Goal: Task Accomplishment & Management: Use online tool/utility

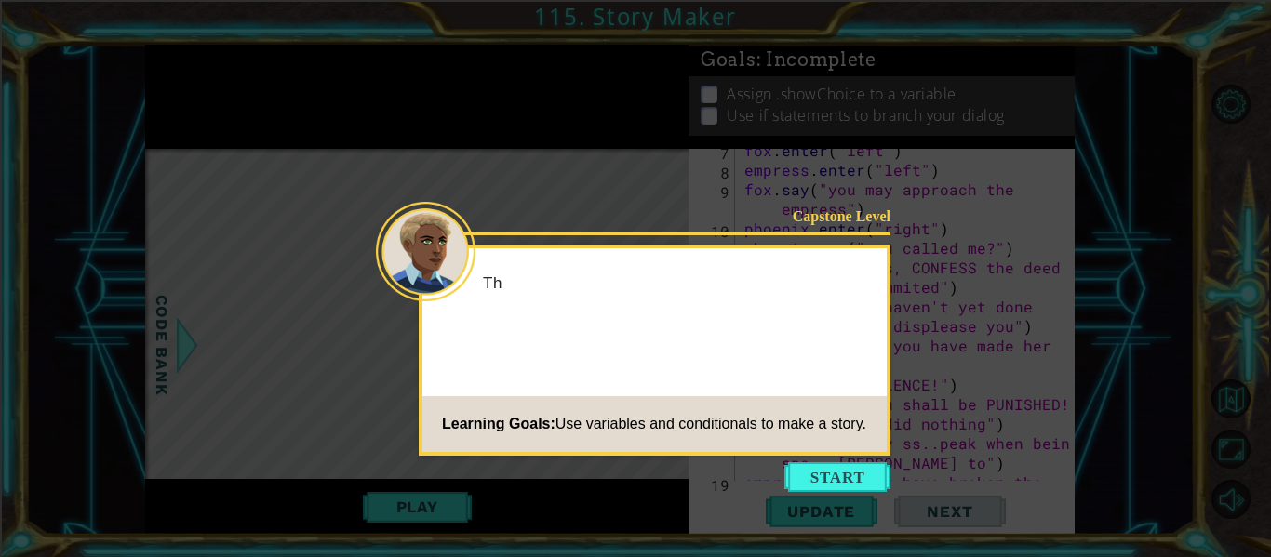
scroll to position [352, 0]
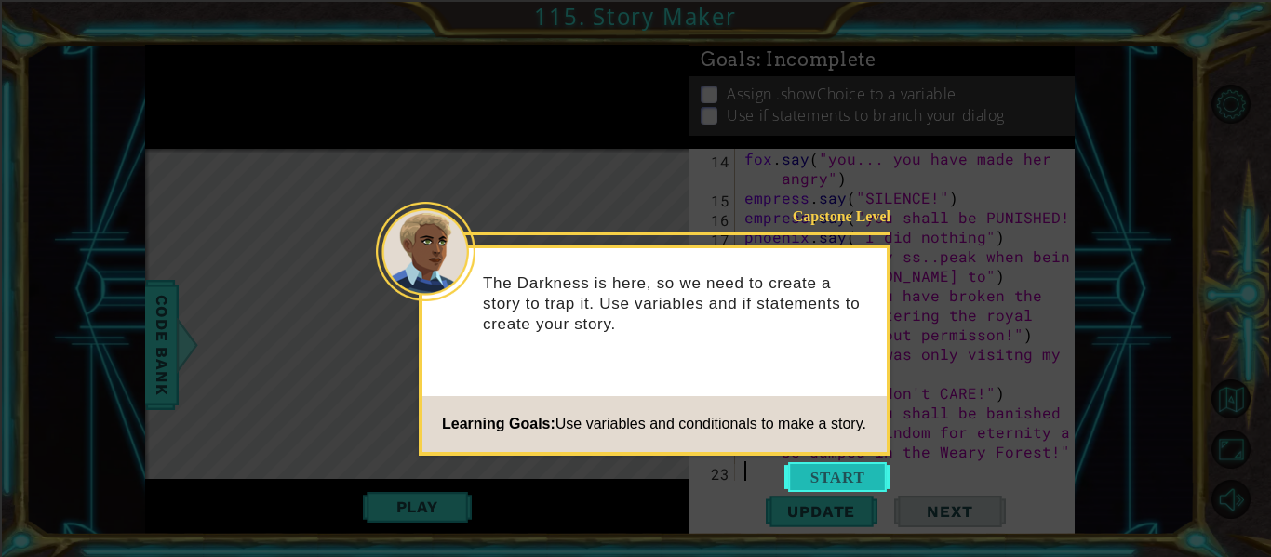
click at [847, 476] on button "Start" at bounding box center [837, 477] width 106 height 30
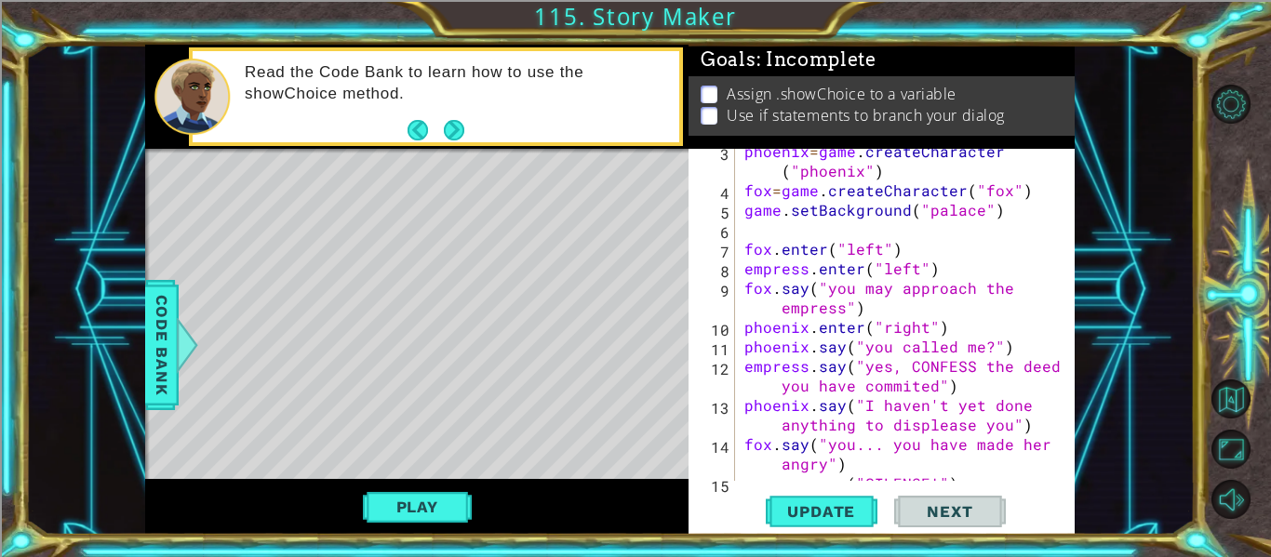
scroll to position [0, 0]
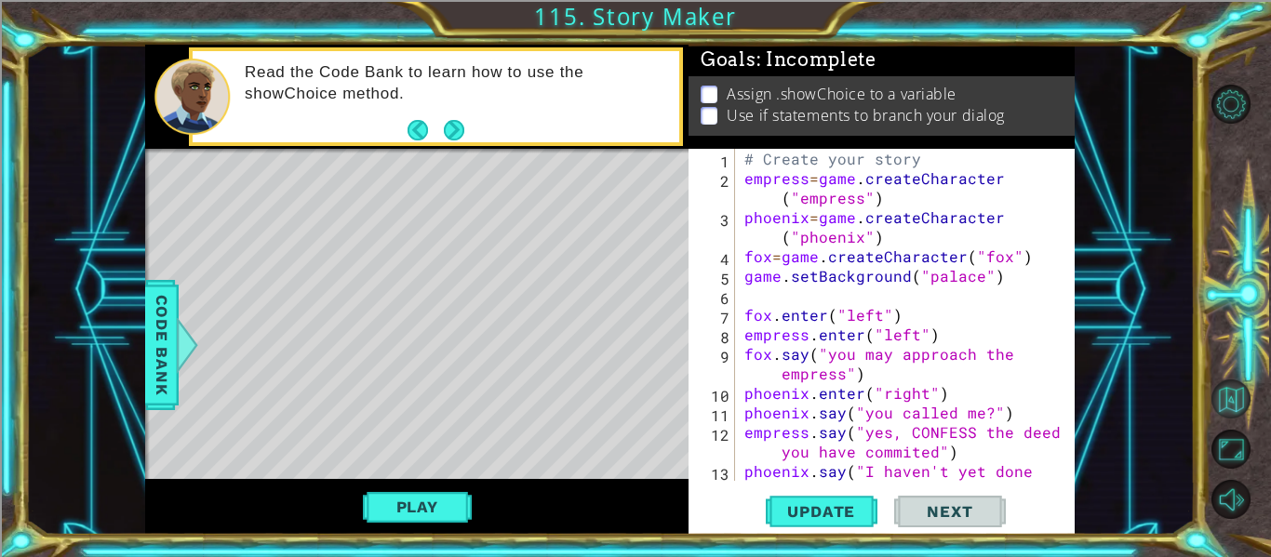
click at [1238, 400] on button "Back to Map" at bounding box center [1231, 399] width 39 height 39
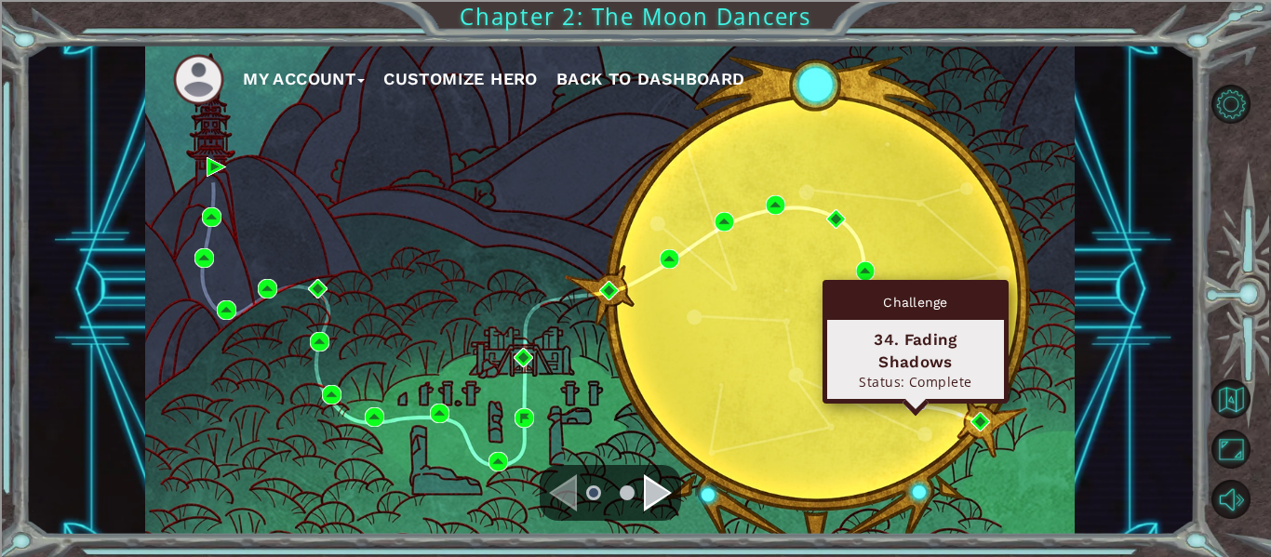
click at [917, 399] on img at bounding box center [916, 401] width 20 height 20
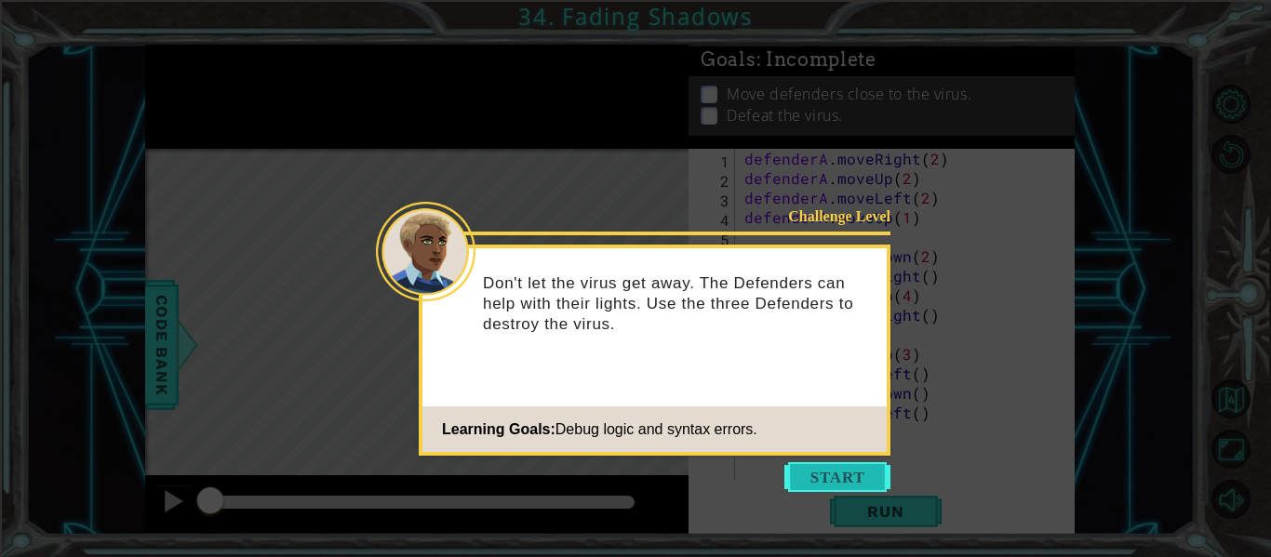
click at [872, 476] on button "Start" at bounding box center [837, 477] width 106 height 30
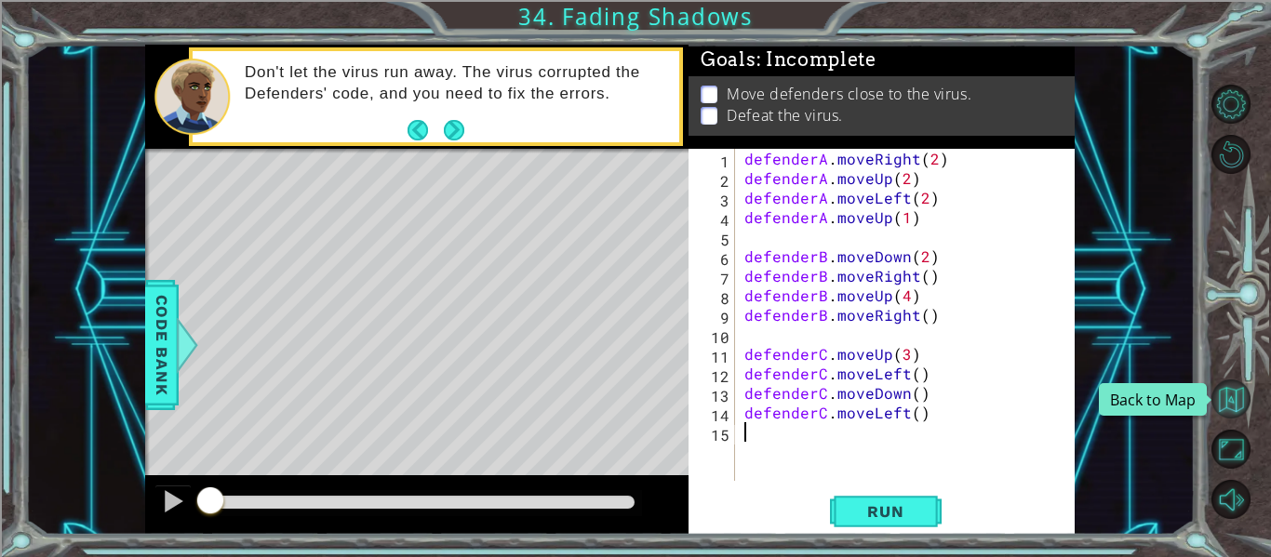
click at [1239, 395] on button "Back to Map" at bounding box center [1231, 399] width 39 height 39
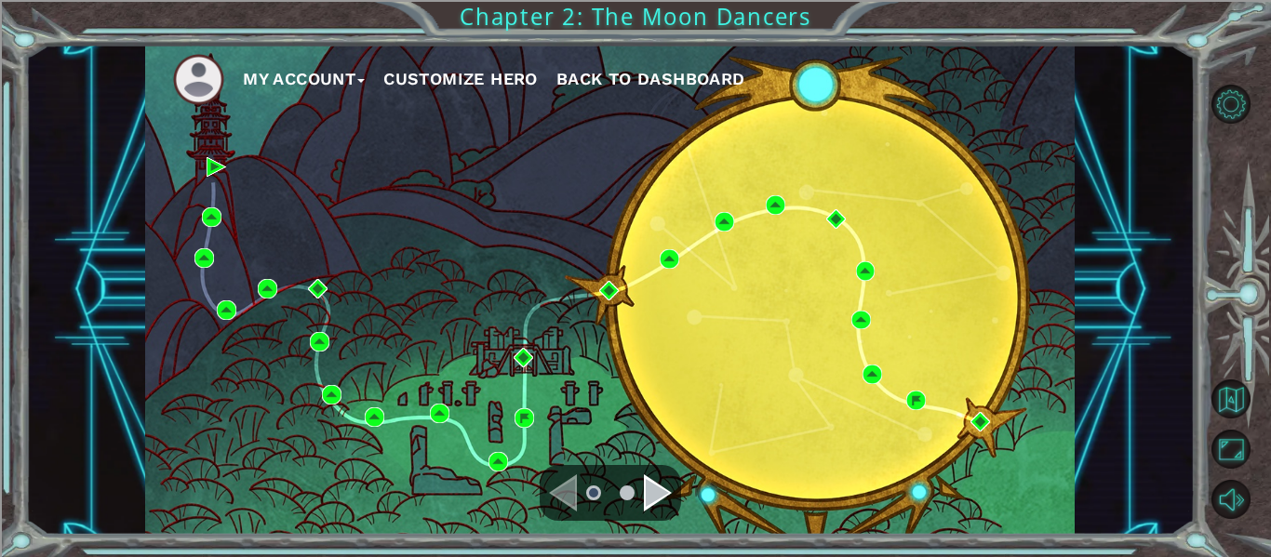
click at [644, 486] on div "Navigate to the next page" at bounding box center [658, 493] width 28 height 37
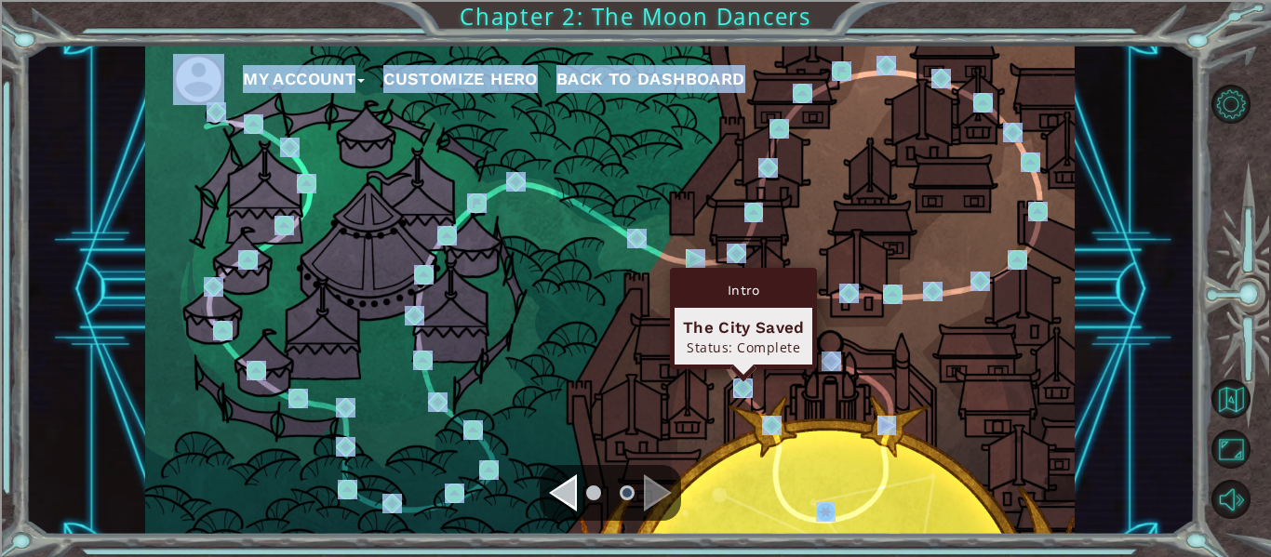
click at [743, 390] on img at bounding box center [743, 389] width 20 height 20
click at [743, 390] on body "My Account Customize Hero Back to Dashboard Chapter 2: The Moon Dancers Cutscen…" at bounding box center [635, 278] width 1271 height 557
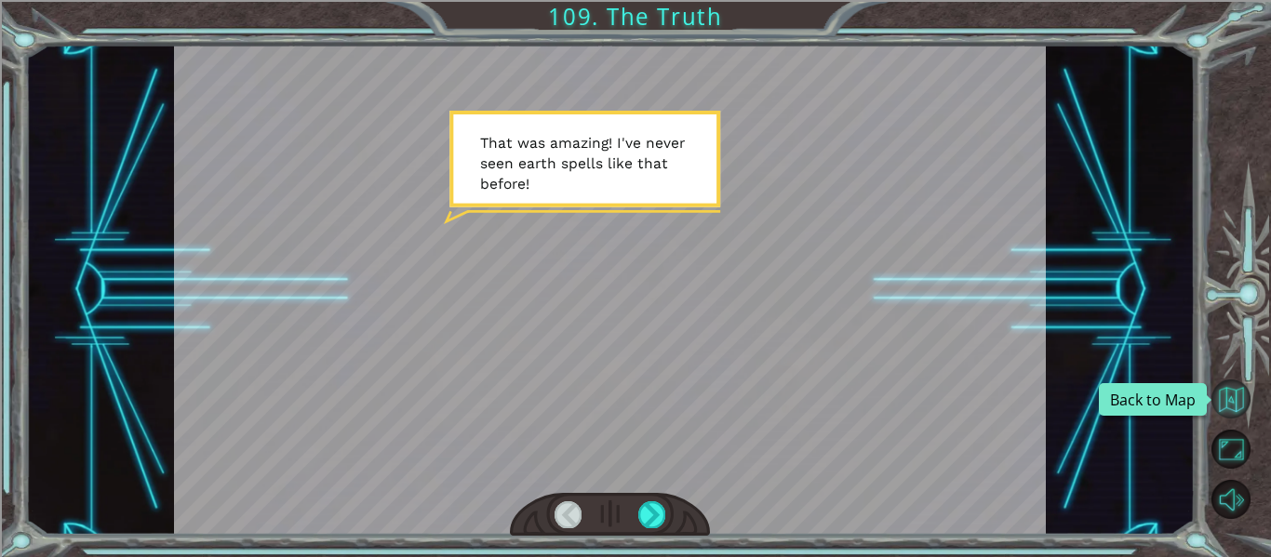
click at [1234, 409] on button "Back to Map" at bounding box center [1231, 399] width 39 height 39
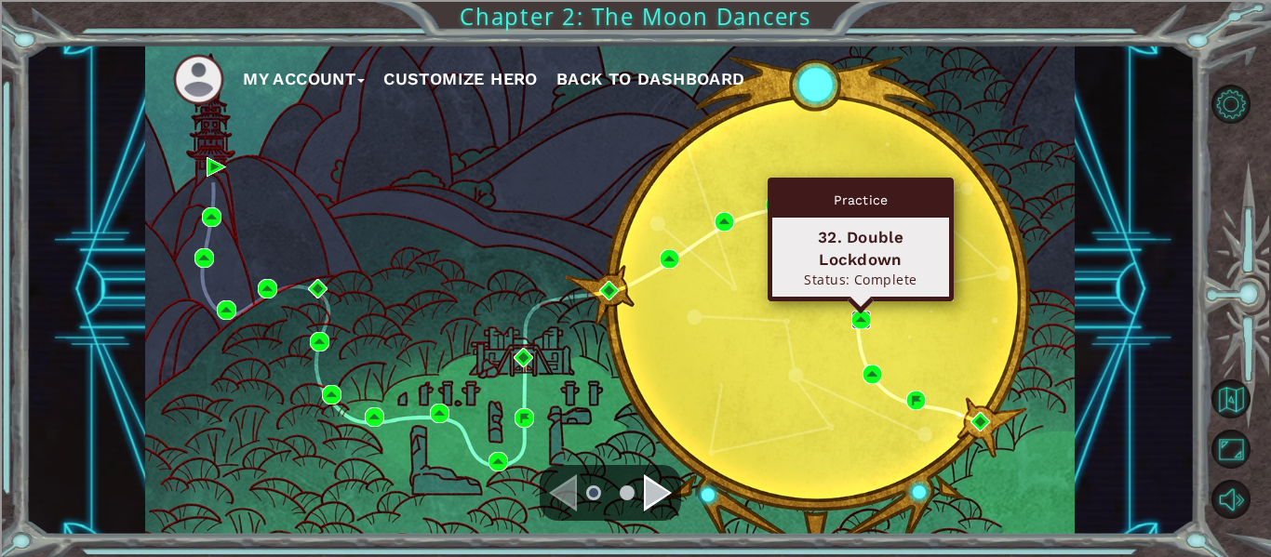
click at [853, 319] on img at bounding box center [861, 321] width 20 height 20
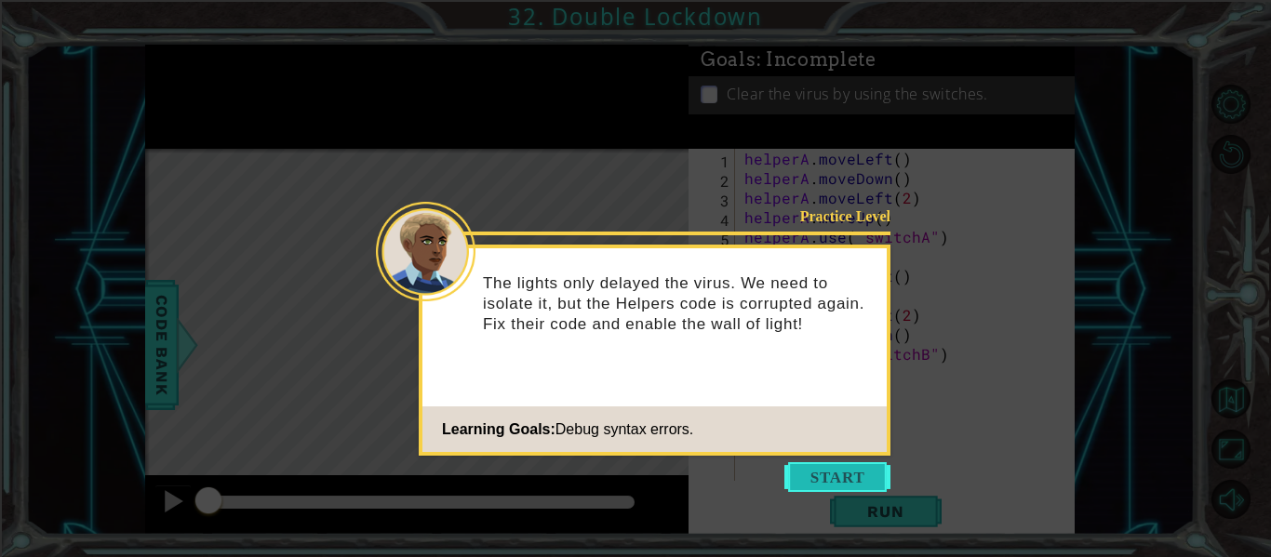
click at [838, 480] on button "Start" at bounding box center [837, 477] width 106 height 30
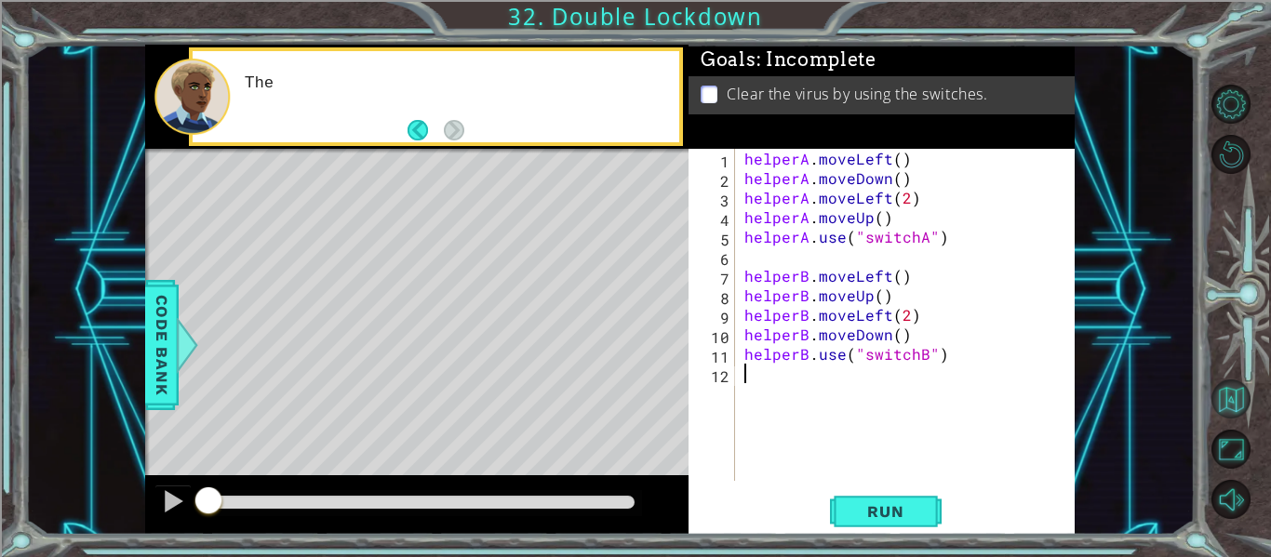
click at [1236, 406] on button "Back to Map" at bounding box center [1231, 399] width 39 height 39
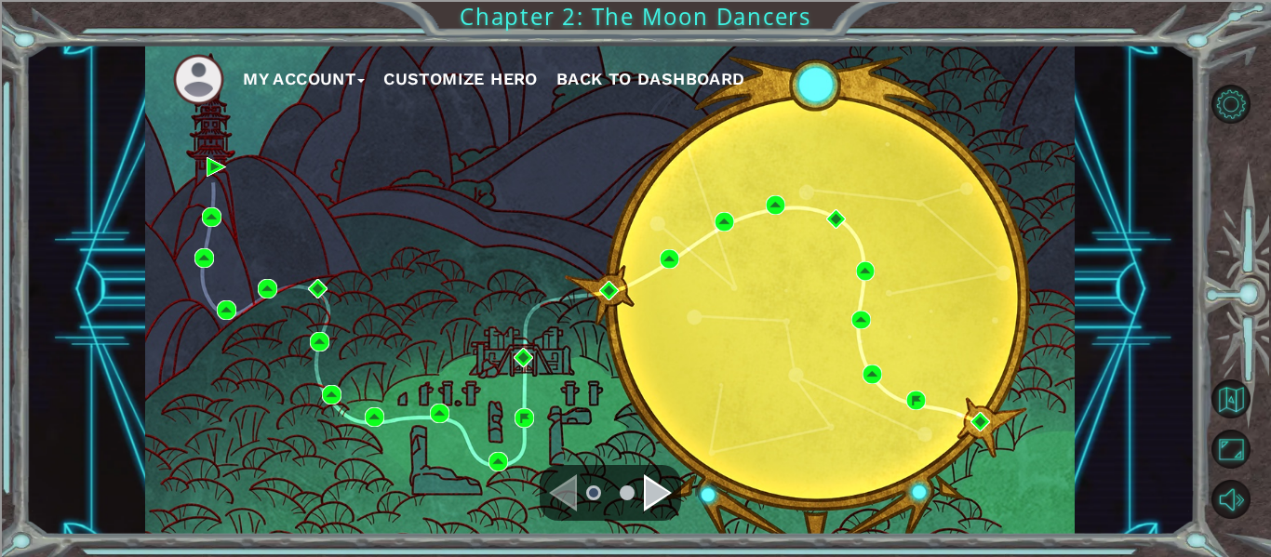
click at [664, 491] on div "Navigate to the next page" at bounding box center [658, 493] width 28 height 37
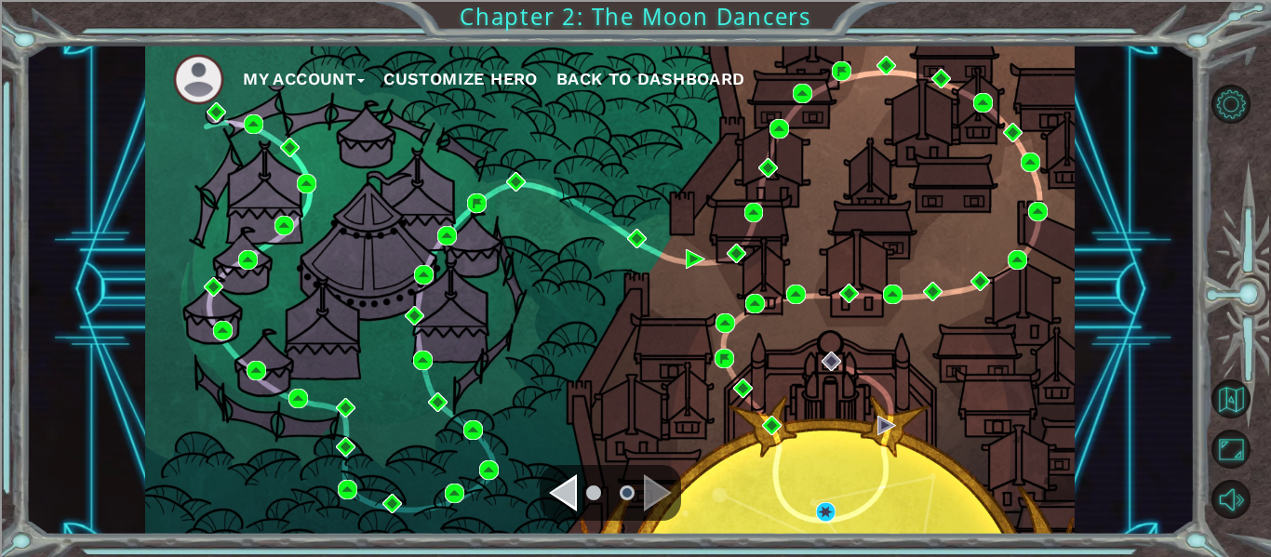
click at [658, 500] on div "Navigate to the next page" at bounding box center [658, 493] width 28 height 37
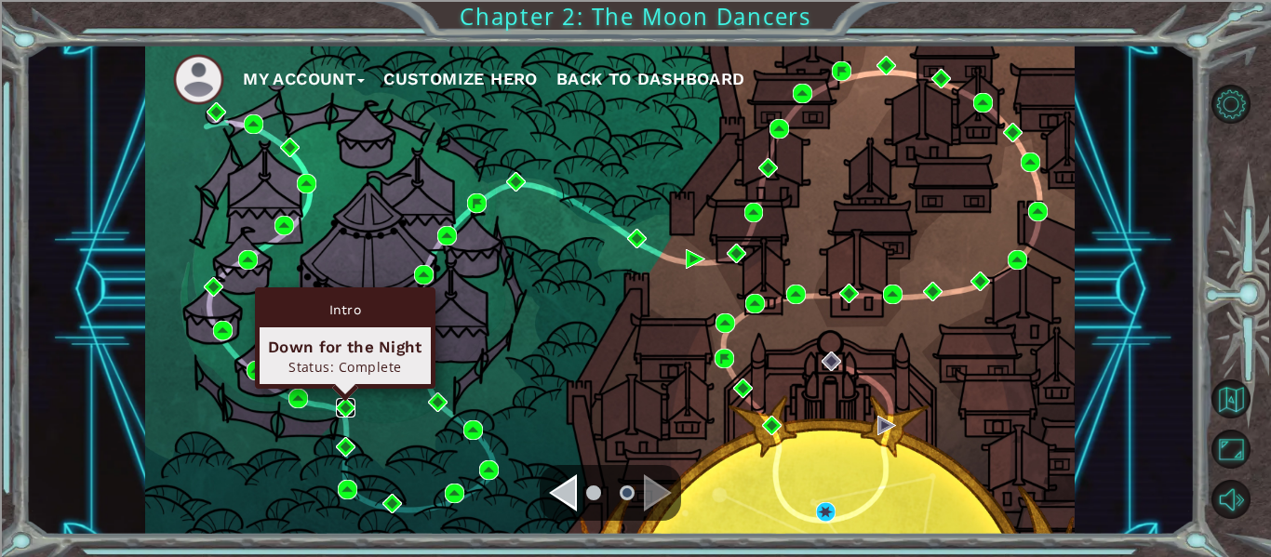
click at [343, 409] on img at bounding box center [346, 408] width 20 height 20
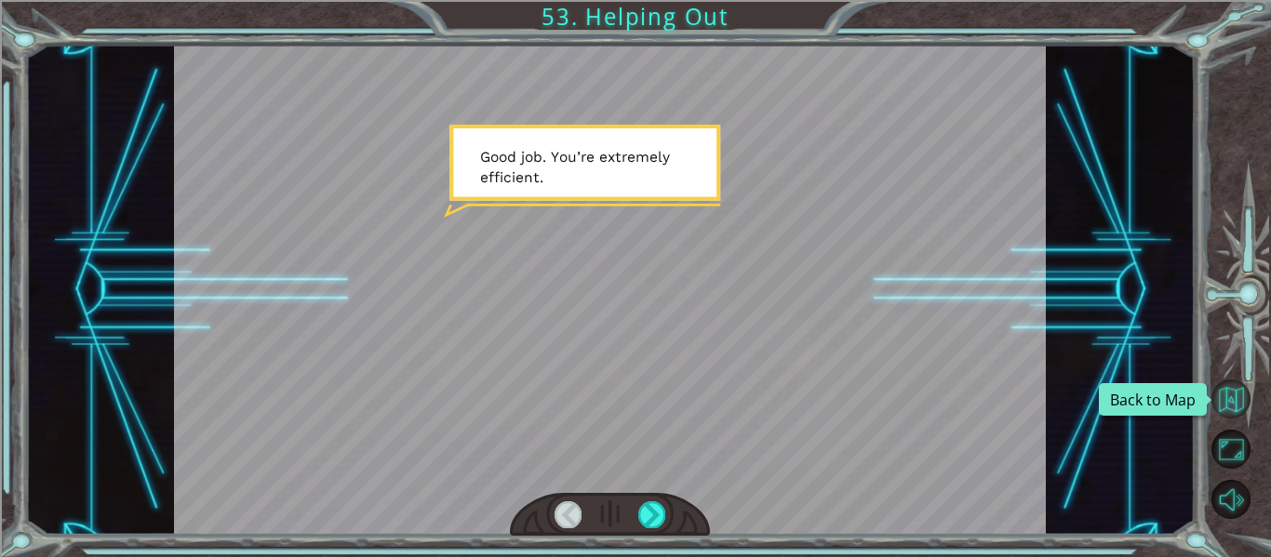
click at [1238, 393] on button "Back to Map" at bounding box center [1231, 399] width 39 height 39
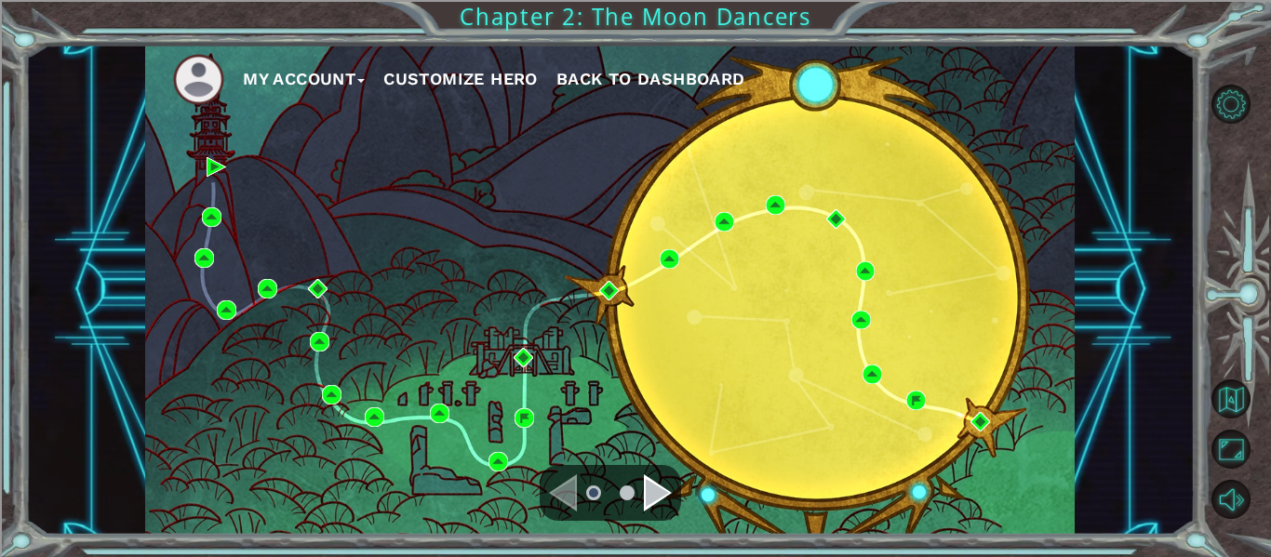
click at [649, 492] on div "Navigate to the next page" at bounding box center [658, 493] width 28 height 37
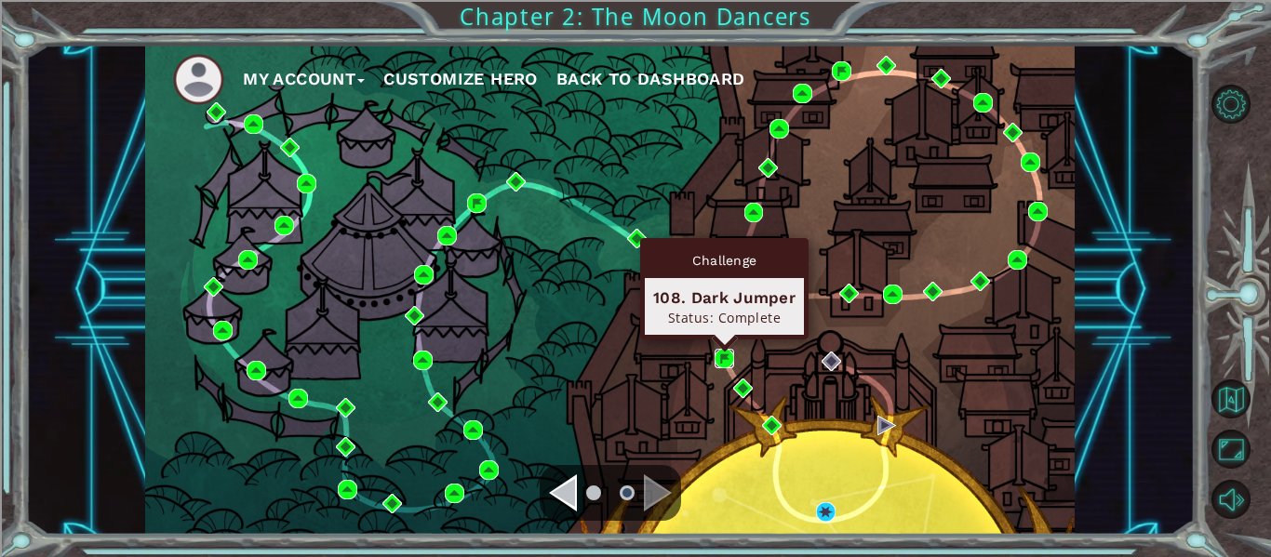
click at [722, 358] on img at bounding box center [725, 359] width 20 height 20
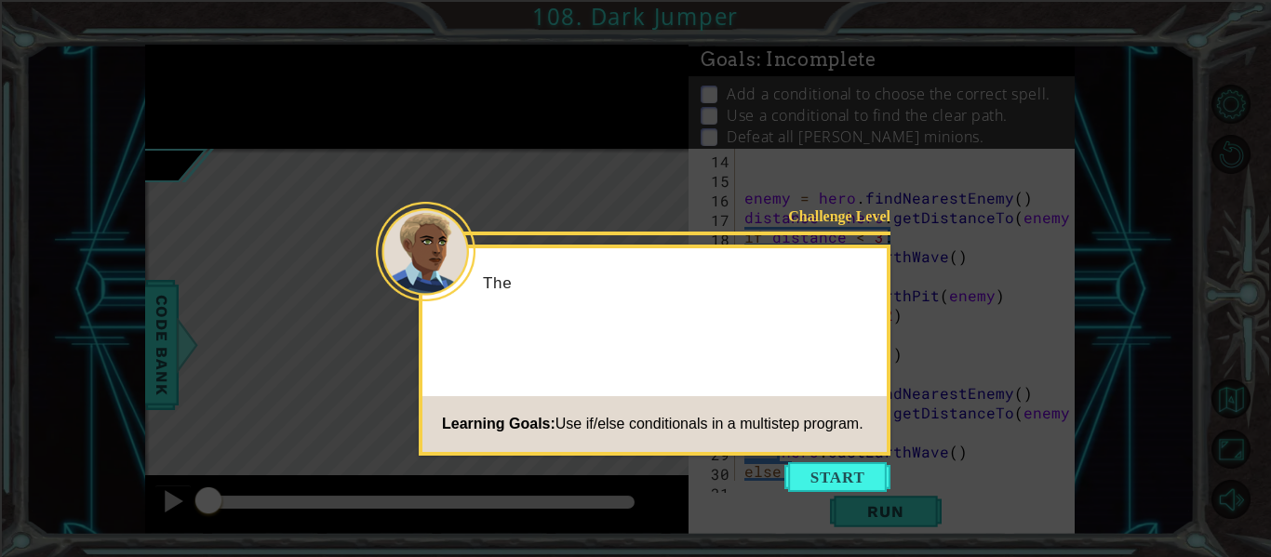
scroll to position [293, 0]
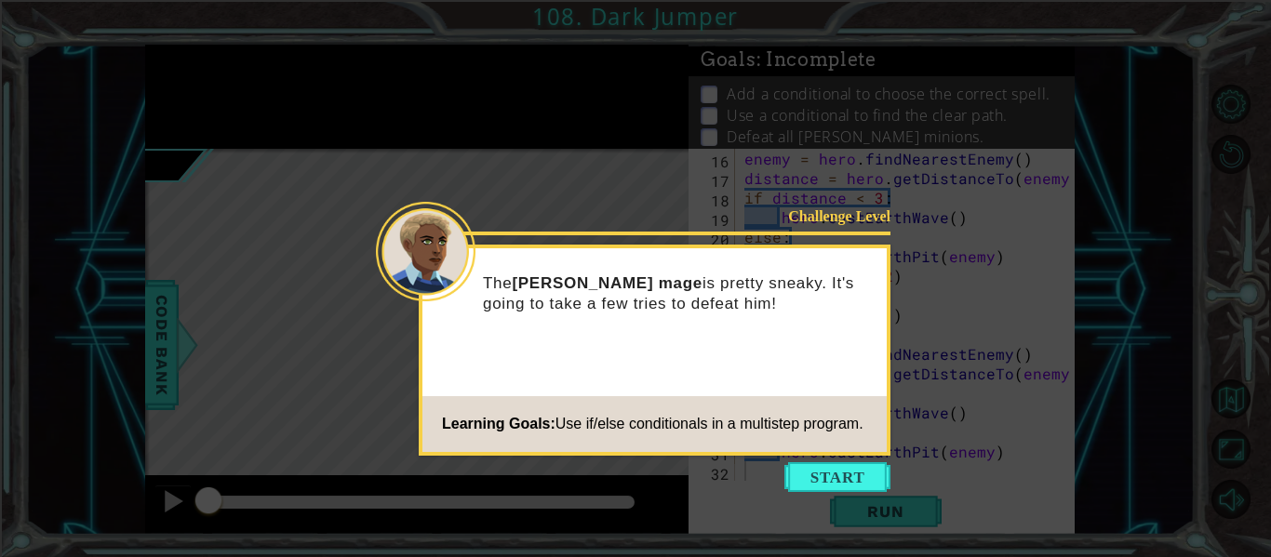
click at [802, 461] on icon at bounding box center [635, 278] width 1271 height 557
click at [808, 478] on button "Start" at bounding box center [837, 477] width 106 height 30
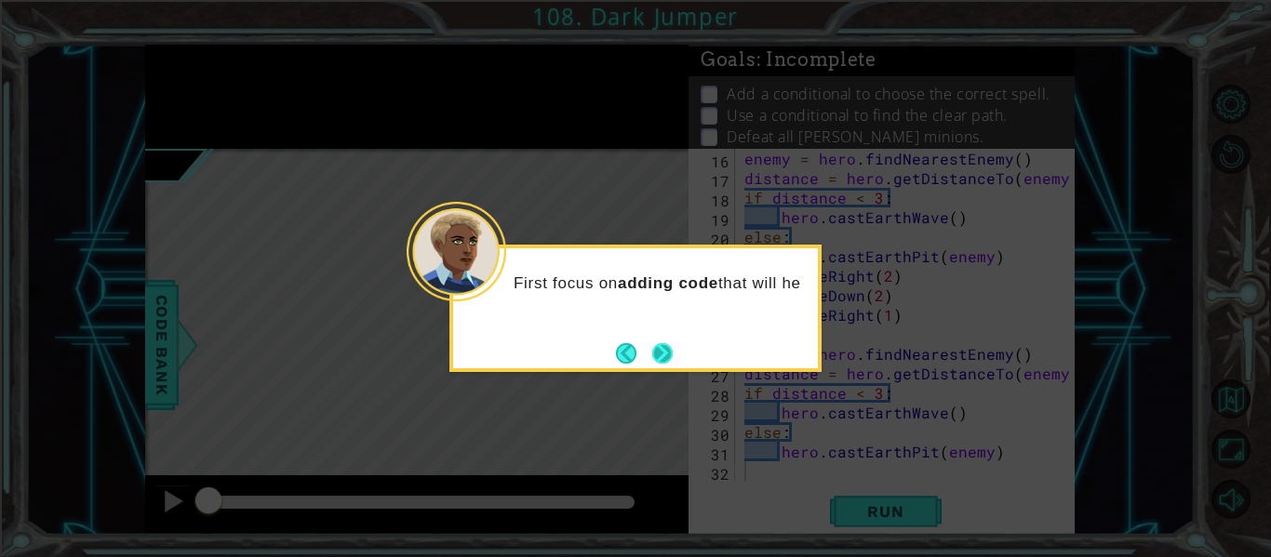
click at [664, 356] on button "Next" at bounding box center [662, 352] width 21 height 21
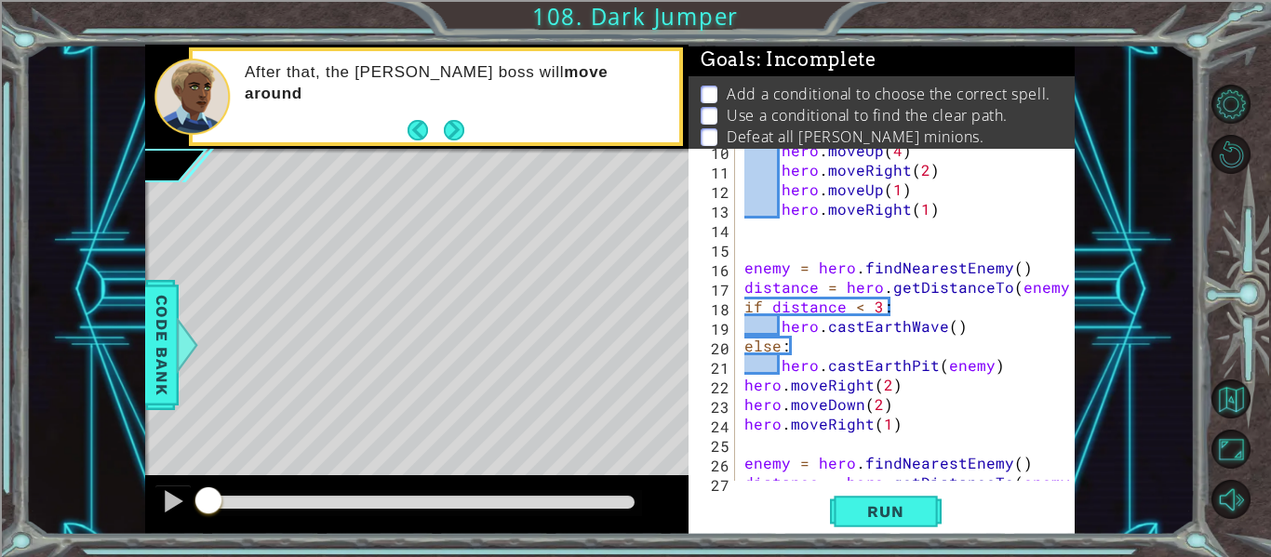
scroll to position [58, 0]
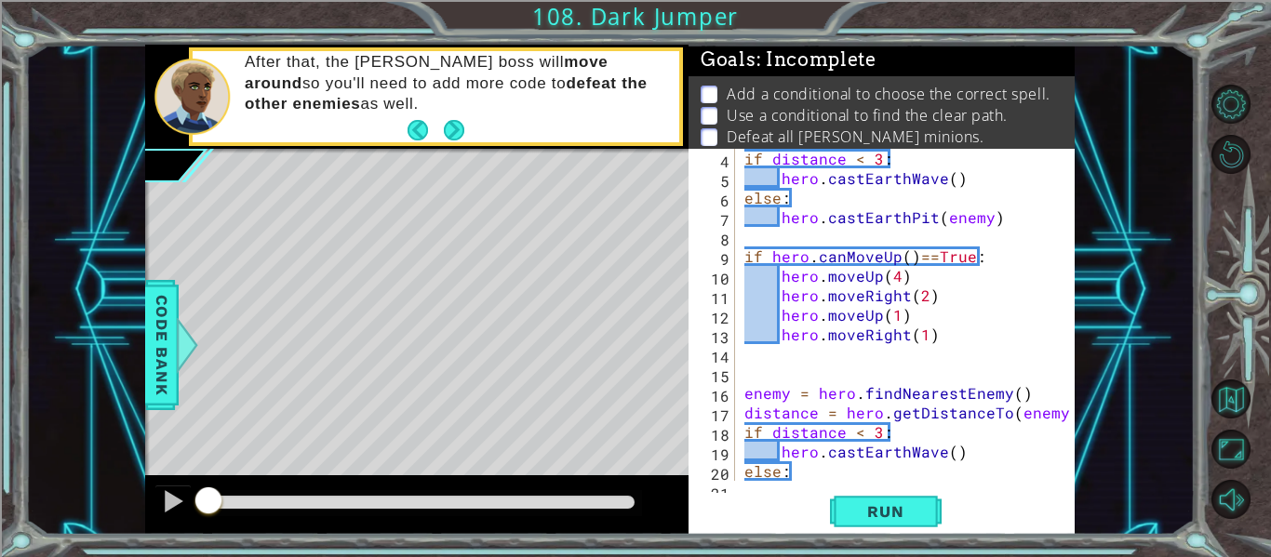
click at [437, 500] on div at bounding box center [421, 502] width 426 height 13
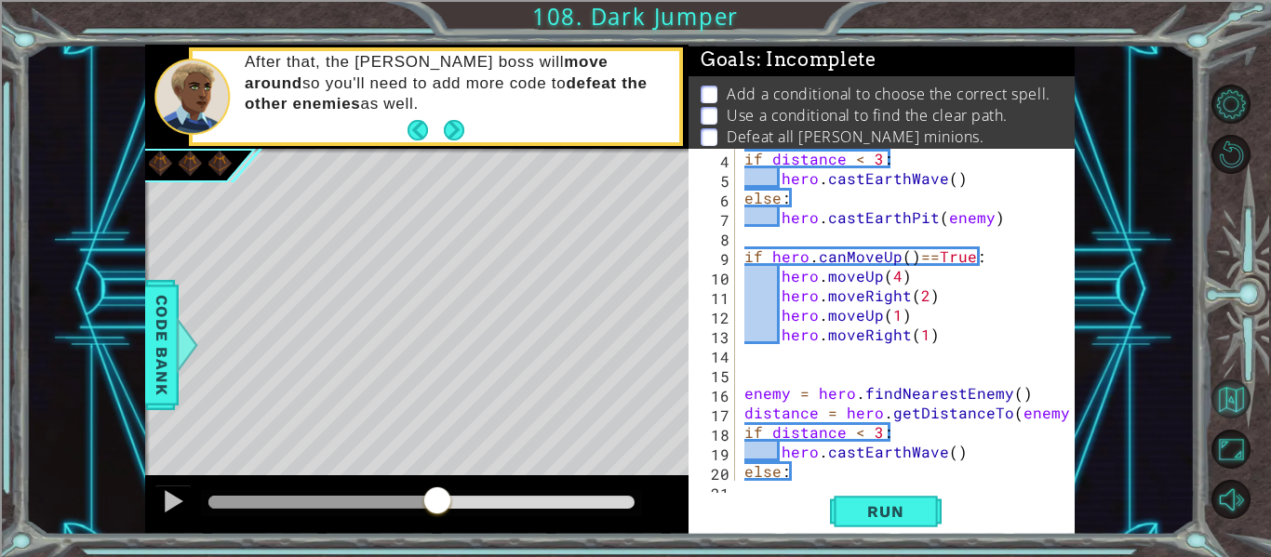
click at [1238, 408] on button "Back to Map" at bounding box center [1231, 399] width 39 height 39
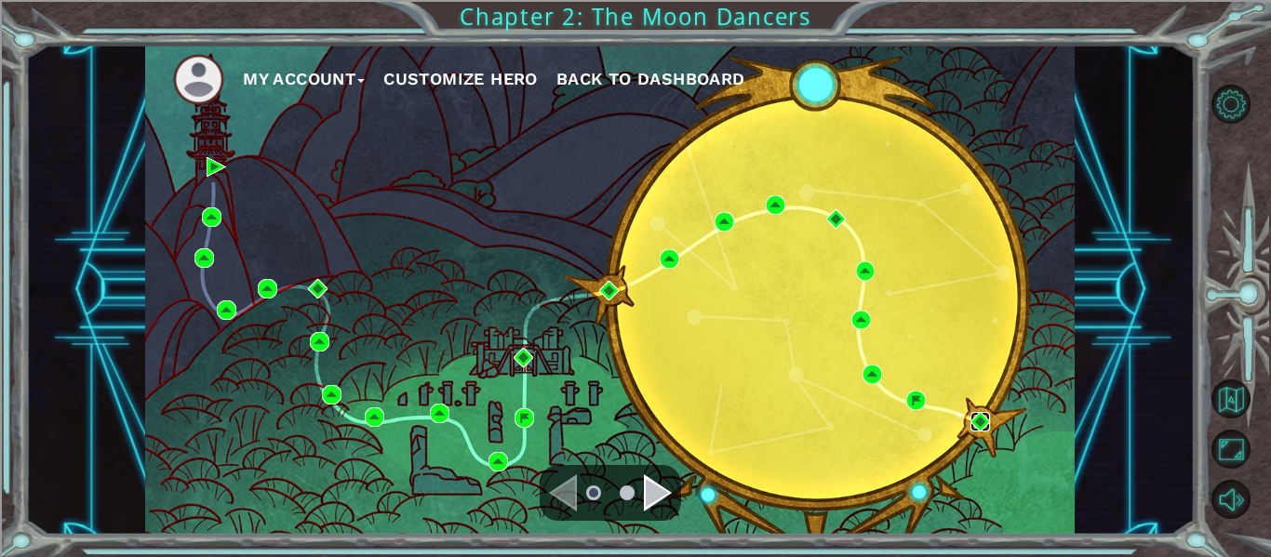
click at [980, 422] on img at bounding box center [981, 422] width 20 height 20
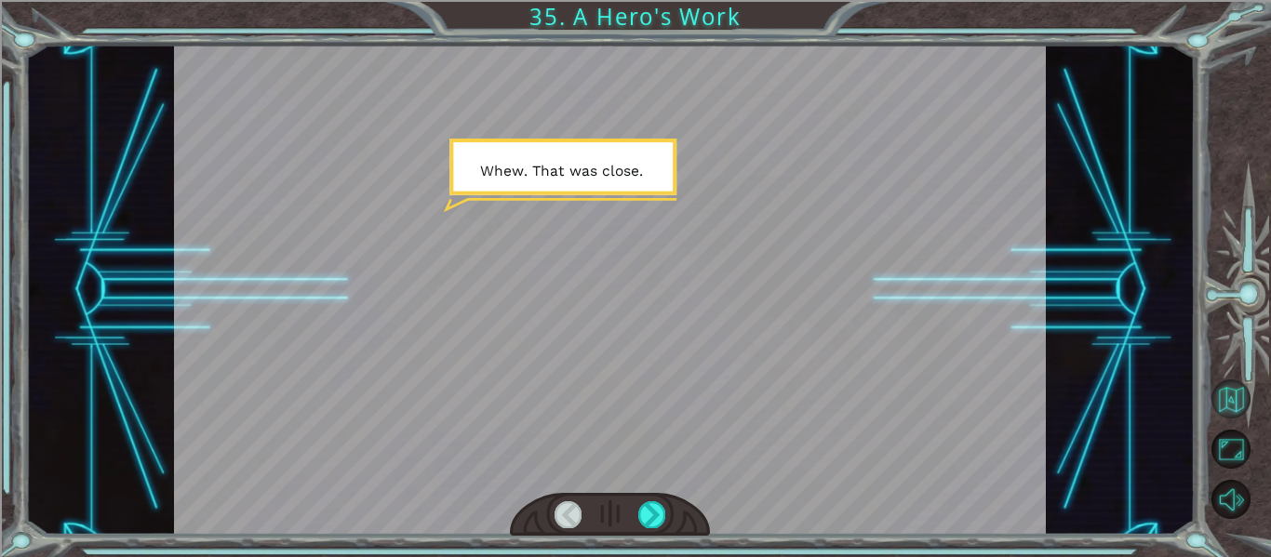
click at [1225, 416] on button "Back to Map" at bounding box center [1231, 399] width 39 height 39
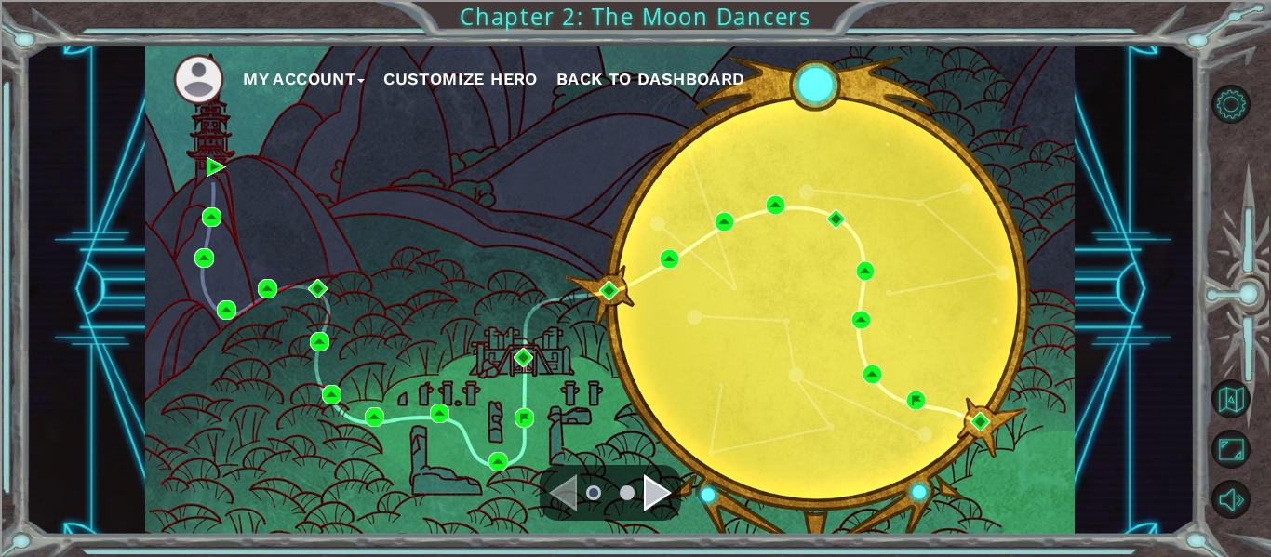
click at [650, 483] on div "Navigate to the next page" at bounding box center [658, 493] width 28 height 37
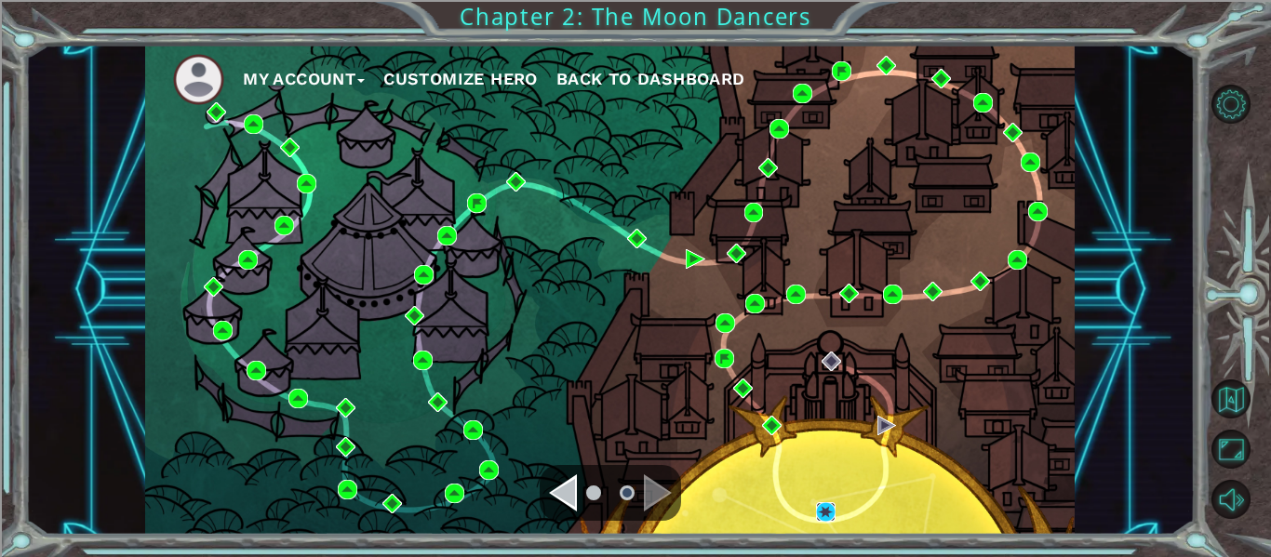
click at [827, 508] on img at bounding box center [826, 513] width 20 height 20
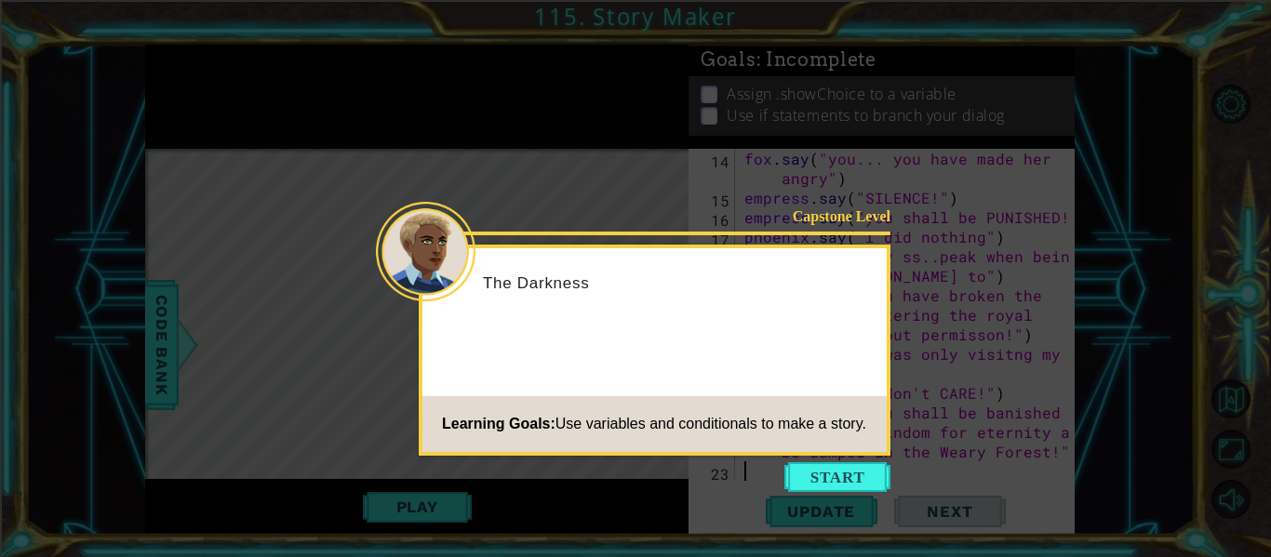
scroll to position [352, 0]
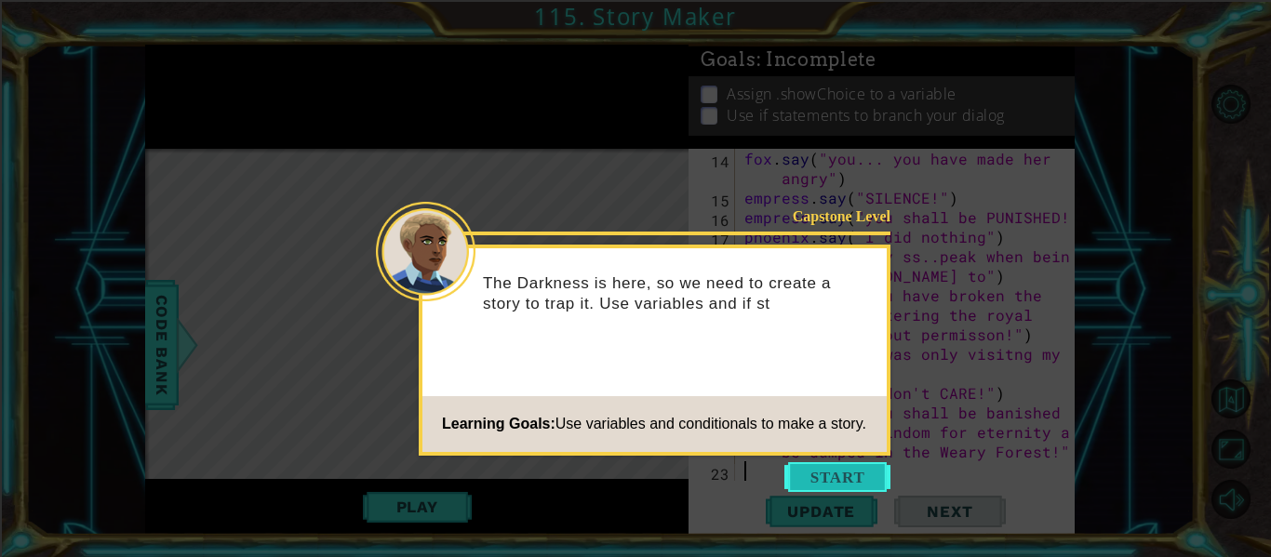
click at [852, 469] on button "Start" at bounding box center [837, 477] width 106 height 30
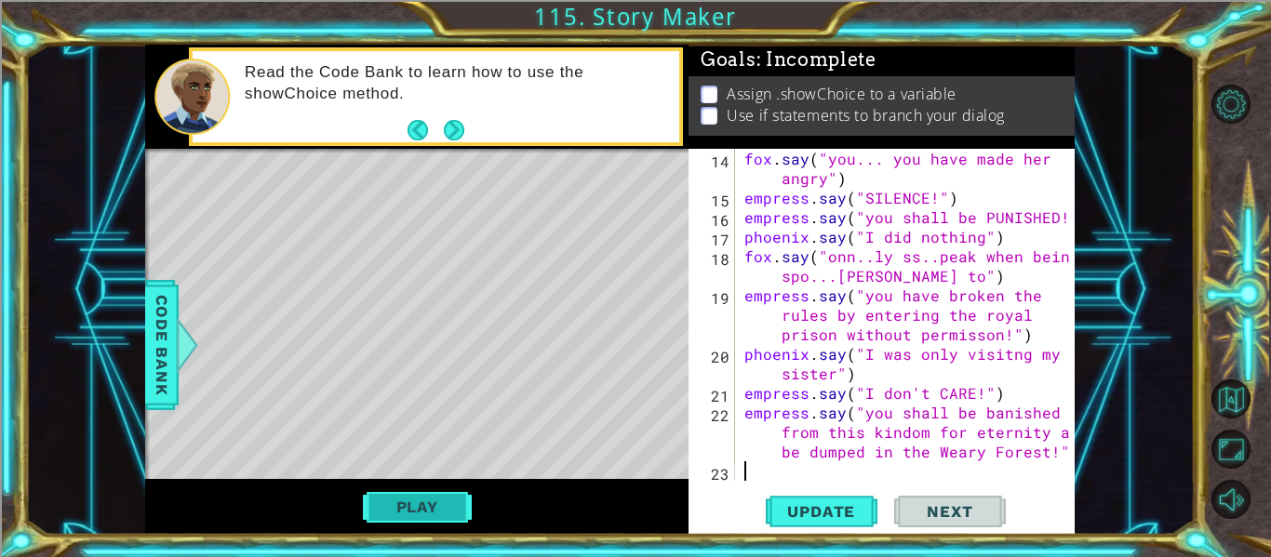
click at [404, 506] on button "Play" at bounding box center [417, 506] width 109 height 35
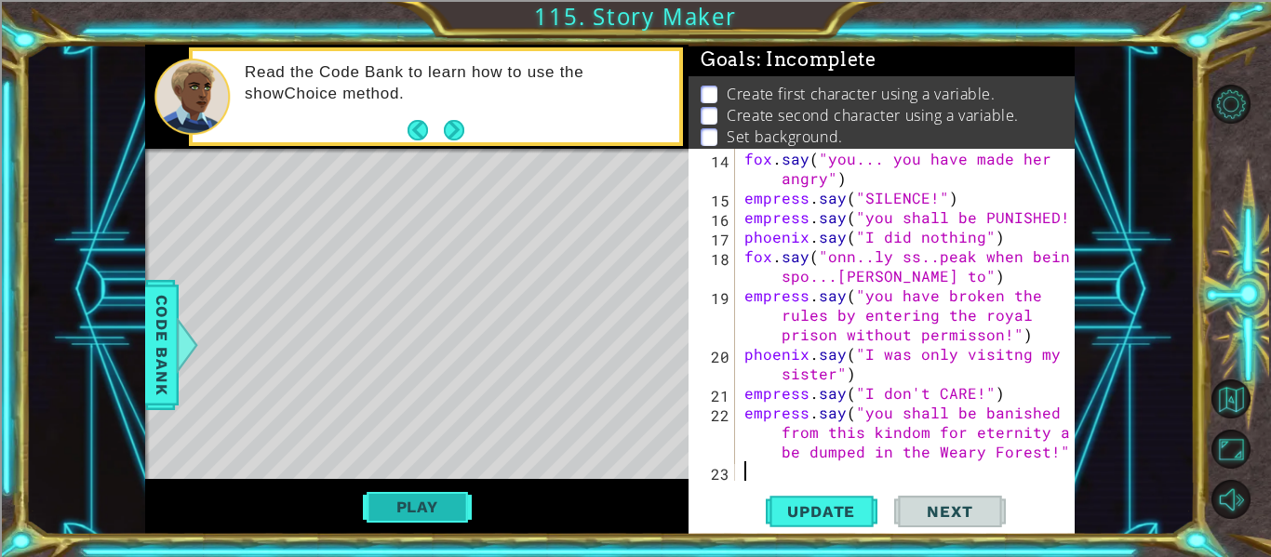
click at [399, 508] on button "Play" at bounding box center [417, 506] width 109 height 35
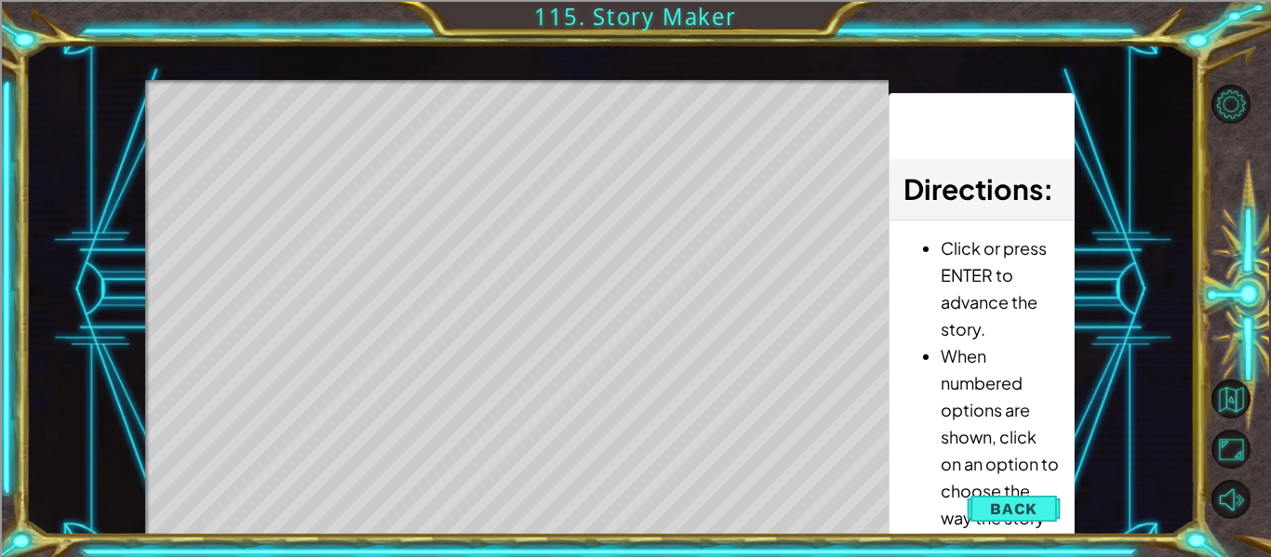
drag, startPoint x: 917, startPoint y: 266, endPoint x: 892, endPoint y: 246, distance: 31.7
click at [892, 246] on div "Click or press ENTER to advance the story. When numbered options are shown, cli…" at bounding box center [982, 401] width 184 height 361
click at [897, 245] on div "Click or press ENTER to advance the story. When numbered options are shown, cli…" at bounding box center [982, 401] width 184 height 361
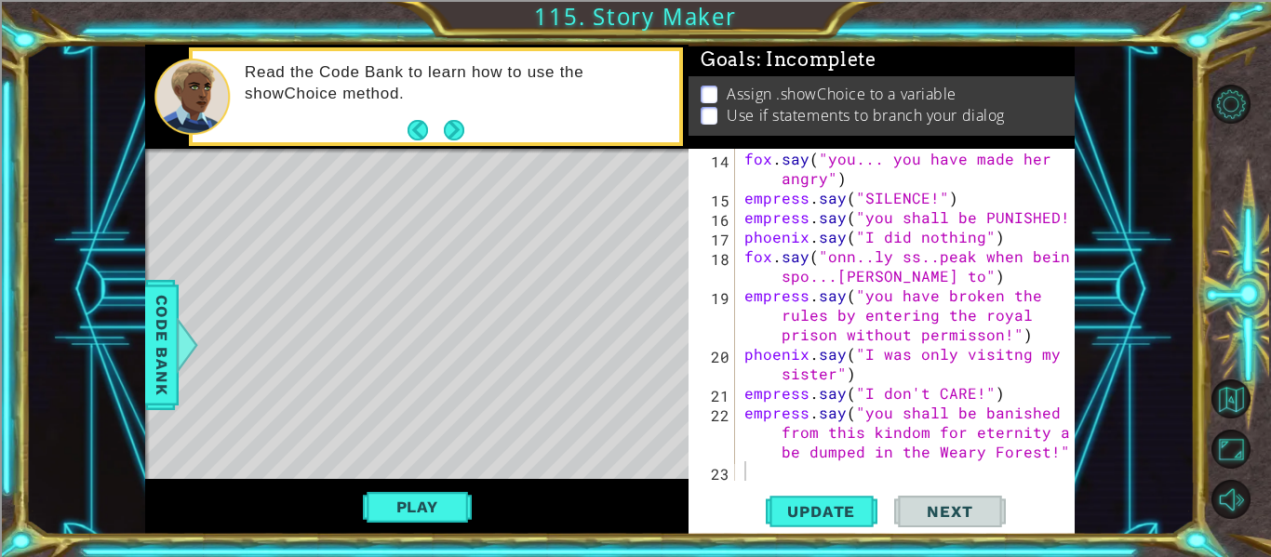
click at [1043, 508] on div "Update Next" at bounding box center [885, 512] width 386 height 38
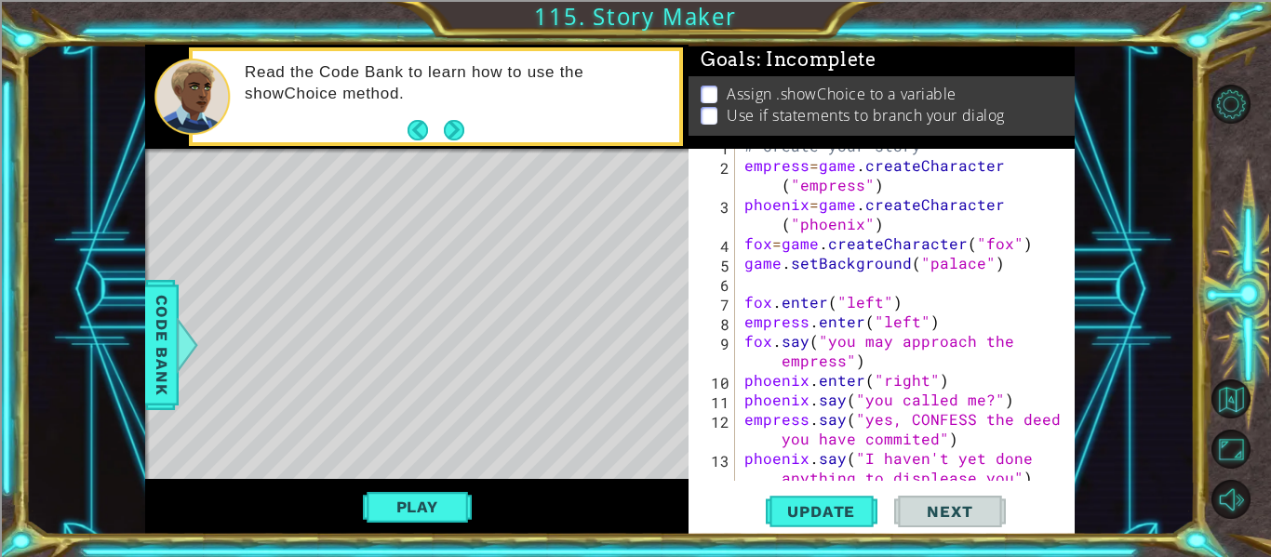
scroll to position [0, 0]
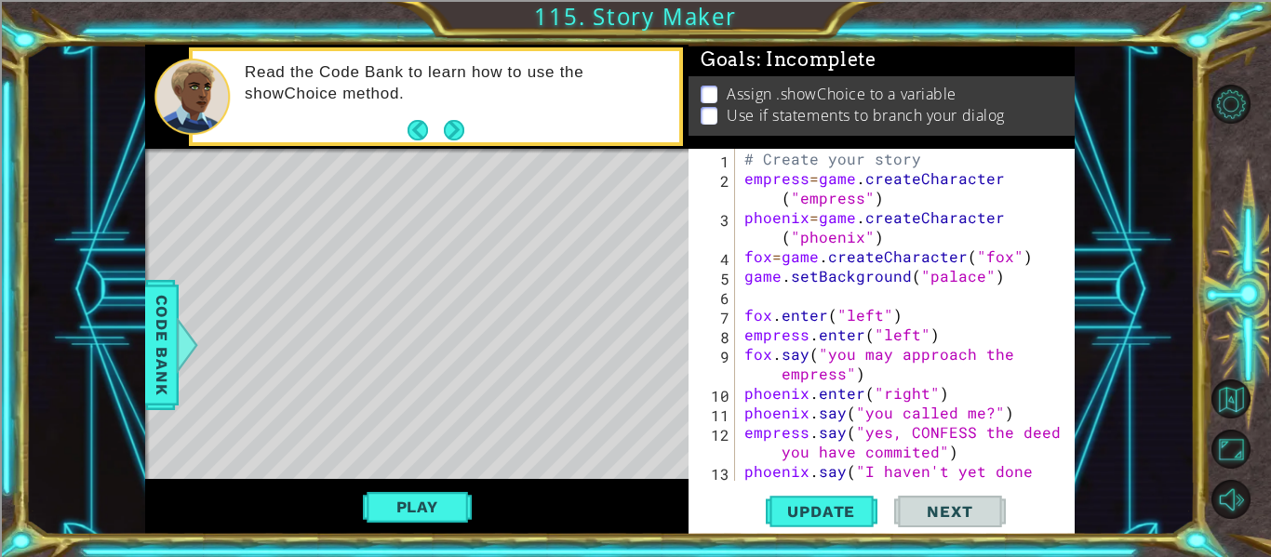
click at [973, 275] on div "# Create your story empress = game . createCharacter ( "empress" ) phoenix = ga…" at bounding box center [911, 344] width 340 height 391
click at [792, 515] on span "Update" at bounding box center [821, 512] width 105 height 19
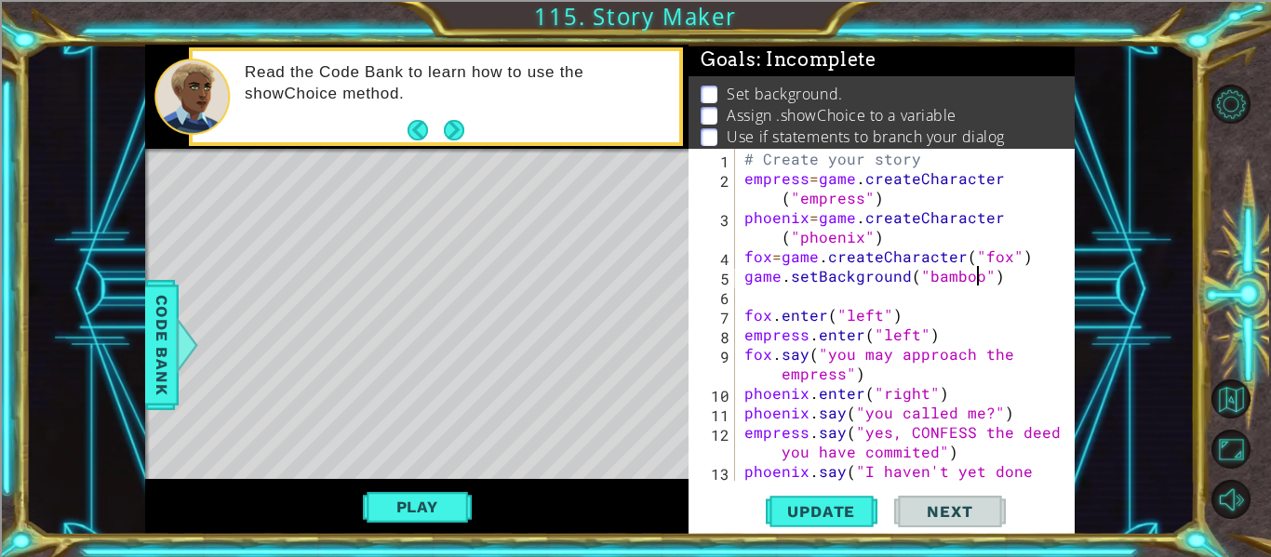
scroll to position [0, 15]
click at [811, 511] on span "Update" at bounding box center [821, 512] width 105 height 19
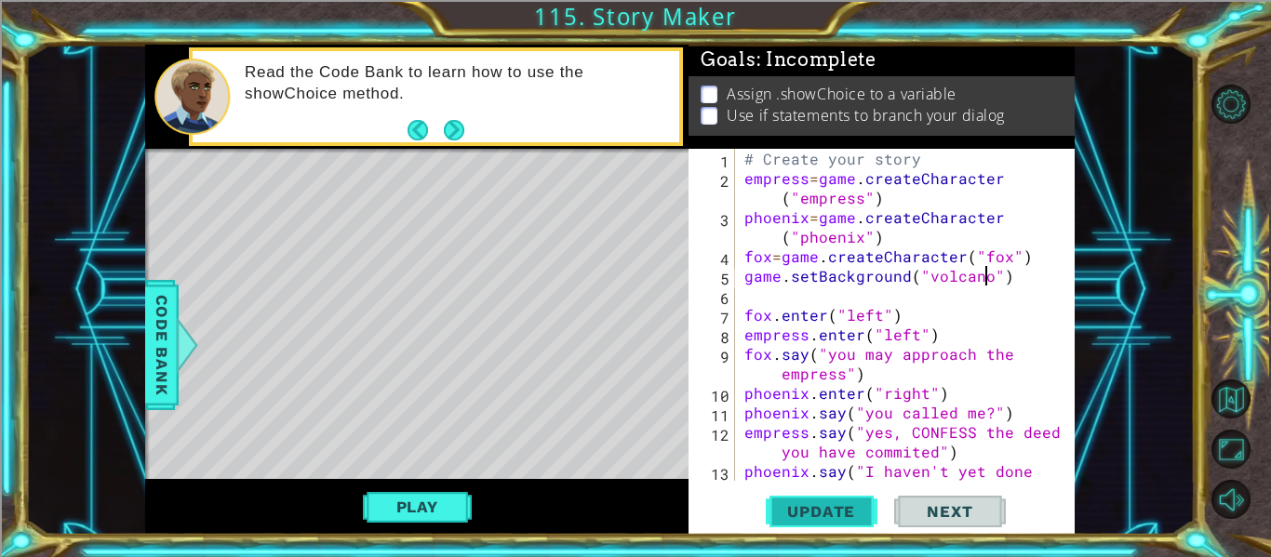
click at [811, 519] on span "Update" at bounding box center [821, 512] width 105 height 19
click at [408, 492] on button "Play" at bounding box center [417, 506] width 109 height 35
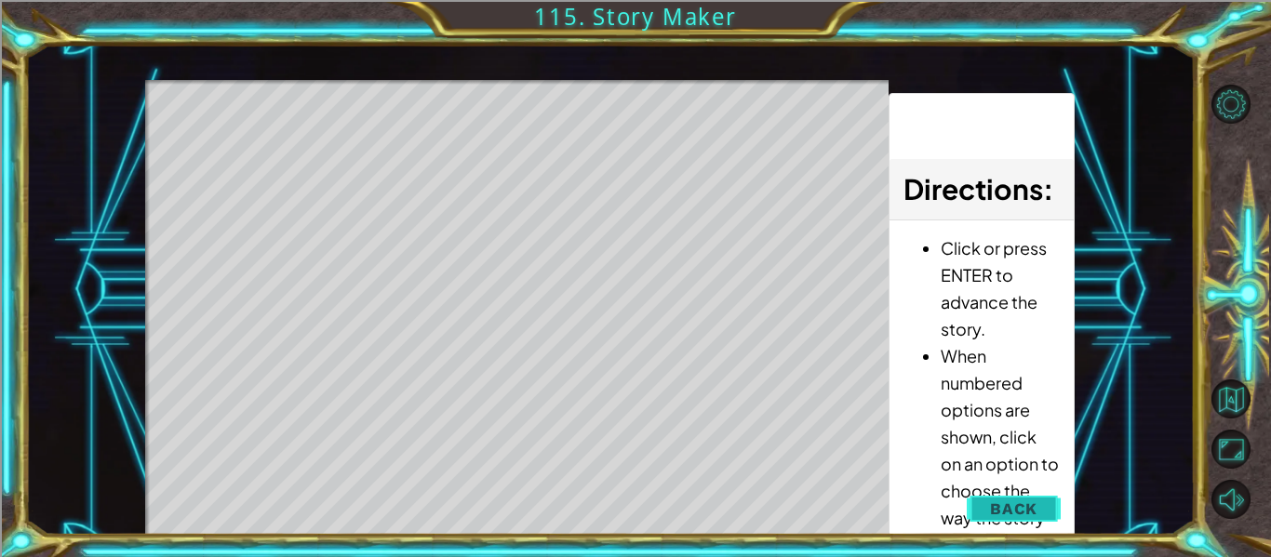
click at [1006, 509] on span "Back" at bounding box center [1013, 509] width 47 height 19
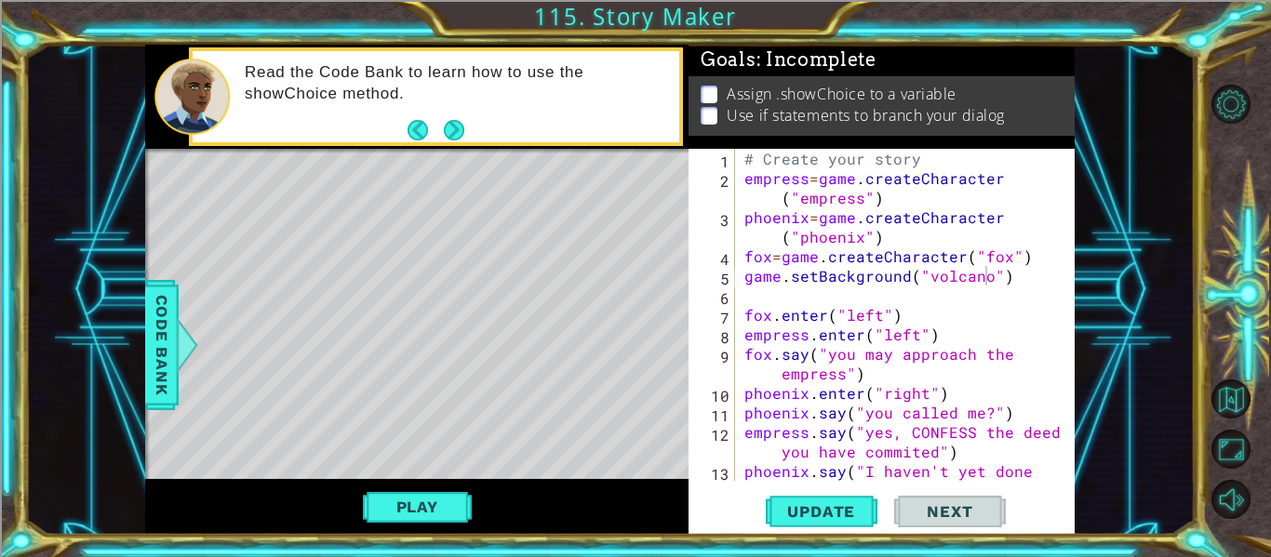
click at [985, 274] on div "# Create your story empress = game . createCharacter ( "empress" ) phoenix = ga…" at bounding box center [911, 344] width 340 height 391
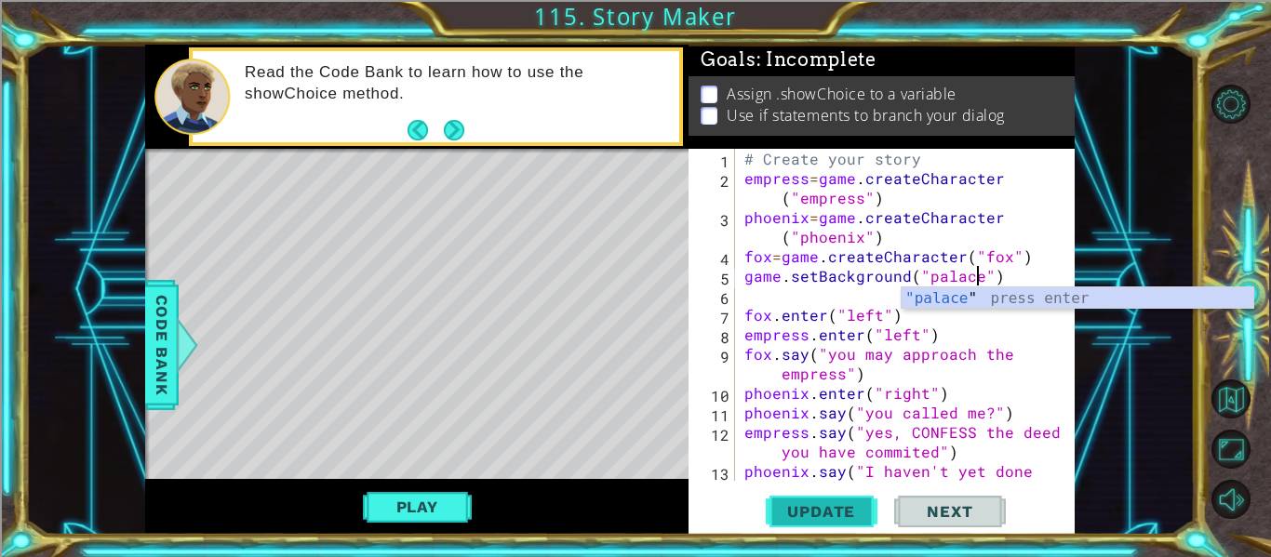
click at [824, 503] on span "Update" at bounding box center [821, 512] width 105 height 19
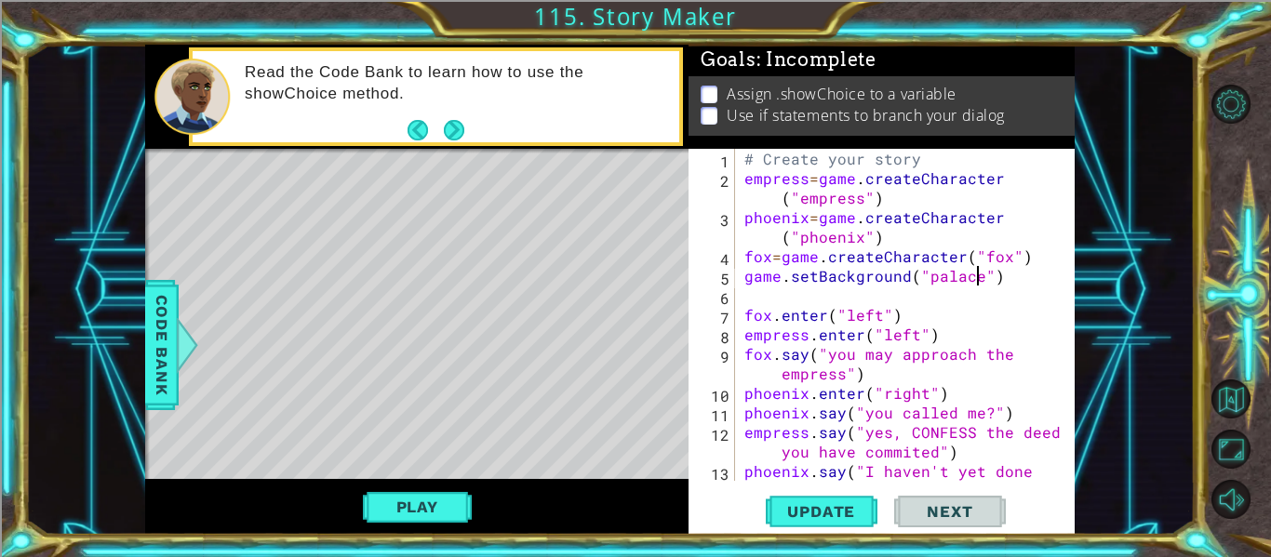
click at [801, 217] on div "# Create your story empress = game . createCharacter ( "empress" ) phoenix = ga…" at bounding box center [911, 344] width 340 height 391
click at [801, 217] on div "# Create your story empress = game . createCharacter ( "empress" ) phoenix = ga…" at bounding box center [906, 315] width 330 height 332
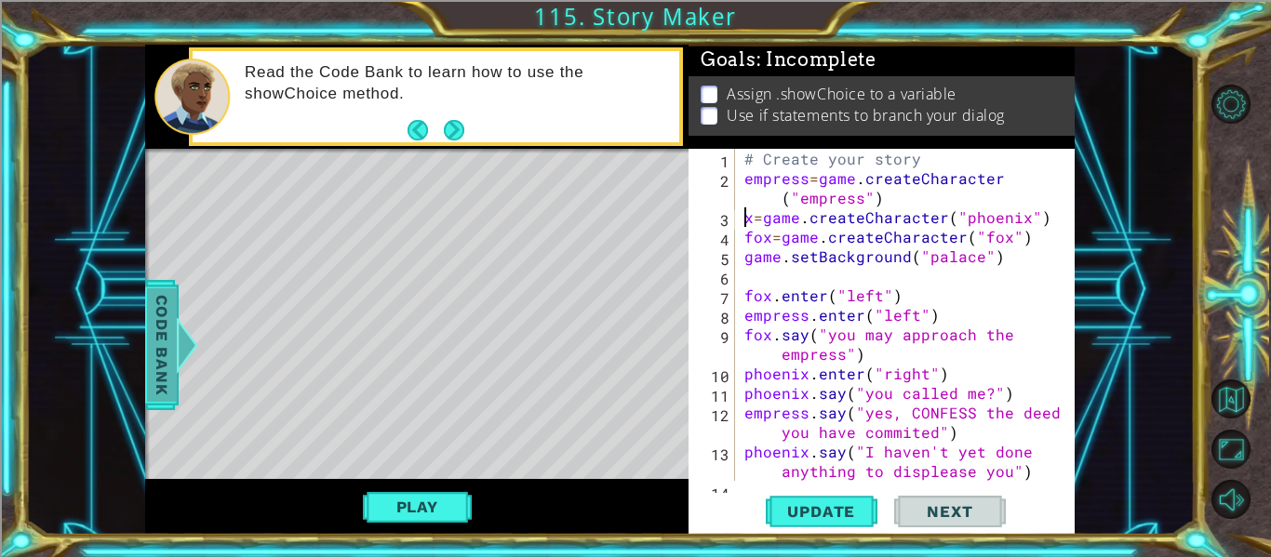
click at [172, 349] on span "Code Bank" at bounding box center [162, 345] width 30 height 114
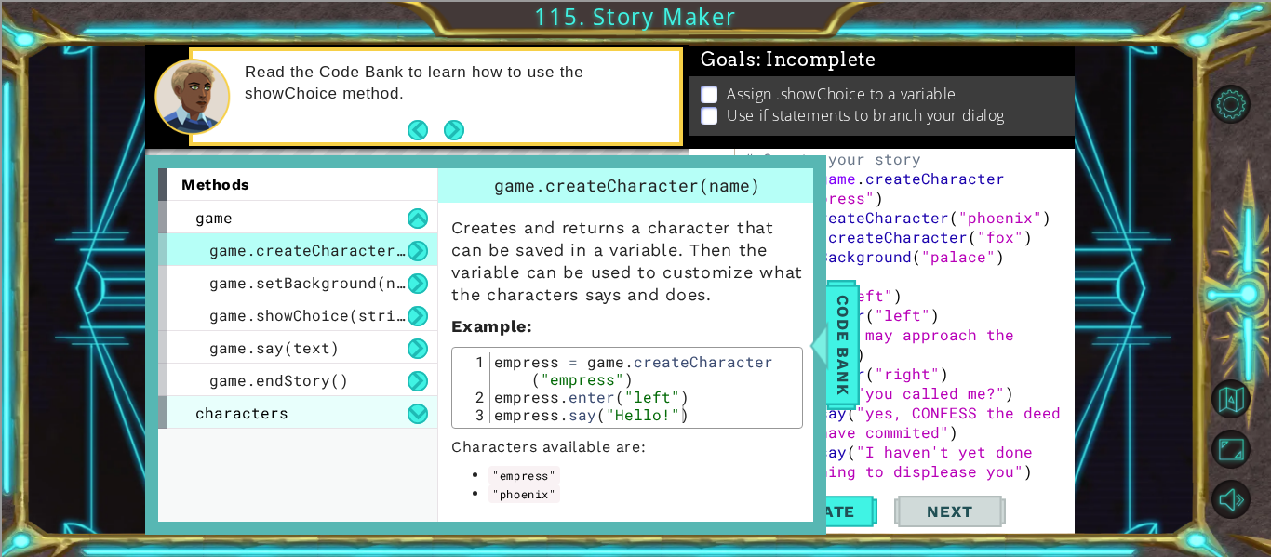
click at [280, 409] on span "characters" at bounding box center [241, 413] width 93 height 20
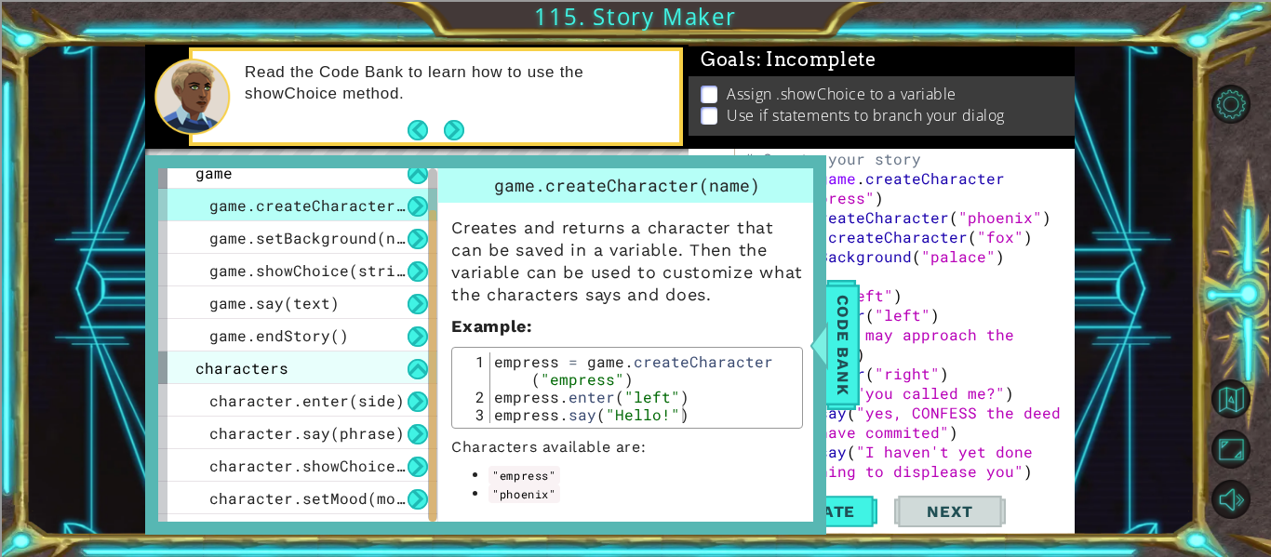
scroll to position [70, 0]
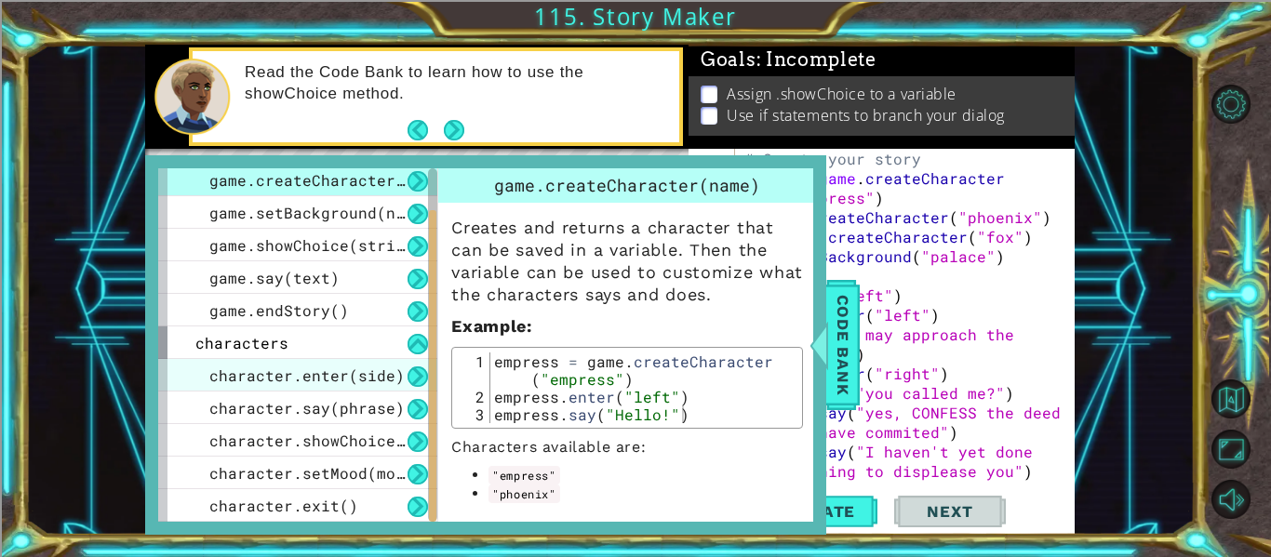
click at [302, 373] on span "character.enter(side)" at bounding box center [306, 376] width 195 height 20
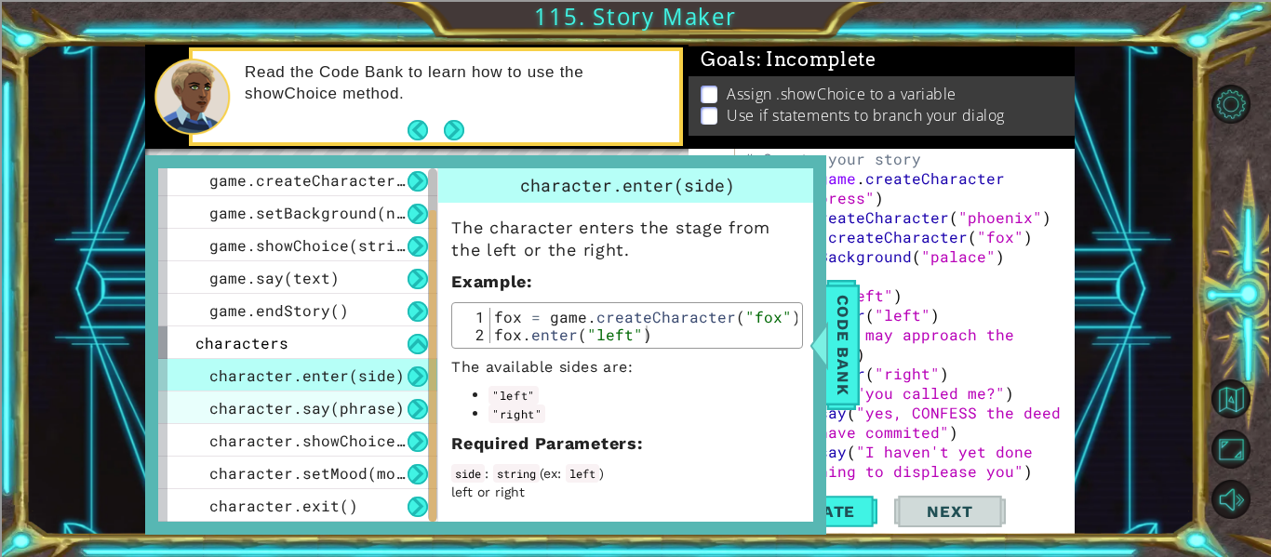
click at [251, 412] on span "character.say(phrase)" at bounding box center [306, 408] width 195 height 20
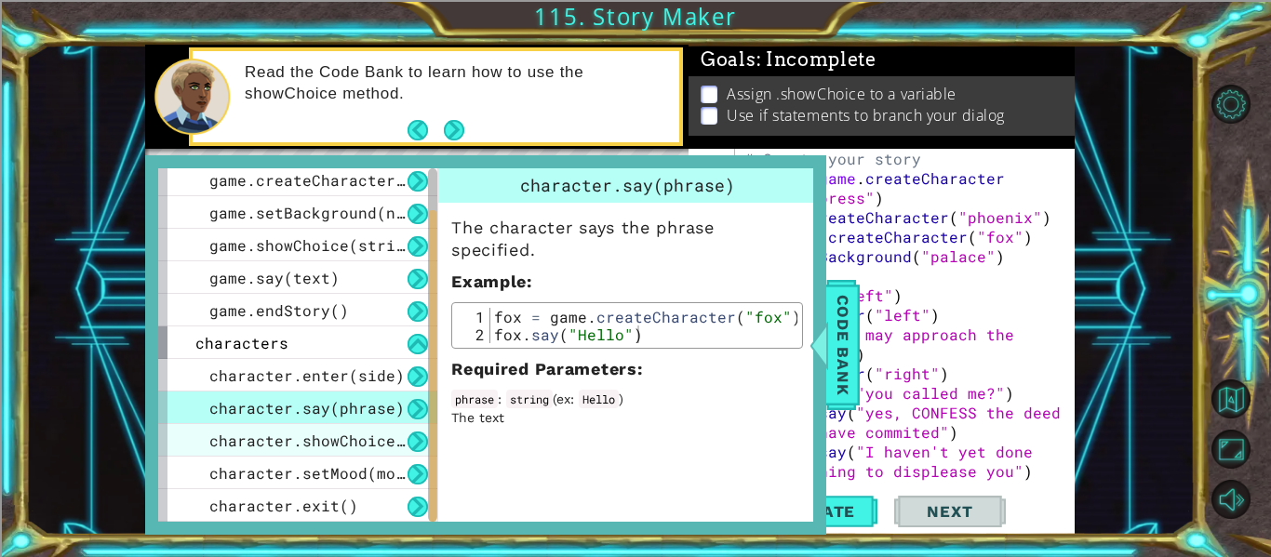
click at [250, 441] on span "character.showChoice(string1, string2)" at bounding box center [386, 441] width 354 height 20
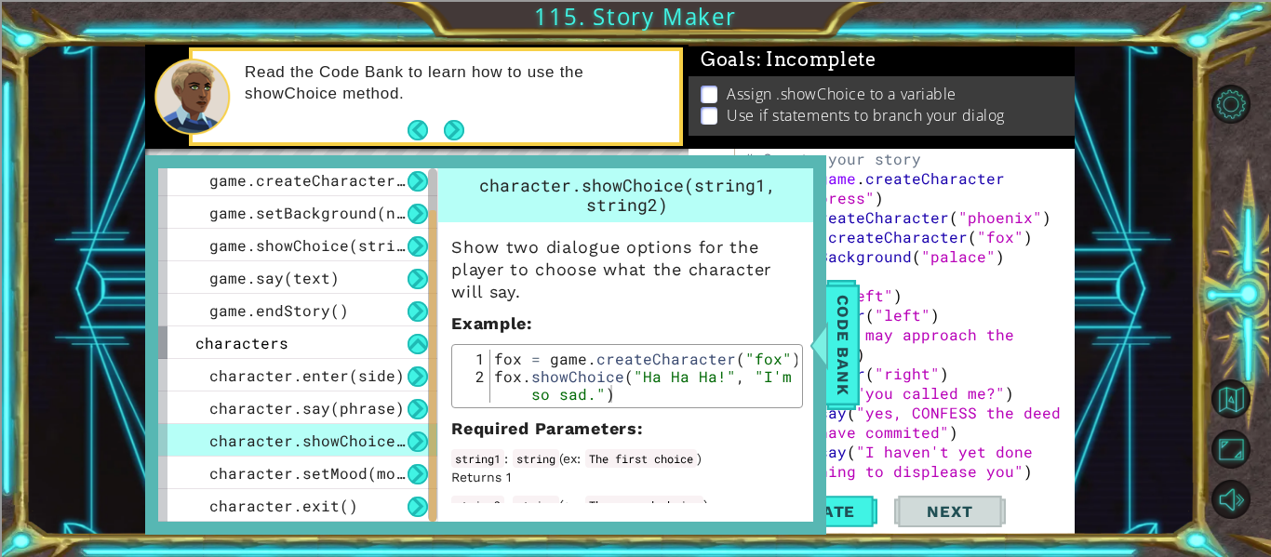
scroll to position [39, 0]
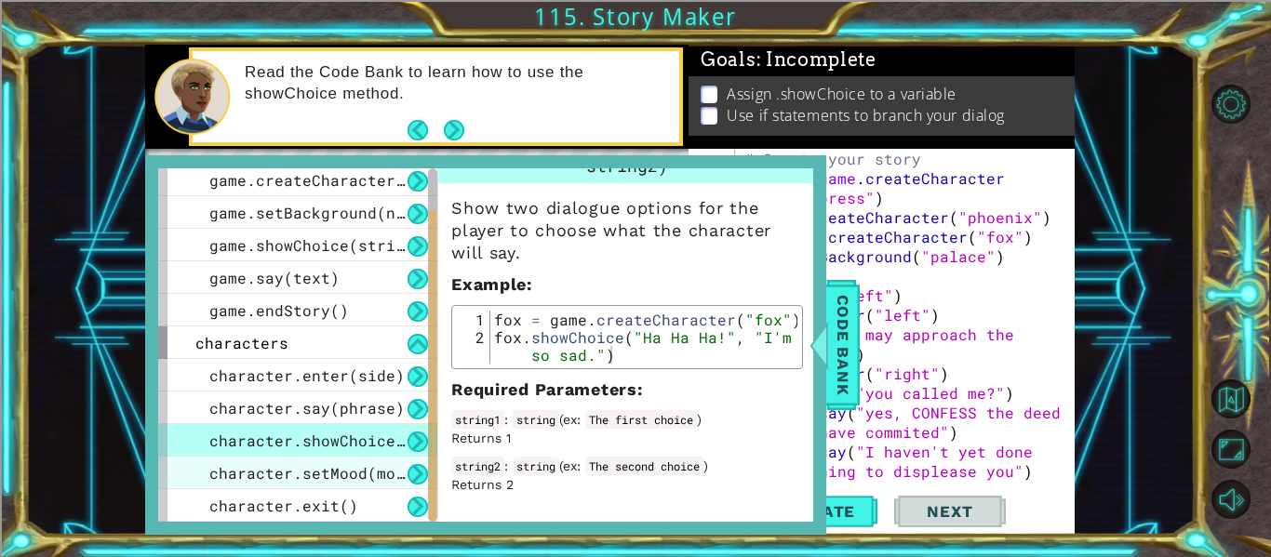
click at [339, 465] on span "character.setMood(mood)" at bounding box center [316, 473] width 214 height 20
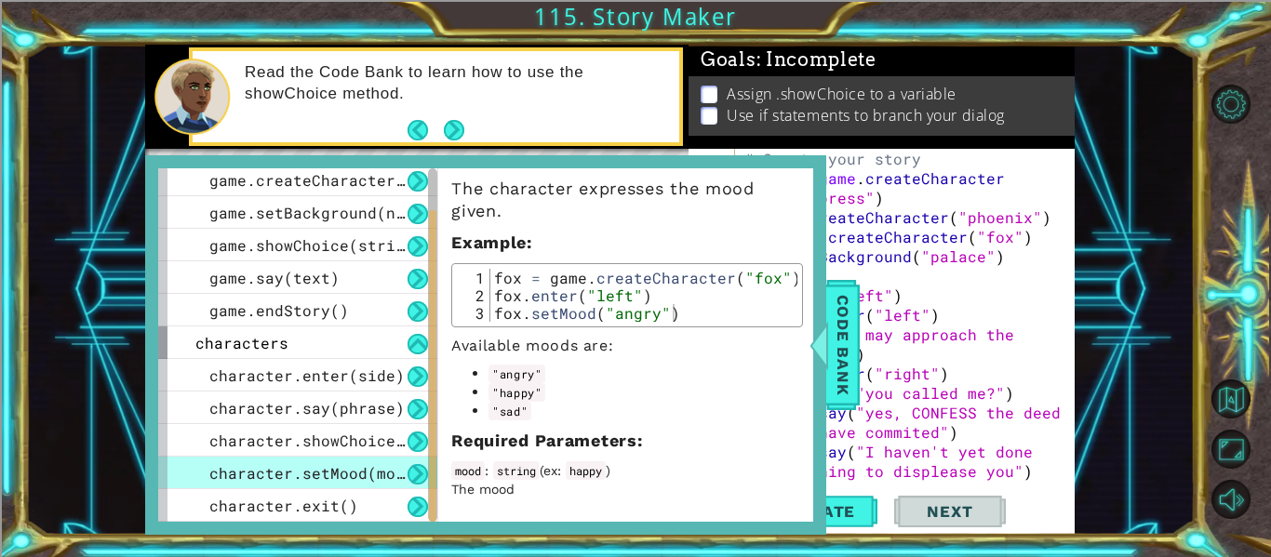
scroll to position [0, 0]
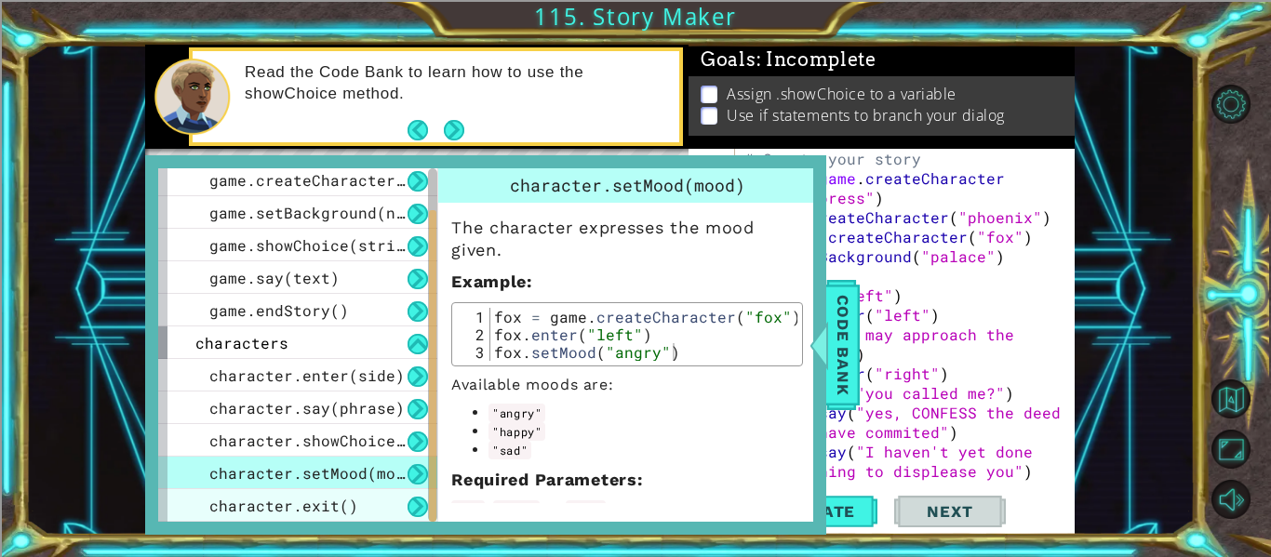
click at [305, 499] on span "character.exit()" at bounding box center [283, 506] width 149 height 20
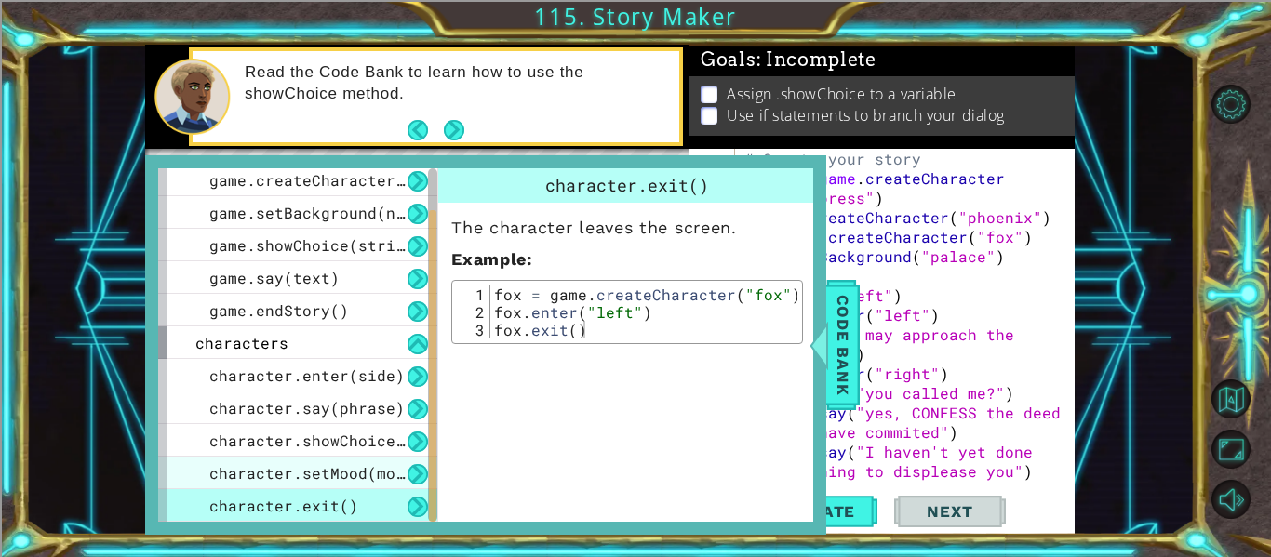
click at [296, 473] on span "character.setMood(mood)" at bounding box center [316, 473] width 214 height 20
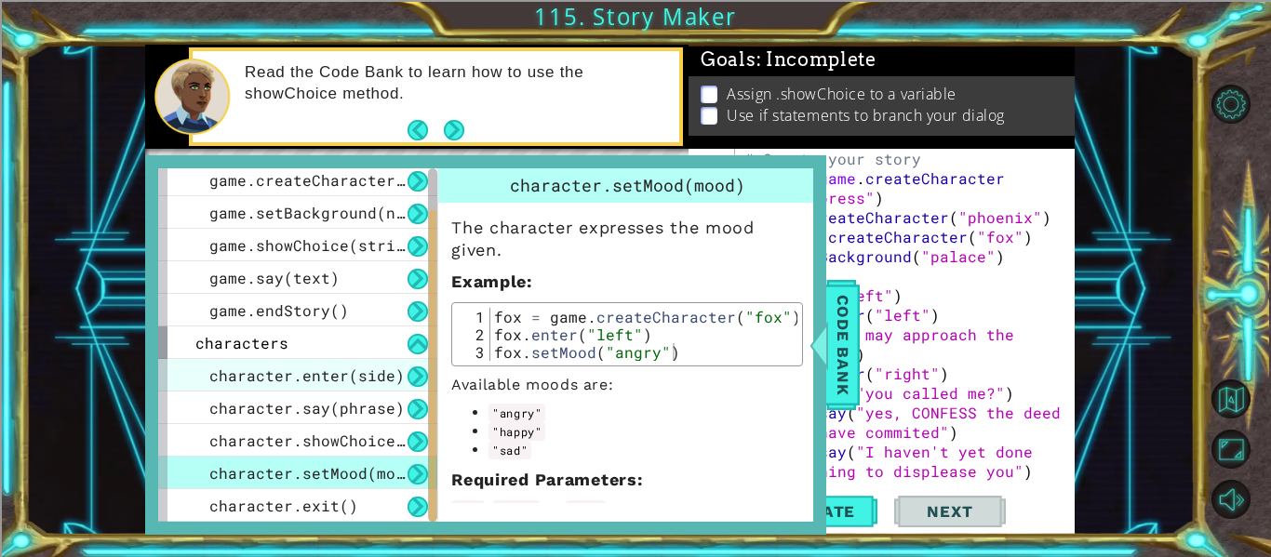
click at [292, 375] on span "character.enter(side)" at bounding box center [306, 376] width 195 height 20
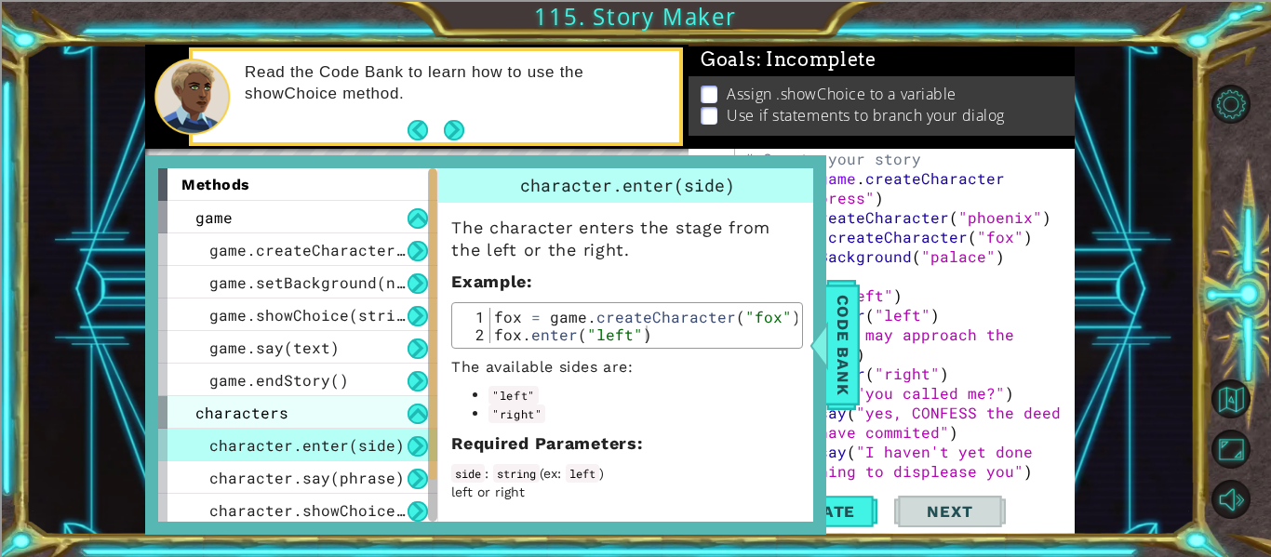
click at [258, 412] on span "characters" at bounding box center [241, 413] width 93 height 20
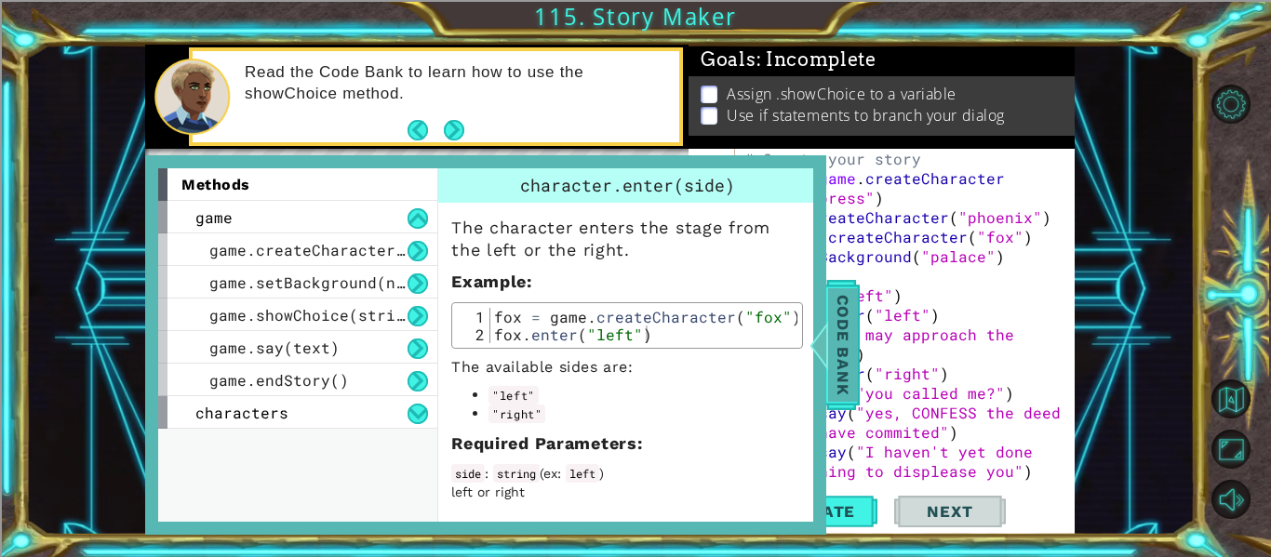
click at [825, 333] on div at bounding box center [819, 345] width 23 height 56
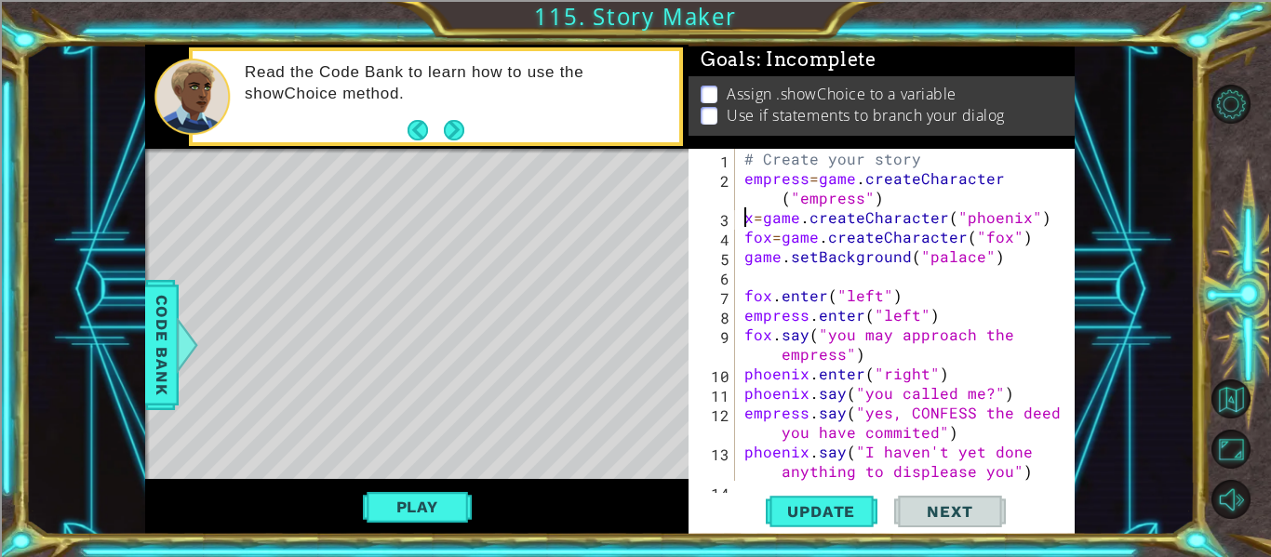
click at [747, 220] on div "# Create your story empress = game . createCharacter ( "empress" ) x = game . c…" at bounding box center [911, 344] width 340 height 391
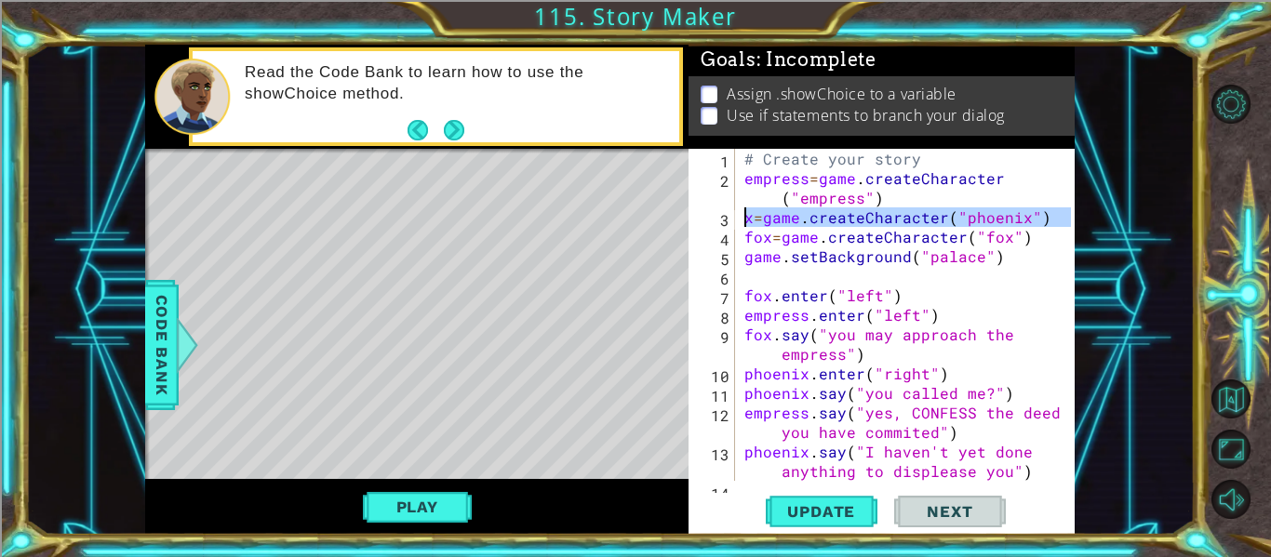
click at [747, 220] on div "# Create your story empress = game . createCharacter ( "empress" ) x = game . c…" at bounding box center [906, 315] width 330 height 332
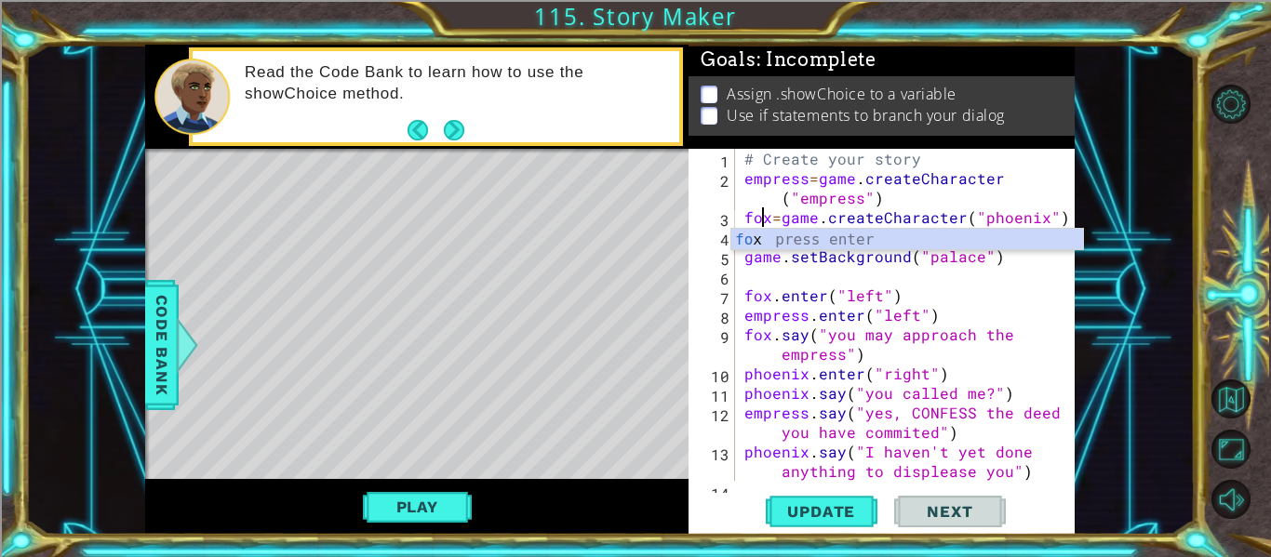
scroll to position [0, 2]
click at [1041, 206] on div "# Create your story empress = game . createCharacter ( "empress" ) fox = game .…" at bounding box center [911, 344] width 340 height 391
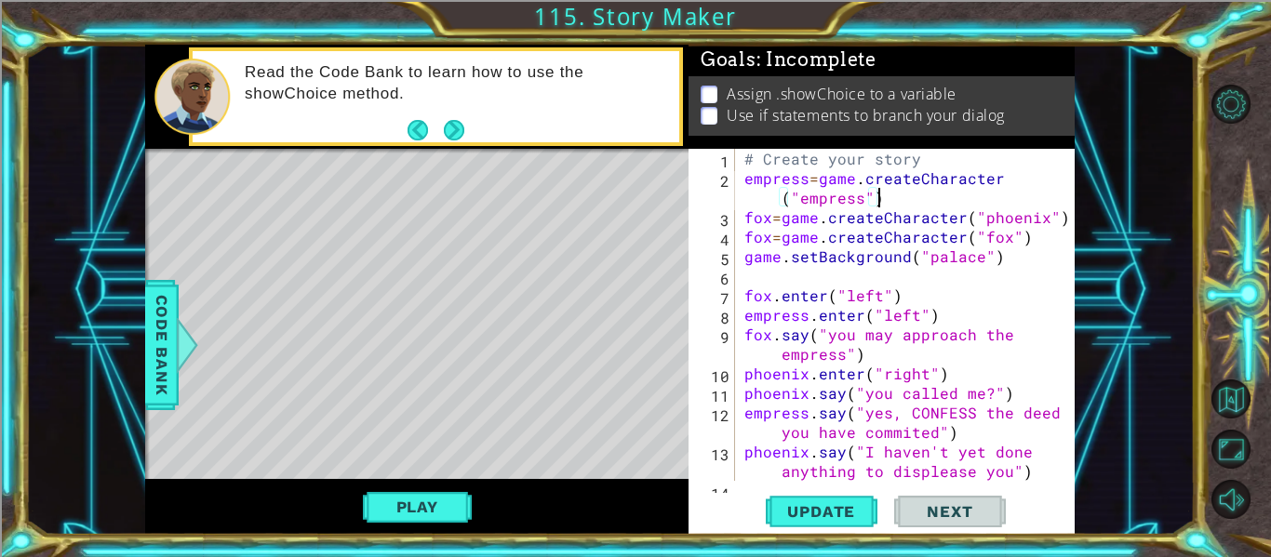
click at [765, 217] on div "# Create your story empress = game . createCharacter ( "empress" ) fox = game .…" at bounding box center [911, 344] width 340 height 391
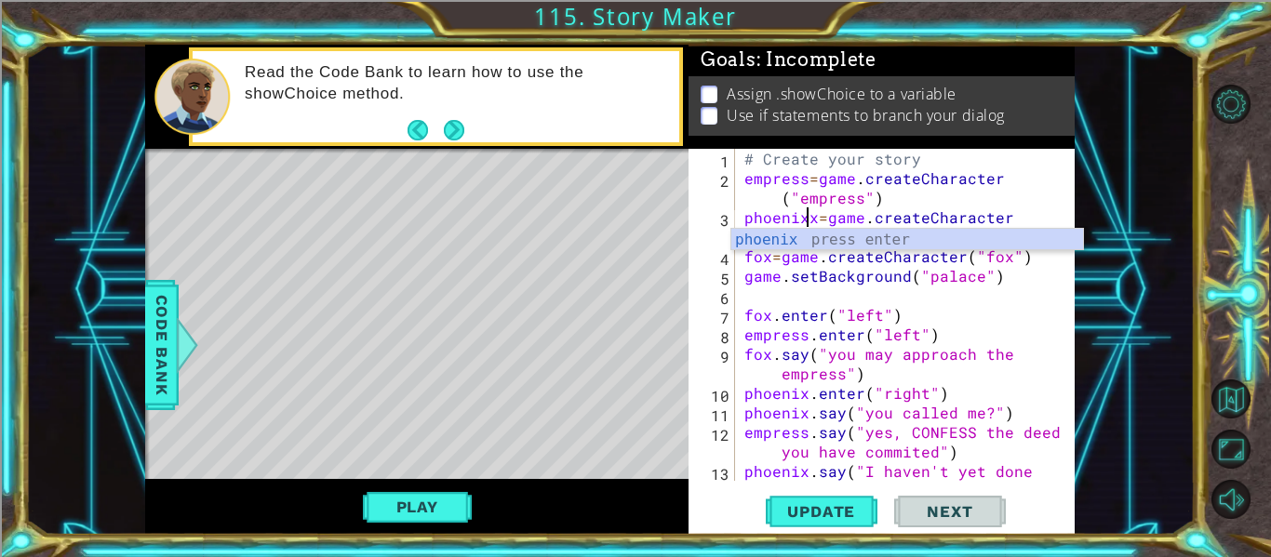
scroll to position [0, 5]
click at [815, 500] on button "Update" at bounding box center [822, 512] width 112 height 38
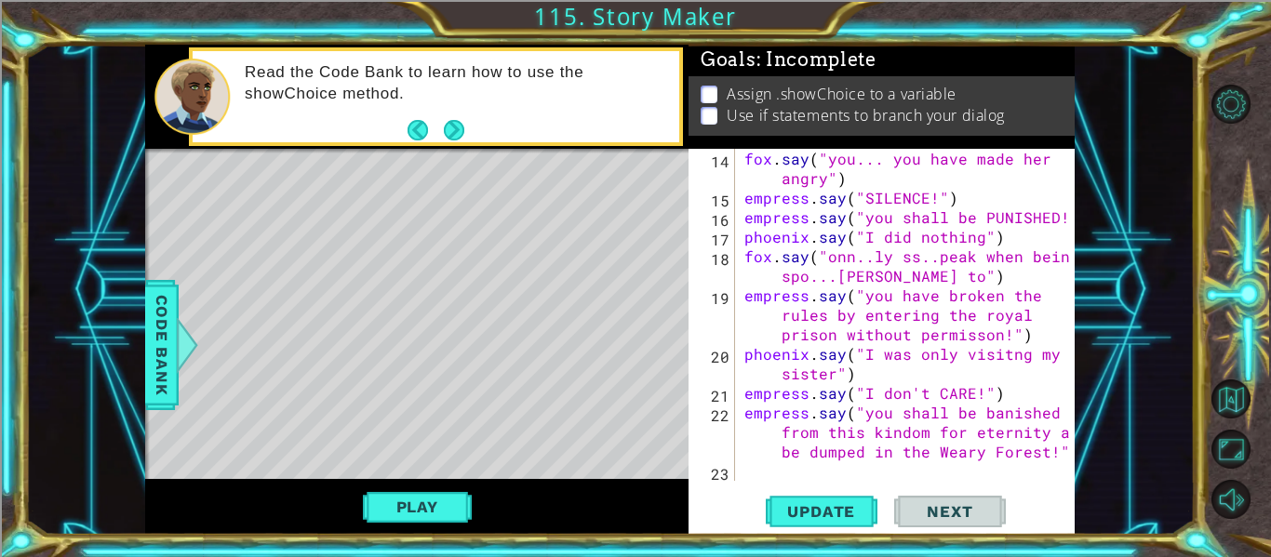
scroll to position [352, 0]
click at [1000, 390] on div "fox . say ( "you... you have made her angry" ) empress . say ( "SILENCE!" ) emp…" at bounding box center [911, 344] width 340 height 391
type textarea "empress.say("I don't CARE!")"
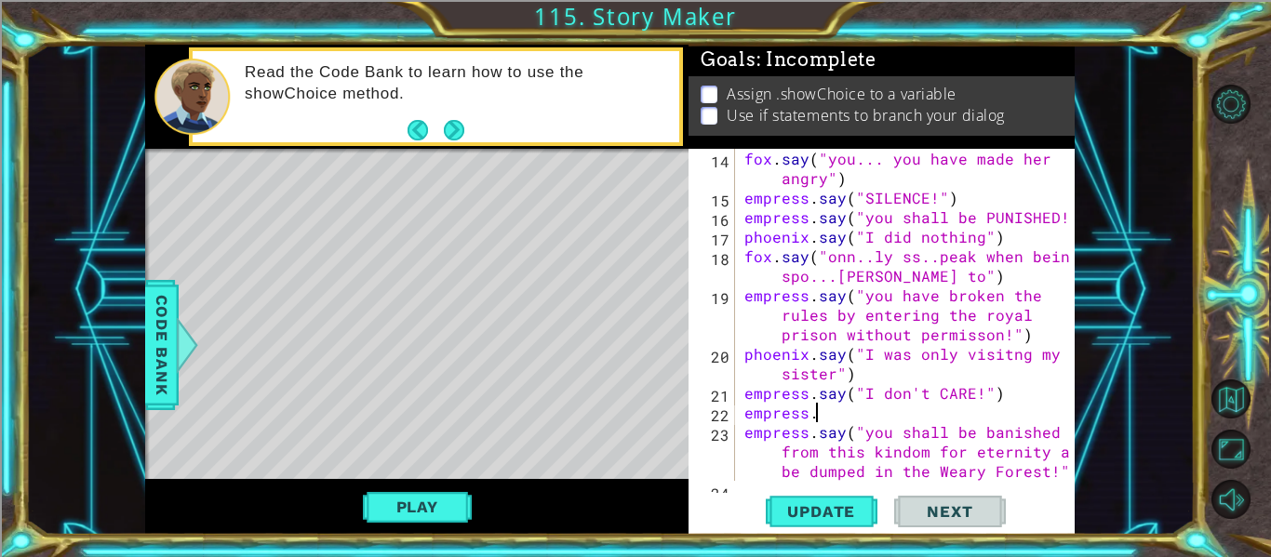
scroll to position [0, 4]
click at [154, 306] on span "Code Bank" at bounding box center [162, 345] width 30 height 114
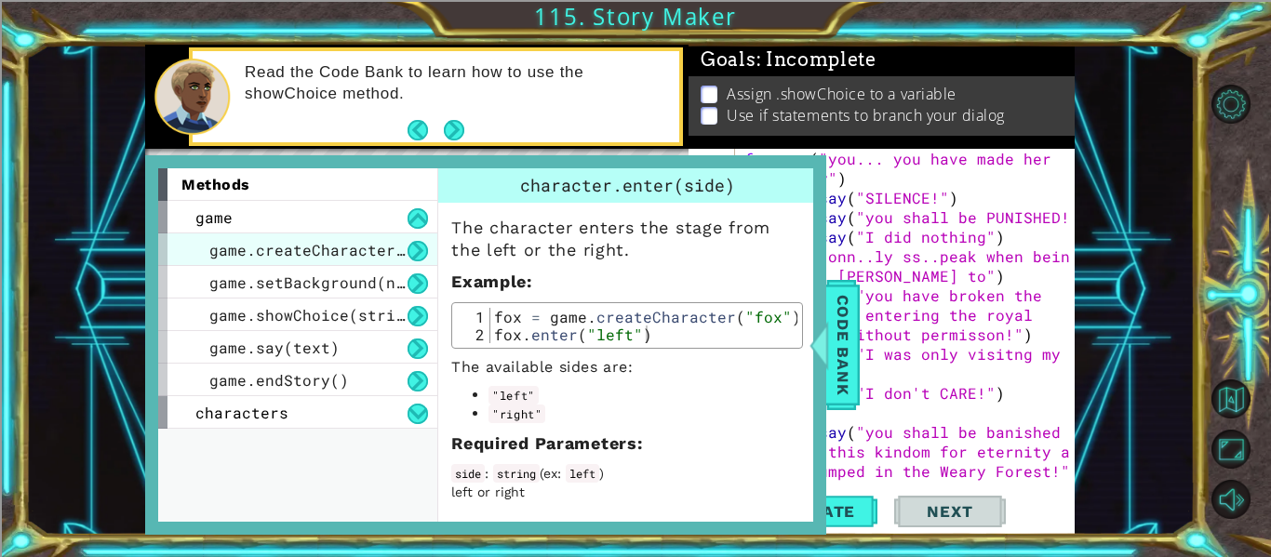
click at [309, 251] on span "game.createCharacter(name)" at bounding box center [330, 250] width 242 height 20
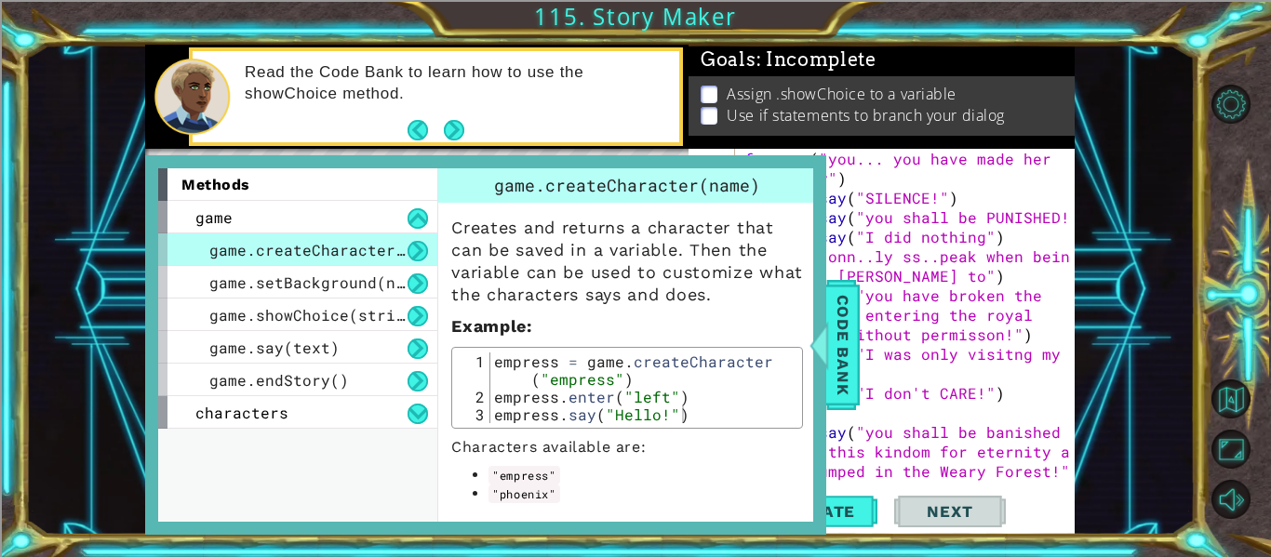
scroll to position [65, 0]
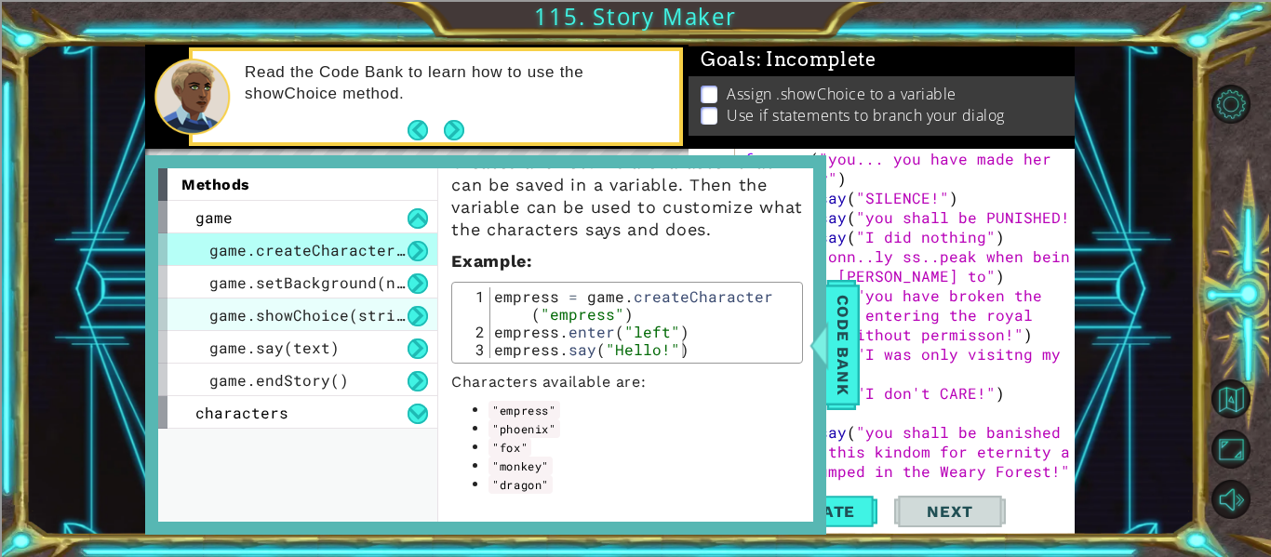
click at [315, 309] on span "game.showChoice(string1, string2)" at bounding box center [362, 315] width 307 height 20
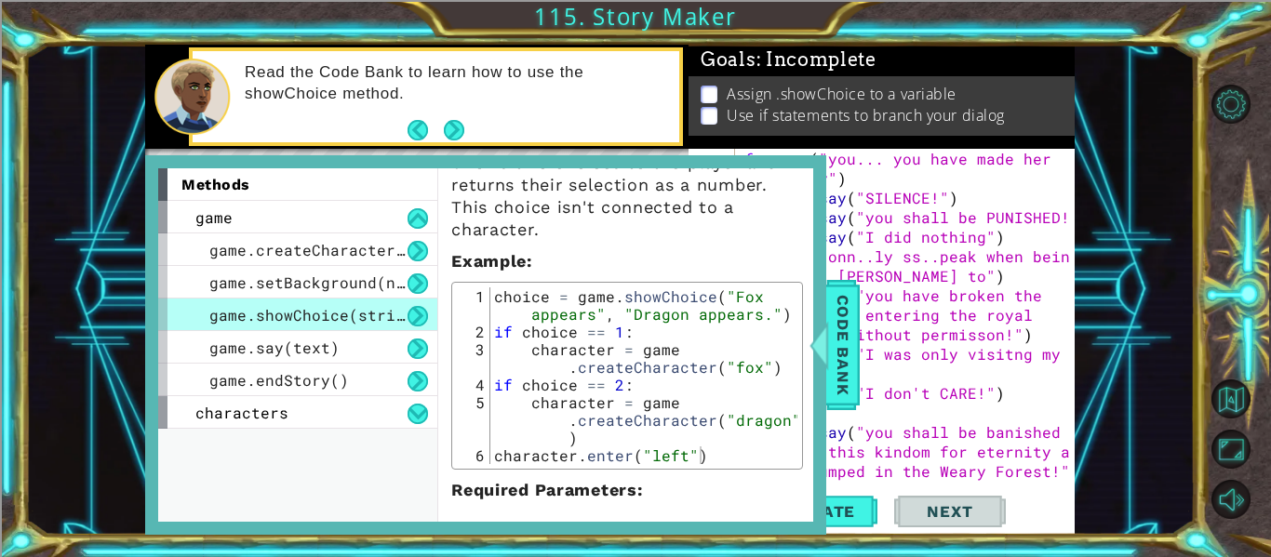
scroll to position [0, 0]
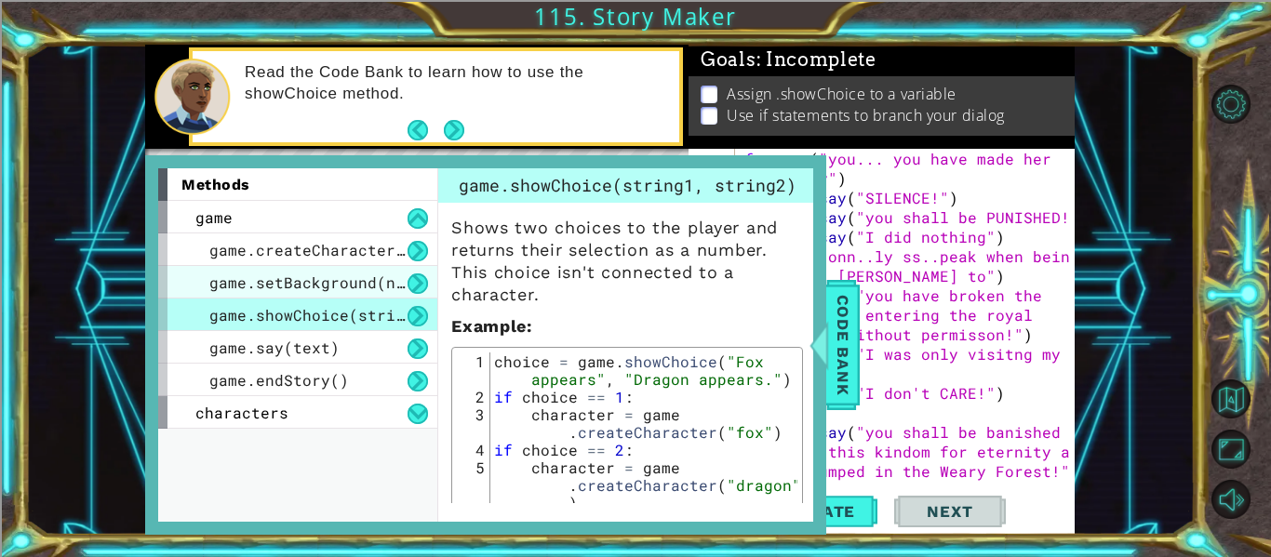
click at [308, 274] on span "game.setBackground(name)" at bounding box center [320, 283] width 223 height 20
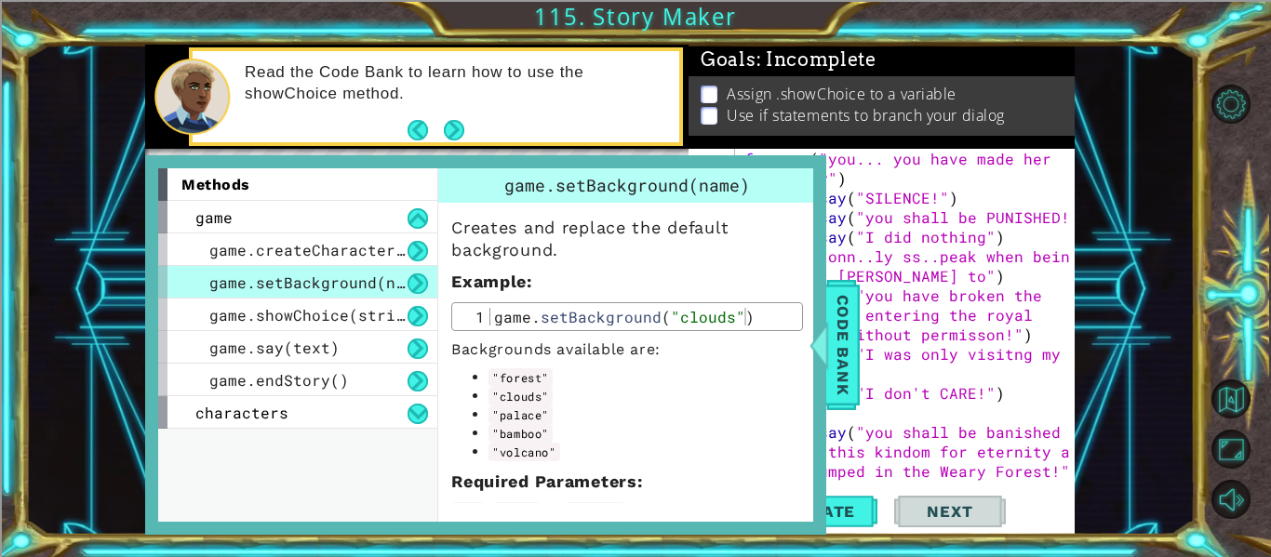
click at [308, 274] on span "game.setBackground(name)" at bounding box center [320, 283] width 223 height 20
click at [301, 240] on span "game.createCharacter(name)" at bounding box center [330, 250] width 242 height 20
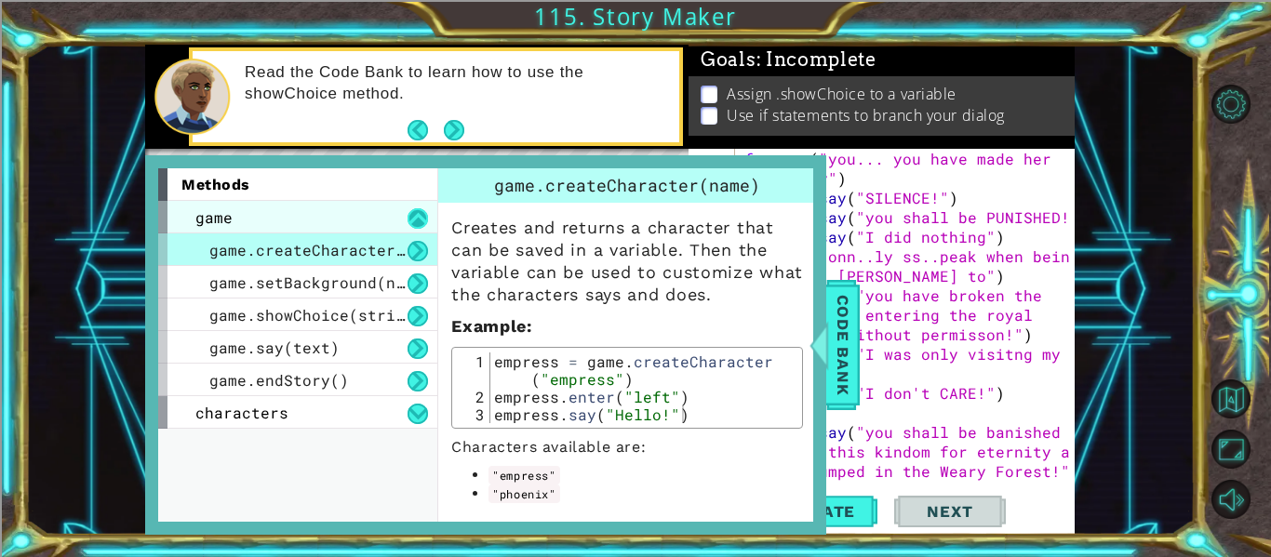
click at [413, 221] on button at bounding box center [418, 218] width 20 height 20
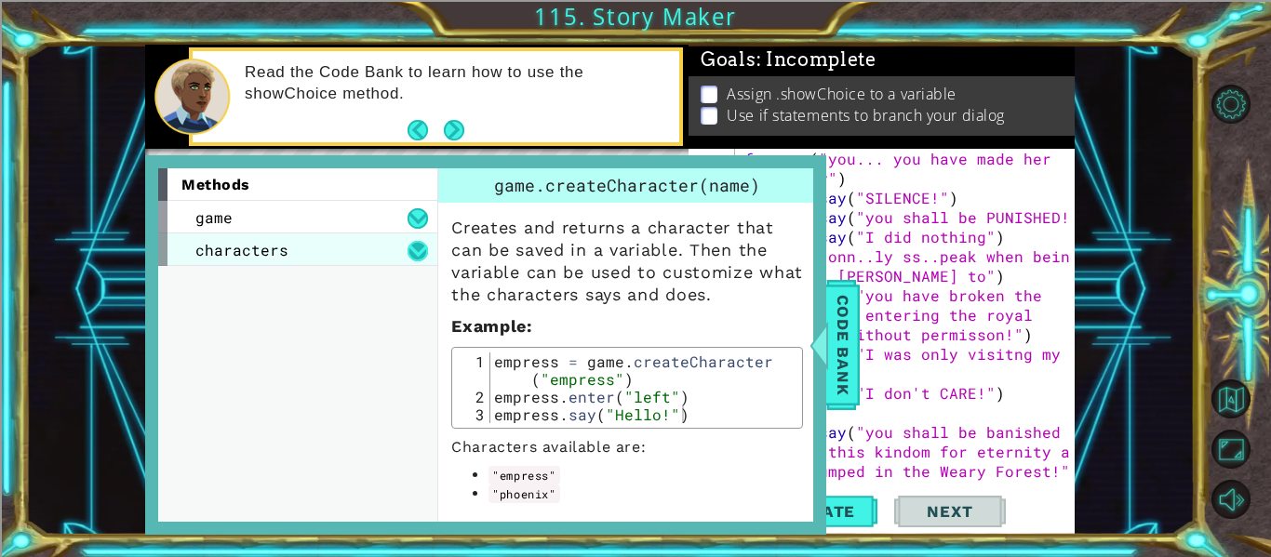
click at [416, 253] on button at bounding box center [418, 251] width 20 height 20
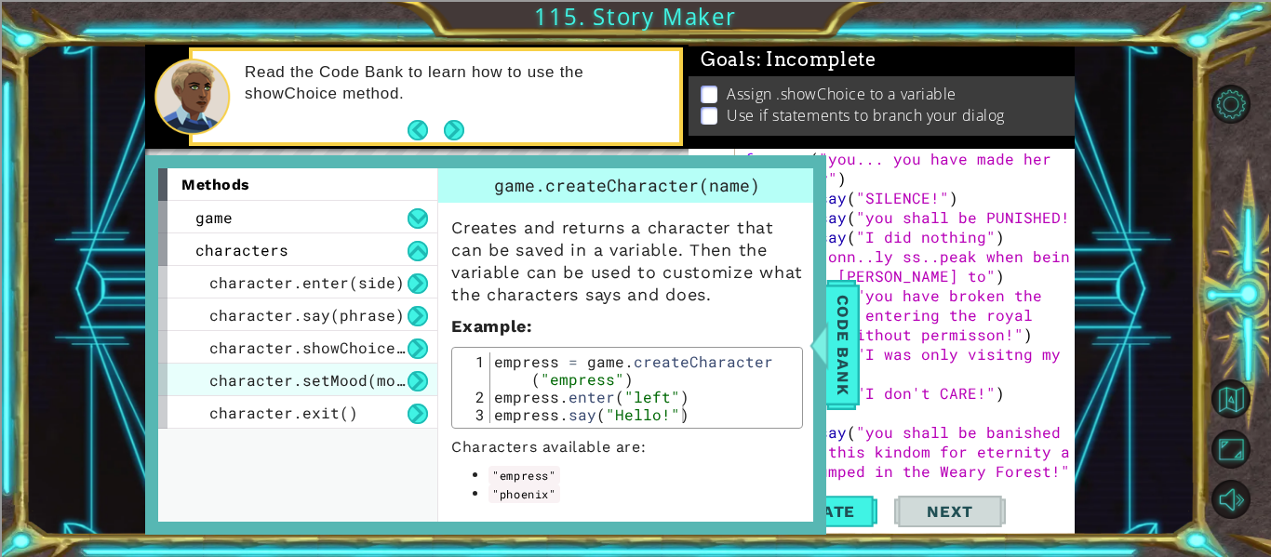
click at [380, 385] on span "character.setMood(mood)" at bounding box center [316, 380] width 214 height 20
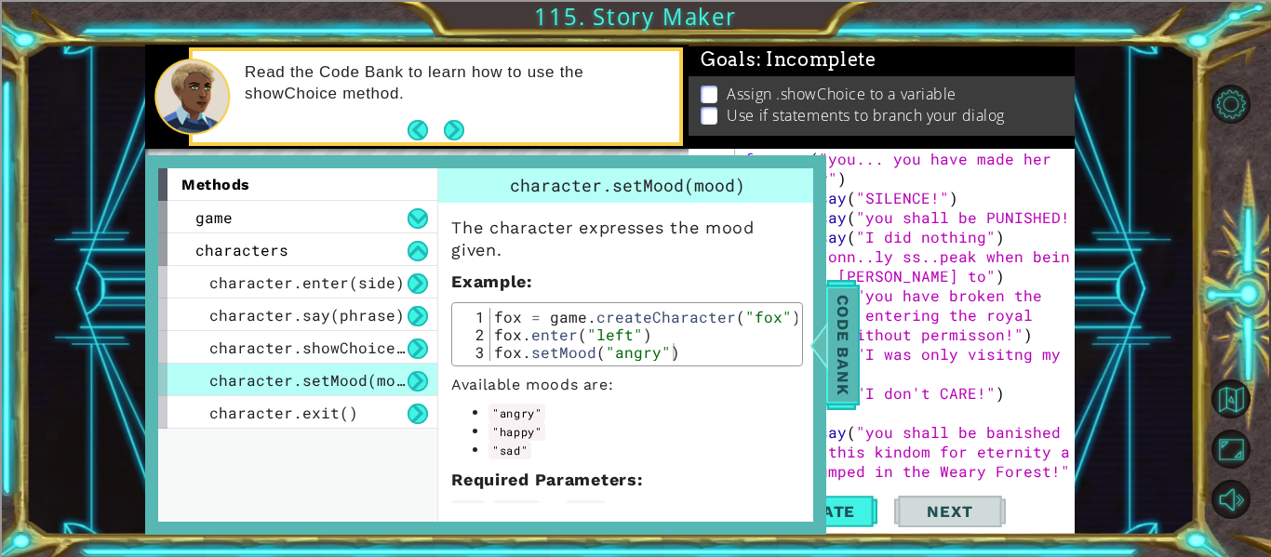
click at [831, 335] on span "Code Bank" at bounding box center [843, 345] width 30 height 114
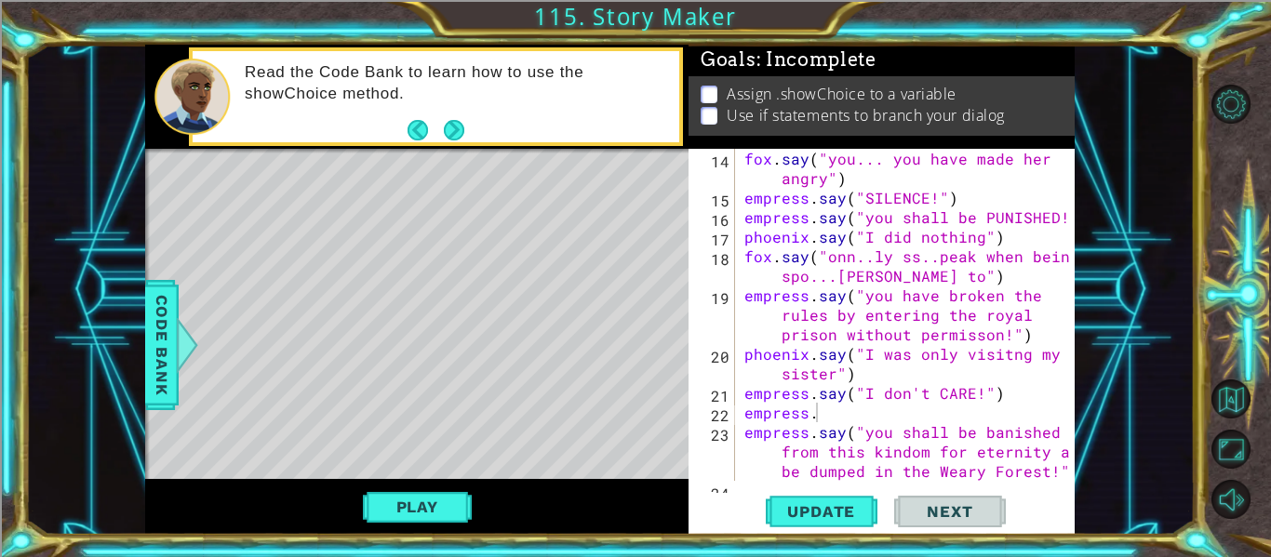
click at [821, 409] on div "fox . say ( "you... you have made her angry" ) empress . say ( "SILENCE!" ) emp…" at bounding box center [911, 344] width 340 height 391
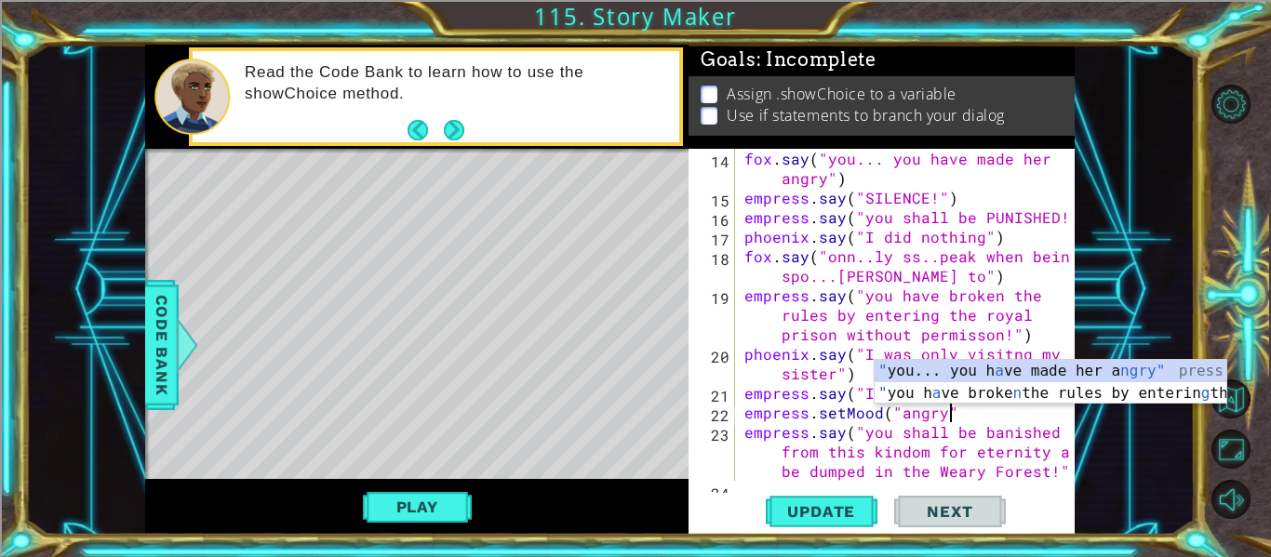
scroll to position [0, 12]
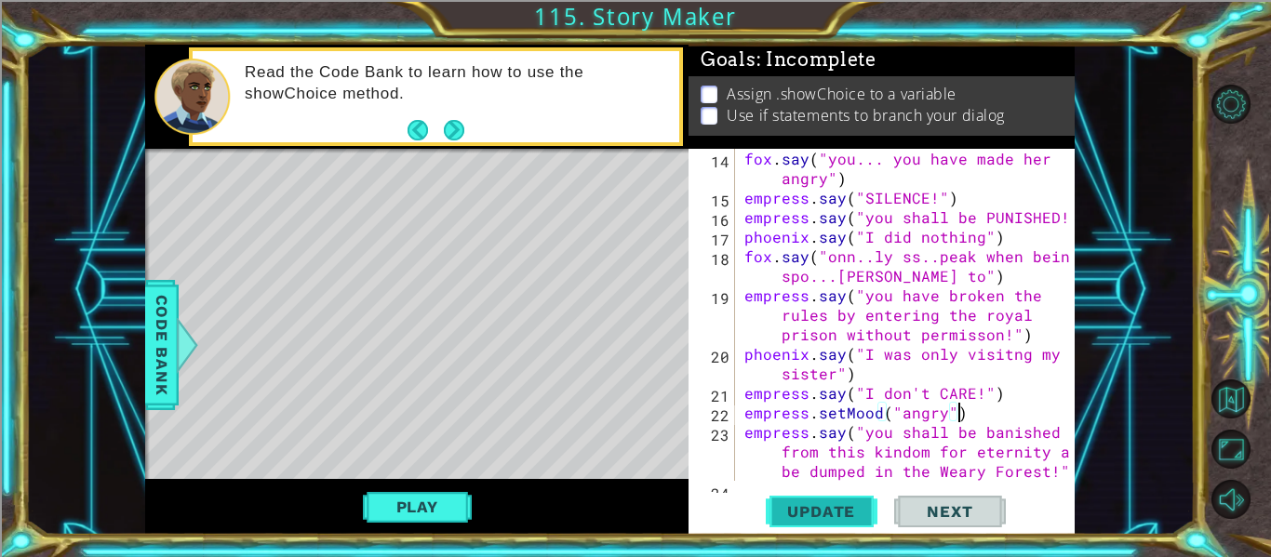
click at [846, 511] on span "Update" at bounding box center [821, 512] width 105 height 19
click at [369, 496] on button "Play" at bounding box center [417, 506] width 109 height 35
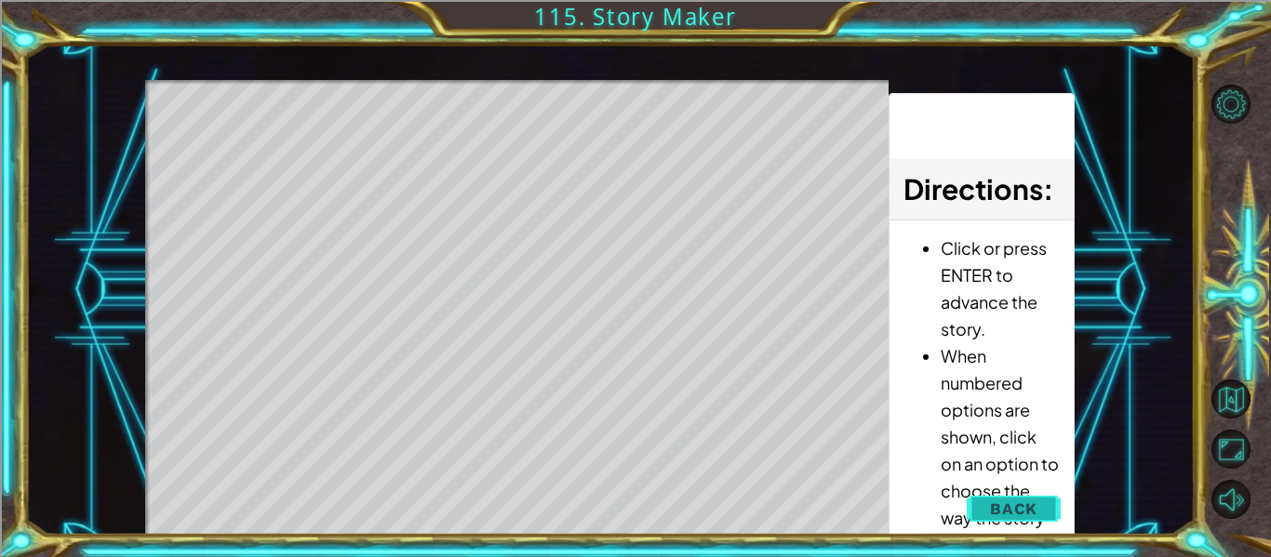
click at [994, 498] on button "Back" at bounding box center [1014, 508] width 94 height 37
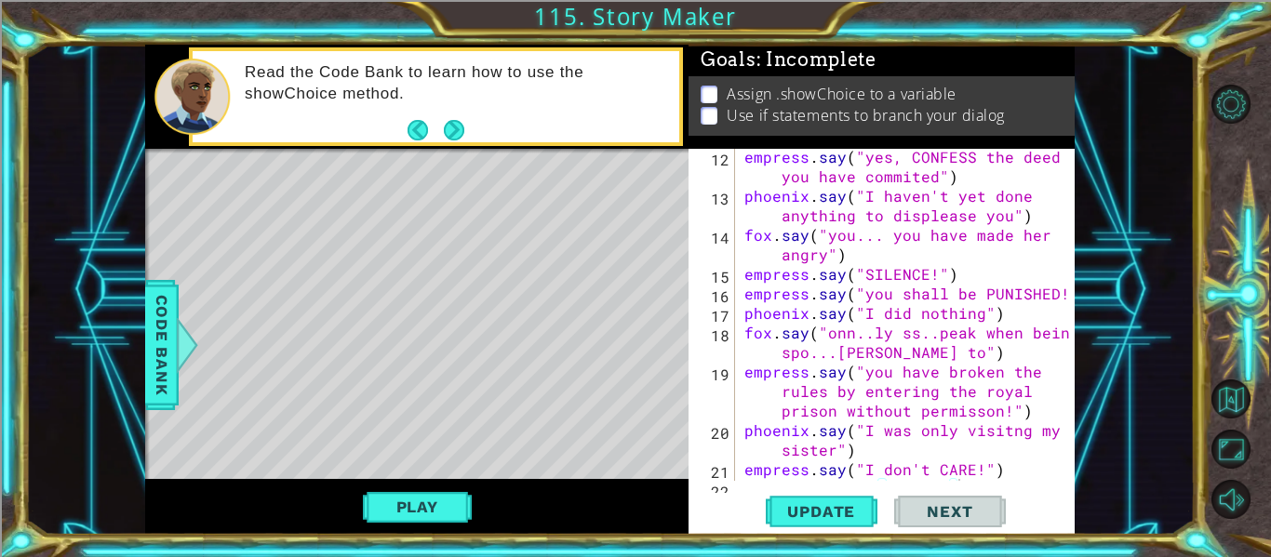
scroll to position [278, 0]
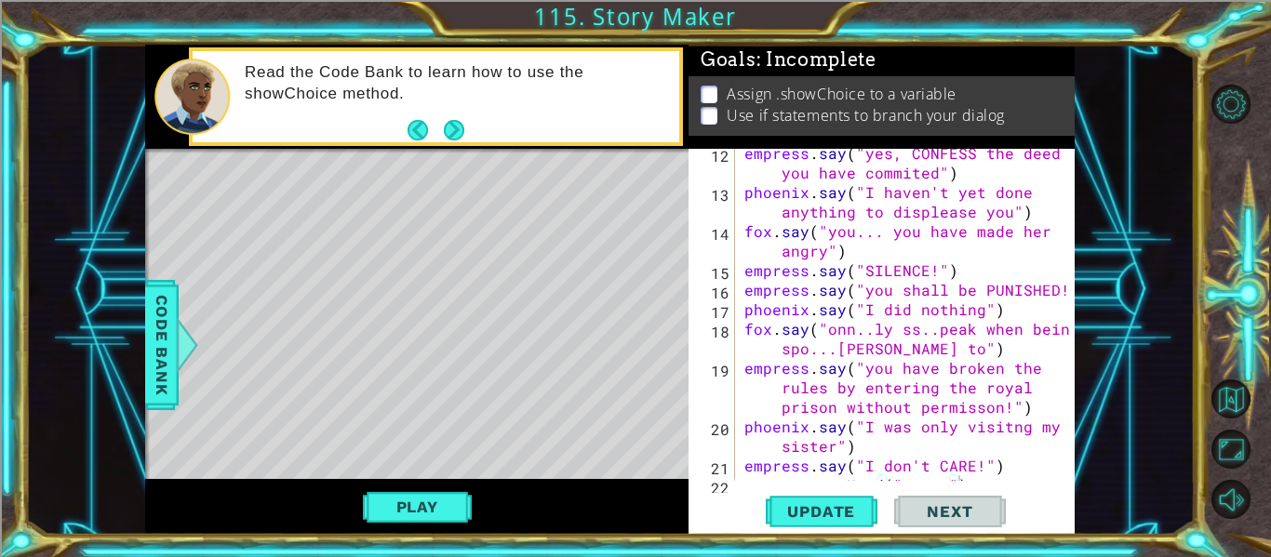
type textarea "fox.say("you... you have made her angry")"
click at [887, 245] on div "empress . say ( "yes, CONFESS the deed you have commited" ) [PERSON_NAME] . say…" at bounding box center [911, 338] width 340 height 391
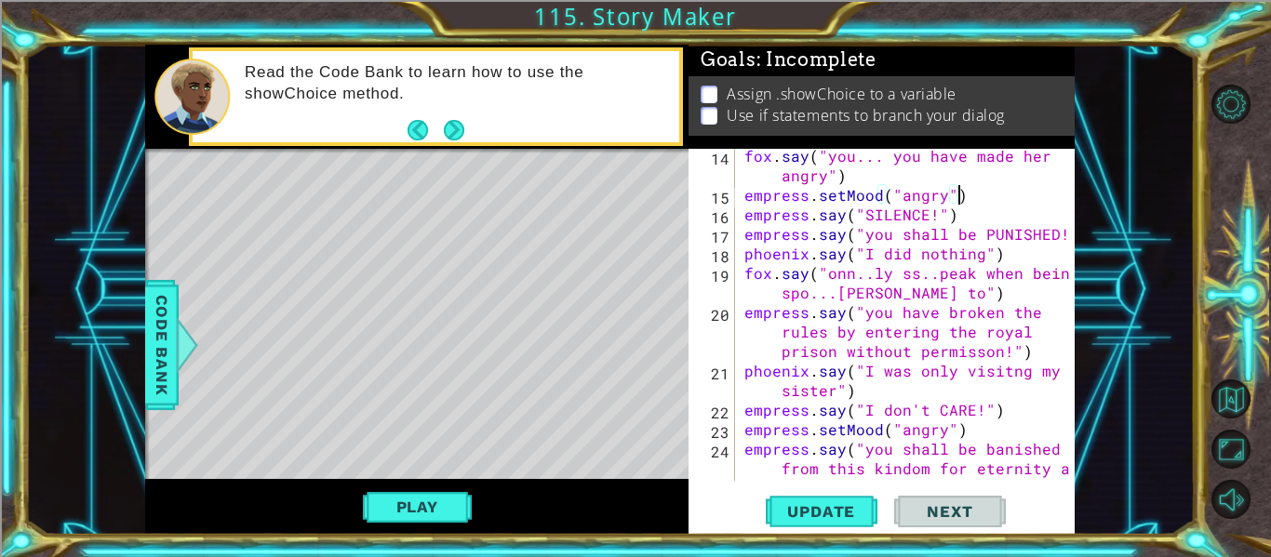
scroll to position [355, 0]
click at [1025, 353] on div "fox . say ( "you... you have made her angry" ) empress . setMood ( "angry" ) em…" at bounding box center [911, 361] width 340 height 430
type textarea "empress.say("you have broken the rules by entering the royal prison without per…"
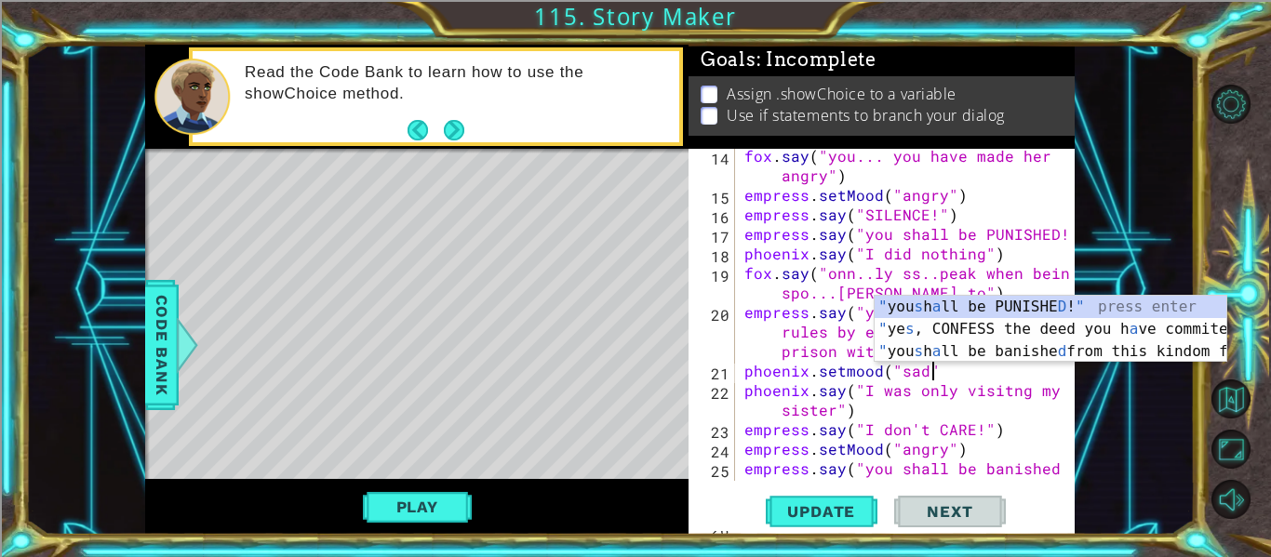
scroll to position [0, 11]
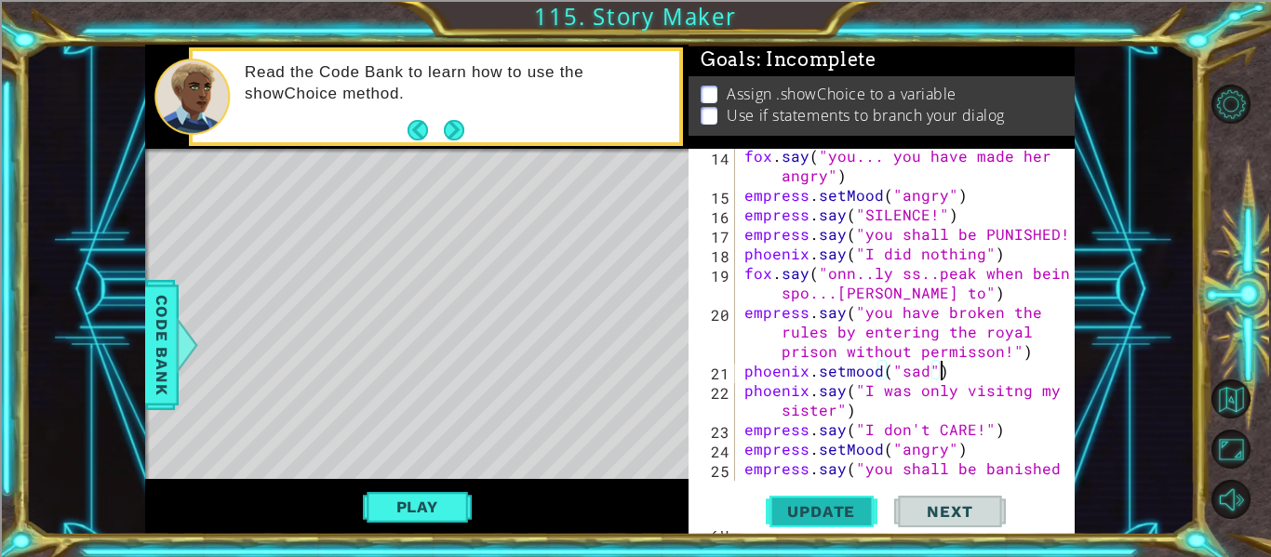
click at [829, 521] on span "Update" at bounding box center [821, 512] width 105 height 19
click at [445, 509] on button "Play" at bounding box center [417, 506] width 109 height 35
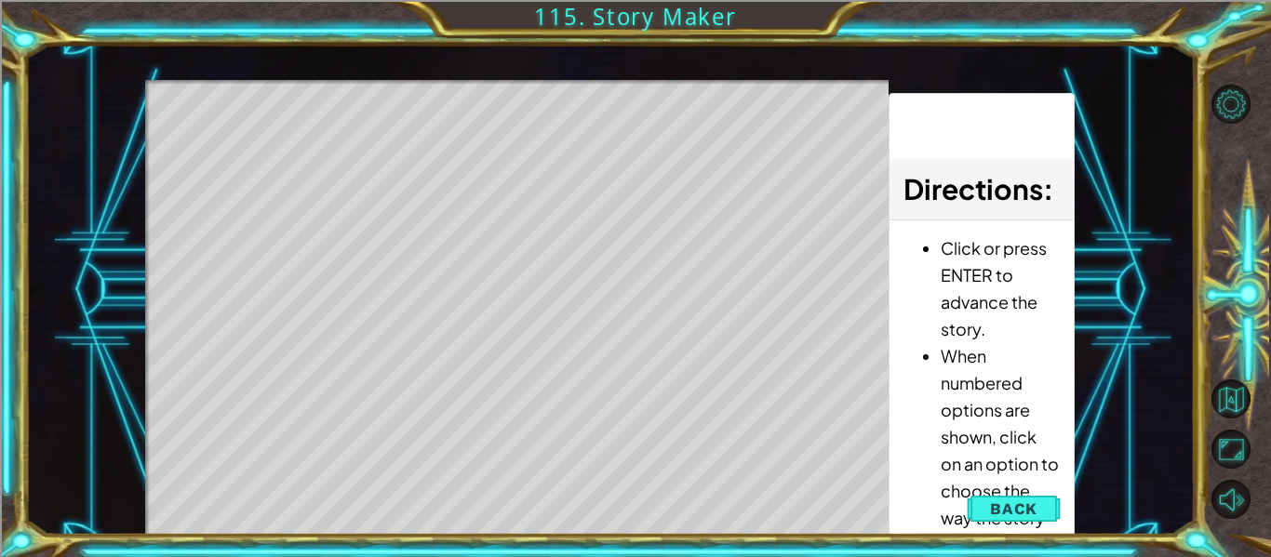
click at [758, 259] on div "Level Map" at bounding box center [575, 354] width 860 height 548
click at [1032, 520] on button "Back" at bounding box center [1014, 508] width 94 height 37
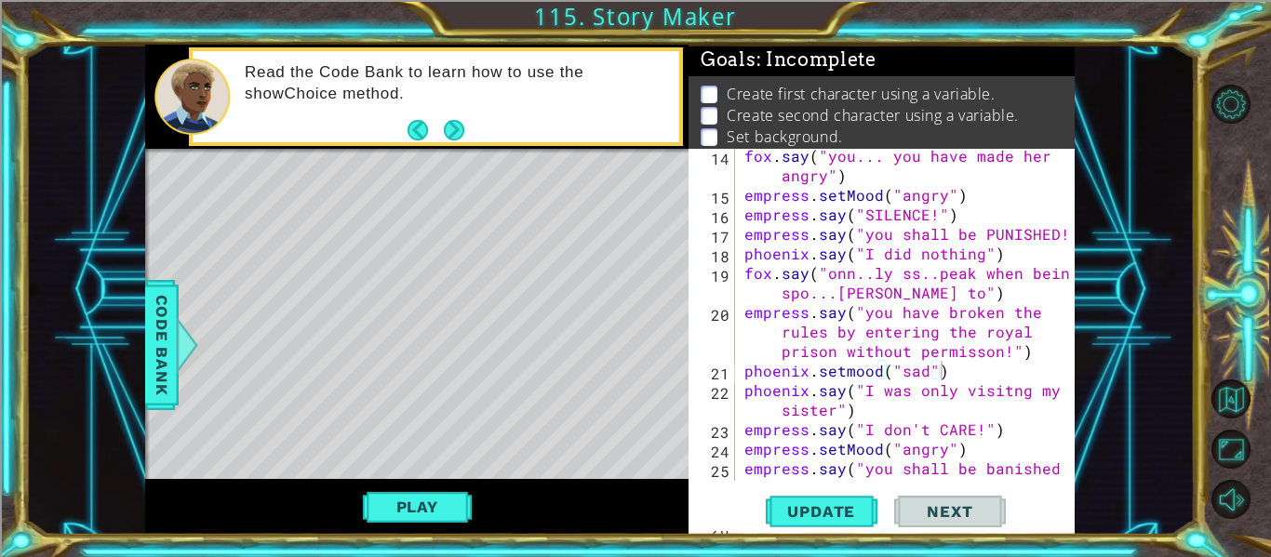
scroll to position [410, 0]
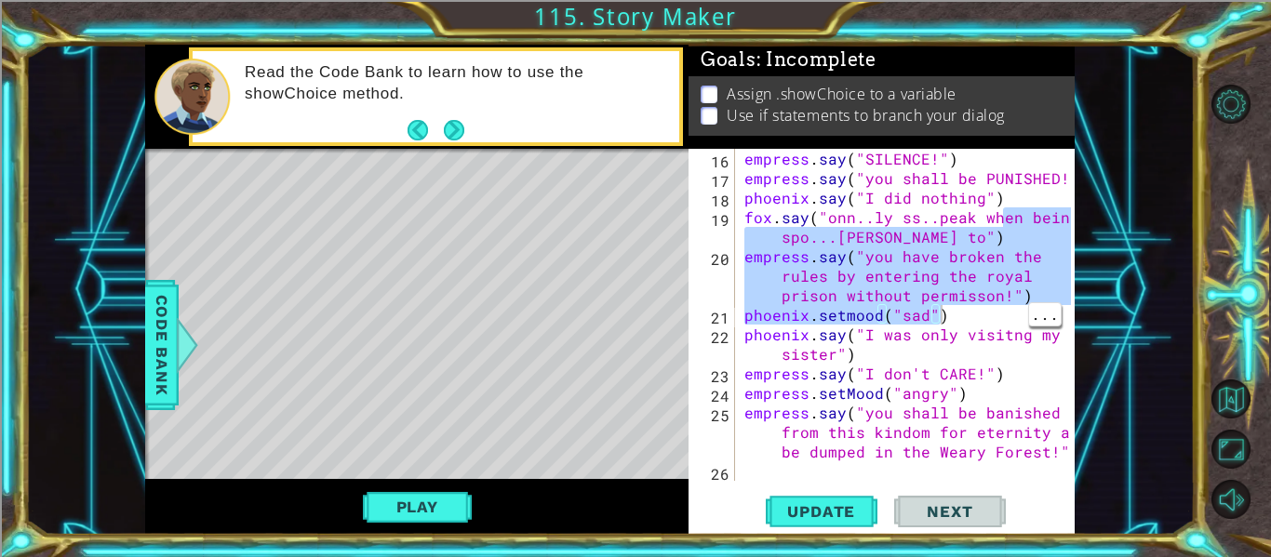
click at [998, 334] on div "empress . say ( "SILENCE!" ) empress . say ( "you shall be PUNISHED!" ) [GEOGRA…" at bounding box center [911, 334] width 340 height 371
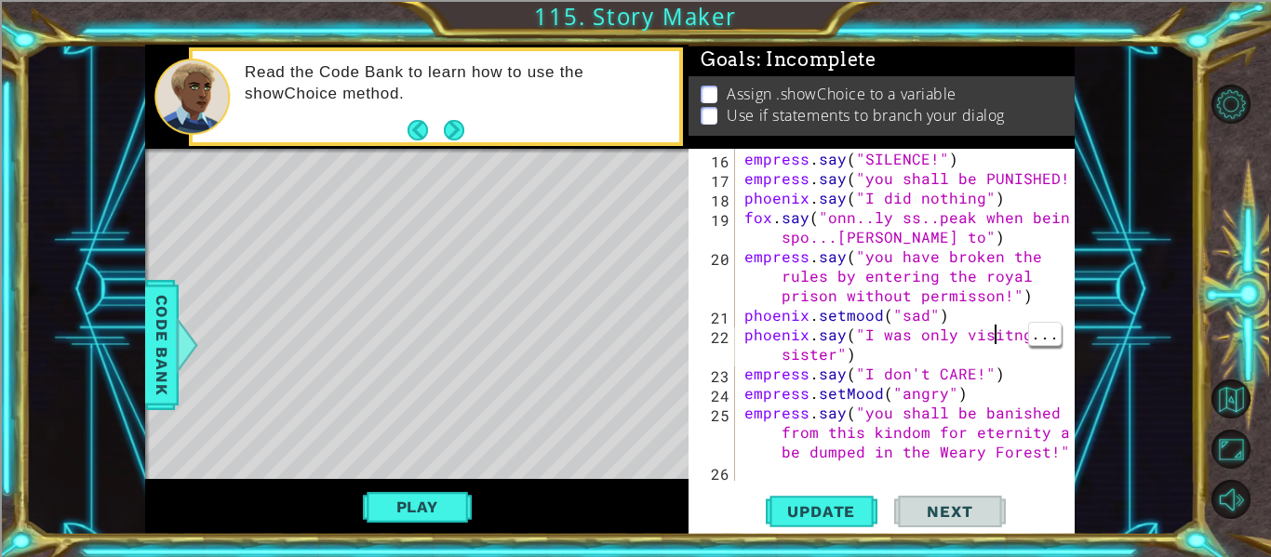
click at [1056, 260] on div at bounding box center [1061, 110] width 19 height 743
type textarea "empress.say("you have broken the rules by entering the royal prison without per…"
click at [1230, 404] on button "Back to Map" at bounding box center [1231, 399] width 39 height 39
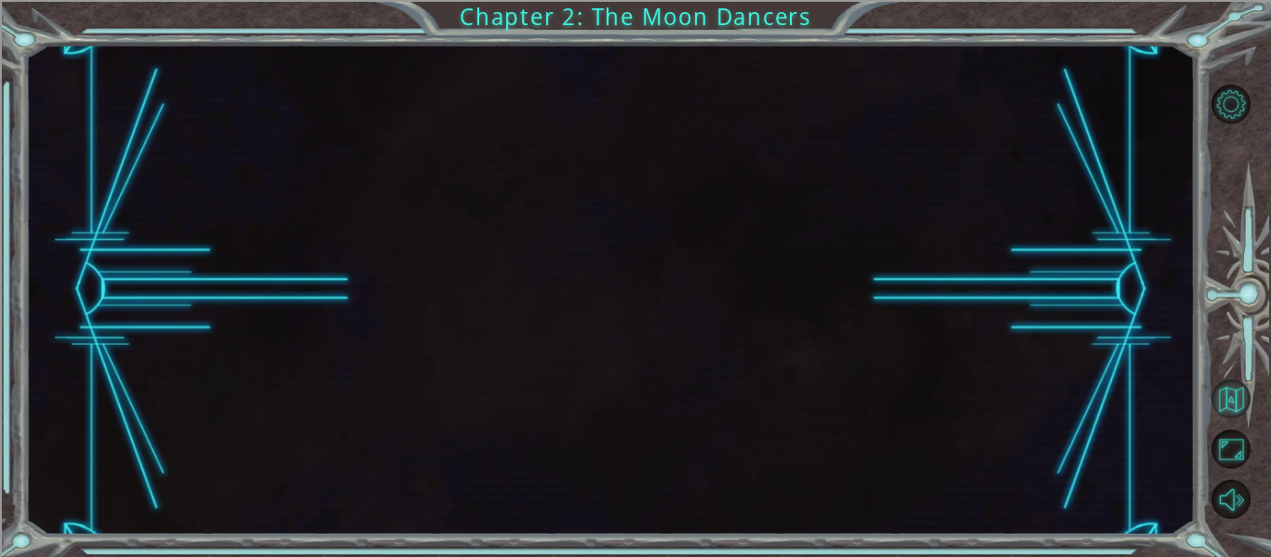
click at [1222, 406] on button "Back to Map" at bounding box center [1231, 399] width 39 height 39
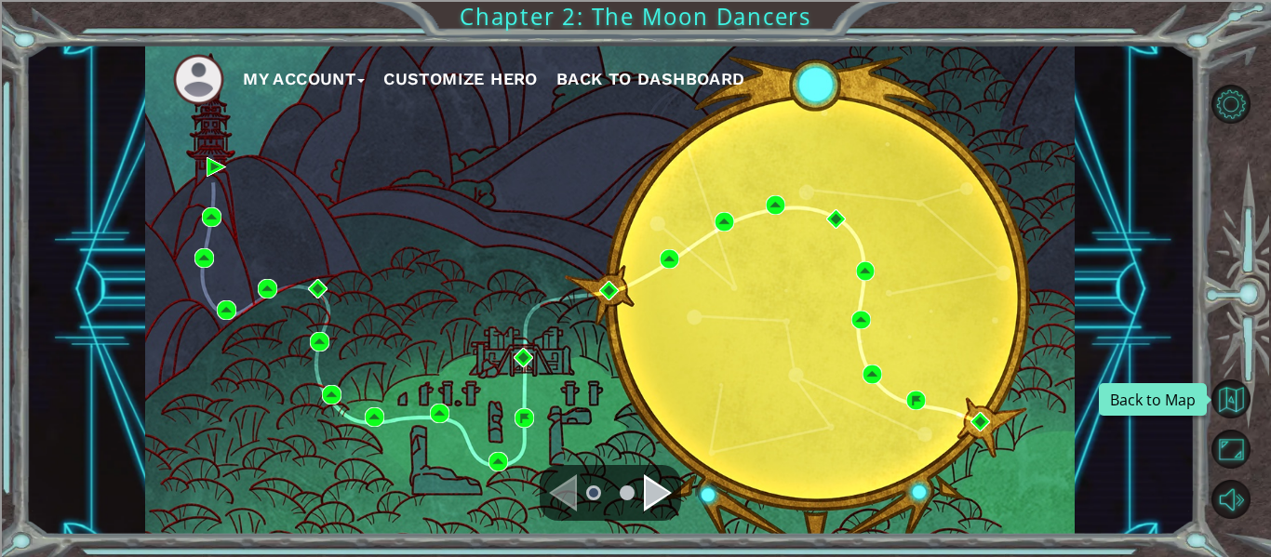
click at [686, 86] on span "Back to Dashboard" at bounding box center [650, 79] width 189 height 20
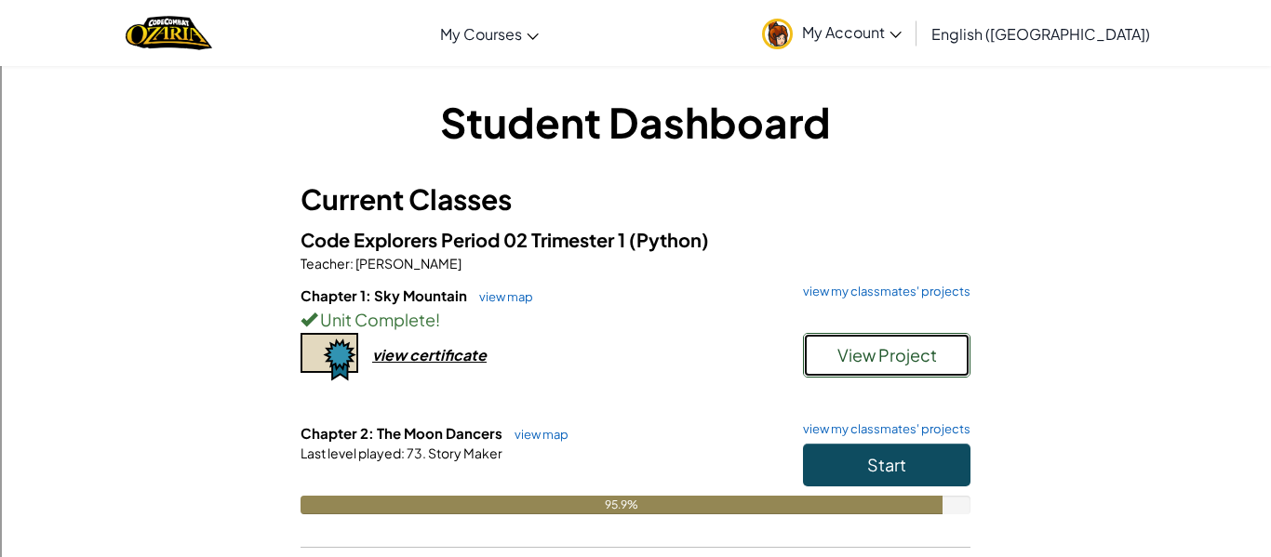
click at [874, 346] on span "View Project" at bounding box center [888, 354] width 100 height 21
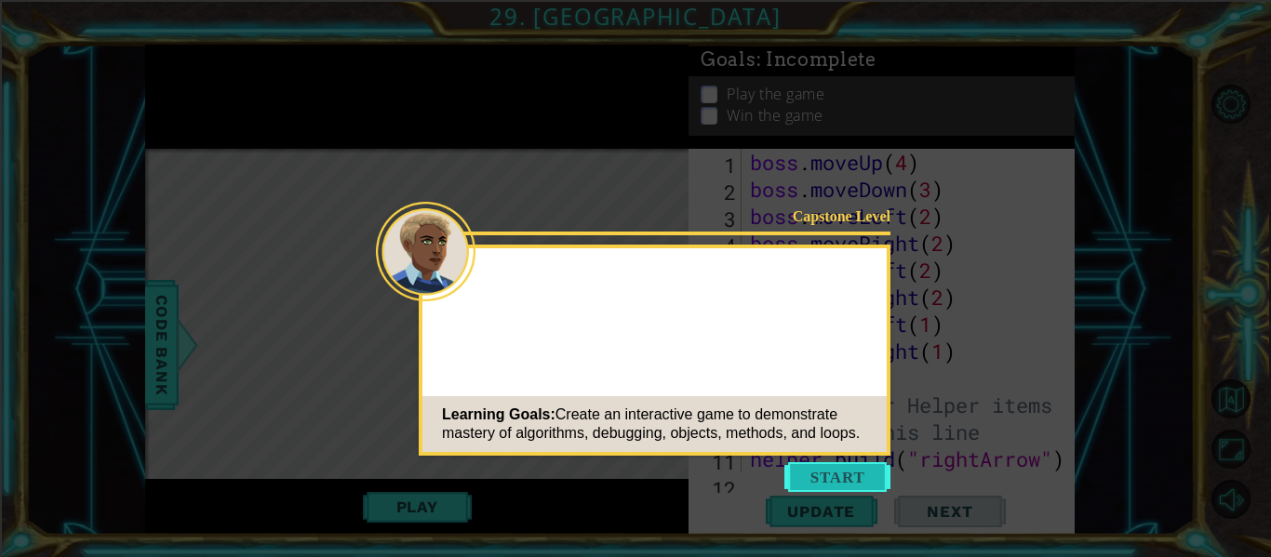
click at [820, 478] on button "Start" at bounding box center [837, 477] width 106 height 30
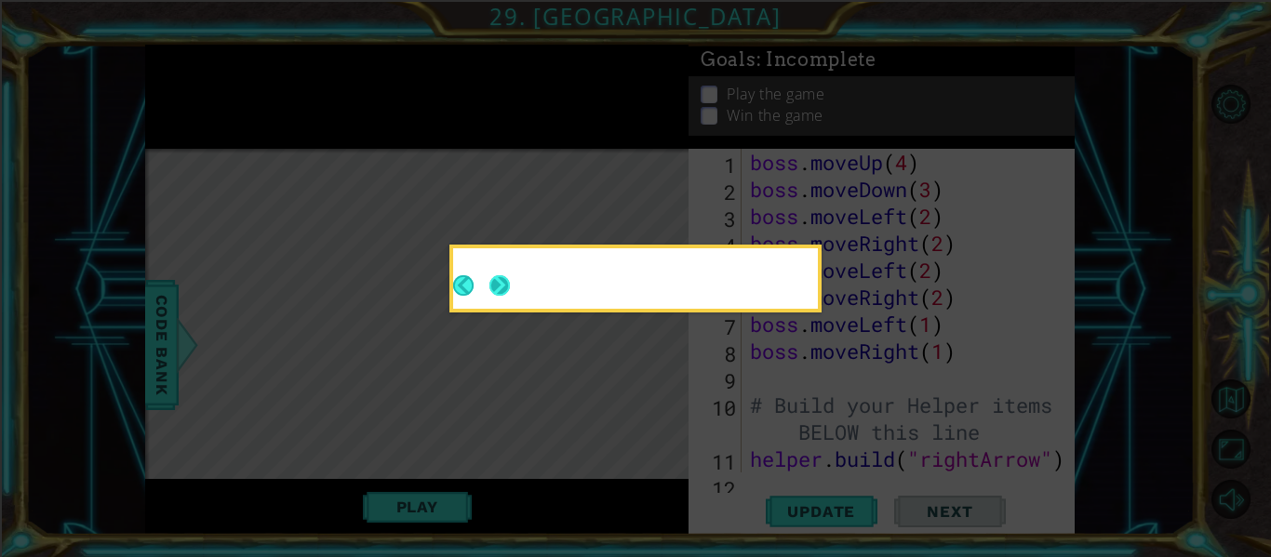
click at [496, 283] on button "Next" at bounding box center [499, 285] width 20 height 20
click at [494, 282] on button "Next" at bounding box center [499, 285] width 20 height 20
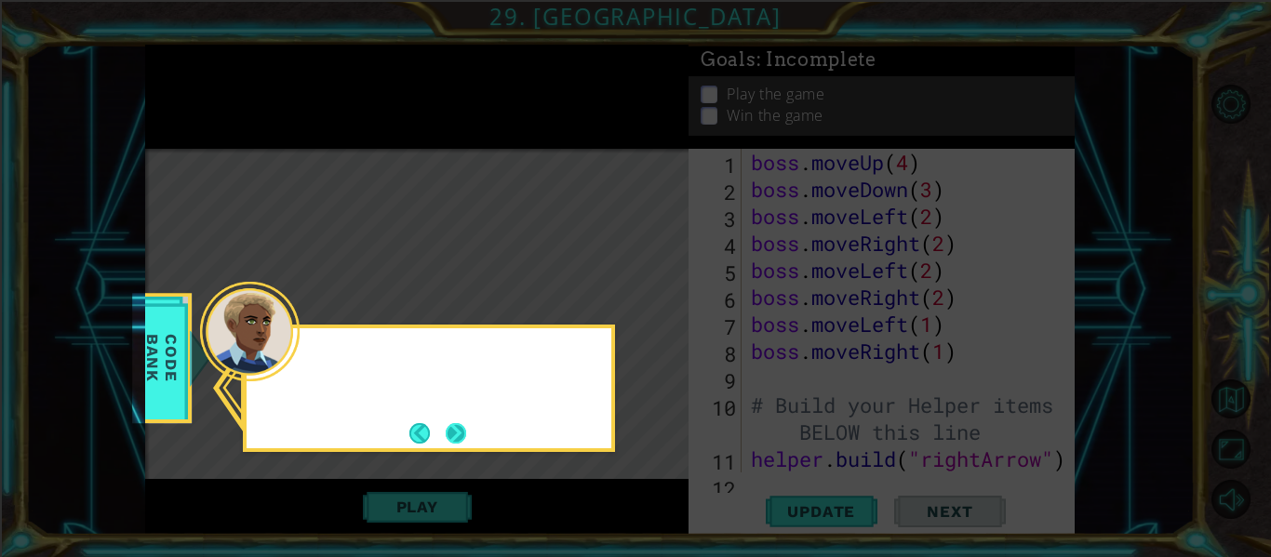
click at [453, 428] on button "Next" at bounding box center [456, 433] width 20 height 20
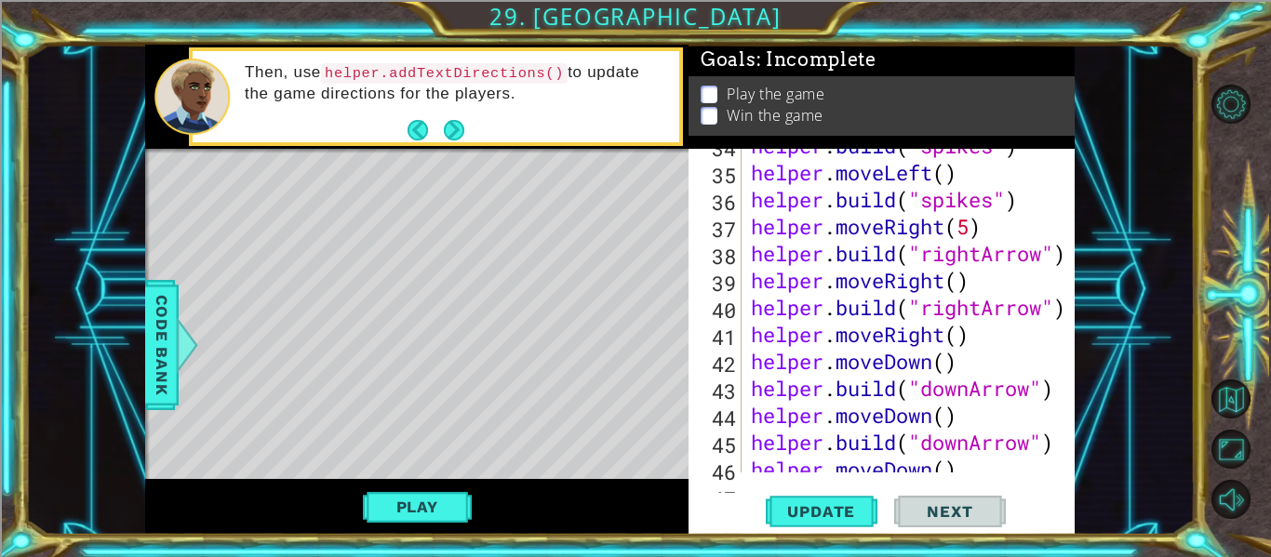
scroll to position [999, 0]
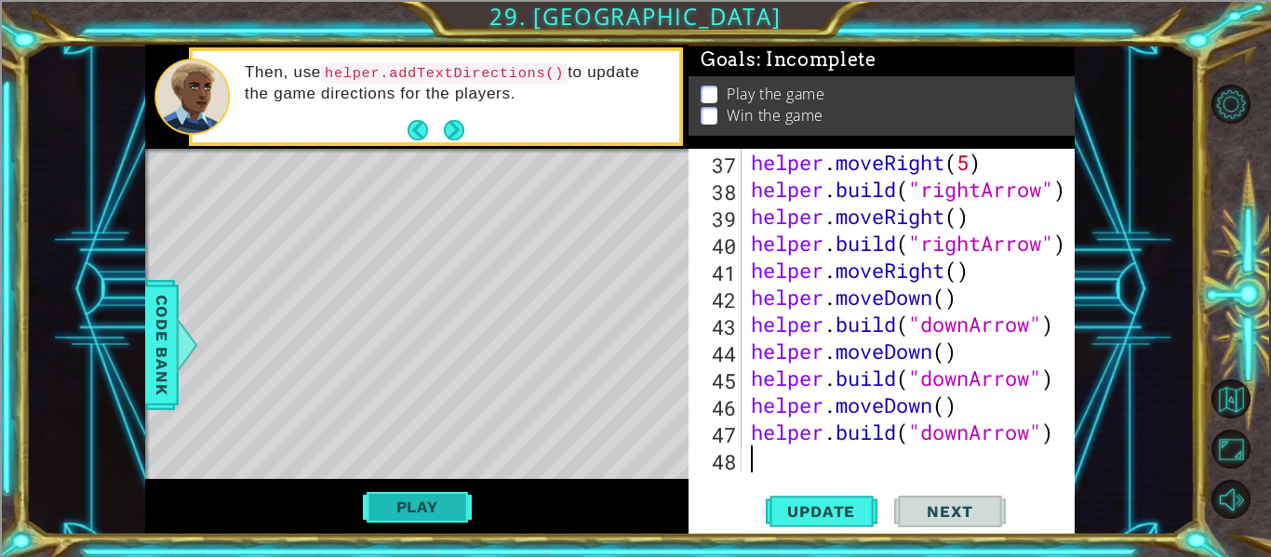
click at [403, 512] on button "Play" at bounding box center [417, 506] width 109 height 35
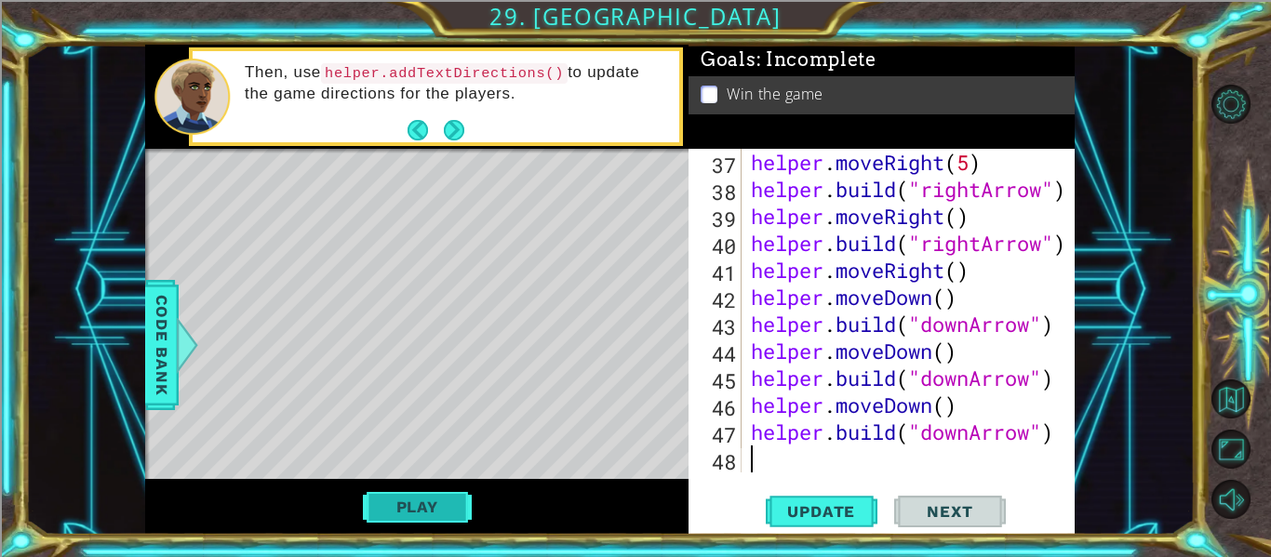
click at [452, 501] on button "Play" at bounding box center [417, 506] width 109 height 35
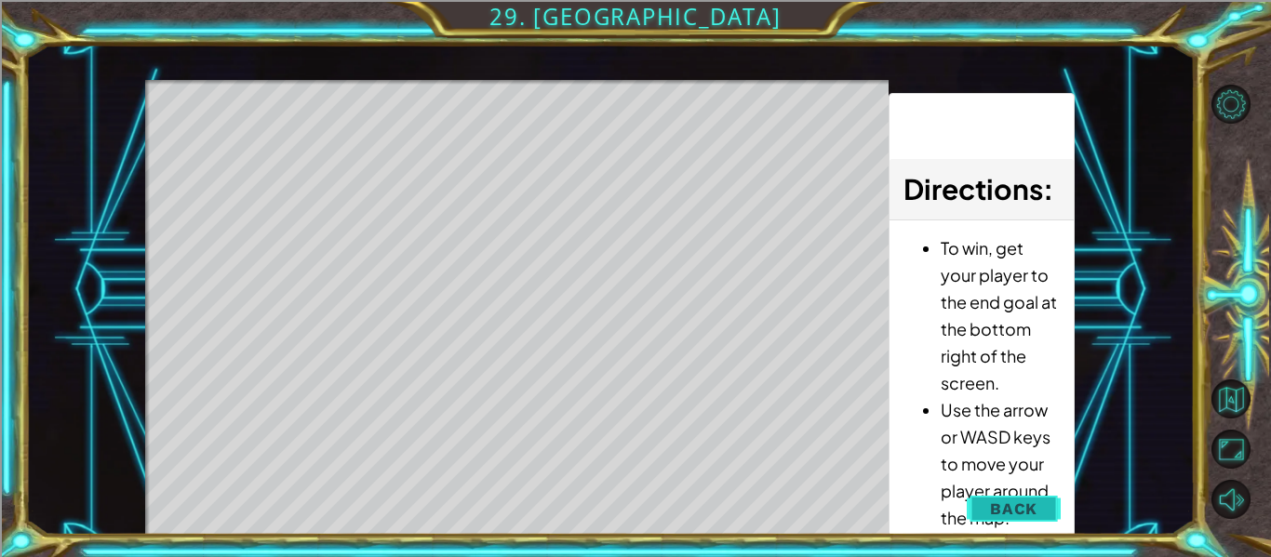
click at [1016, 515] on span "Back" at bounding box center [1013, 509] width 47 height 19
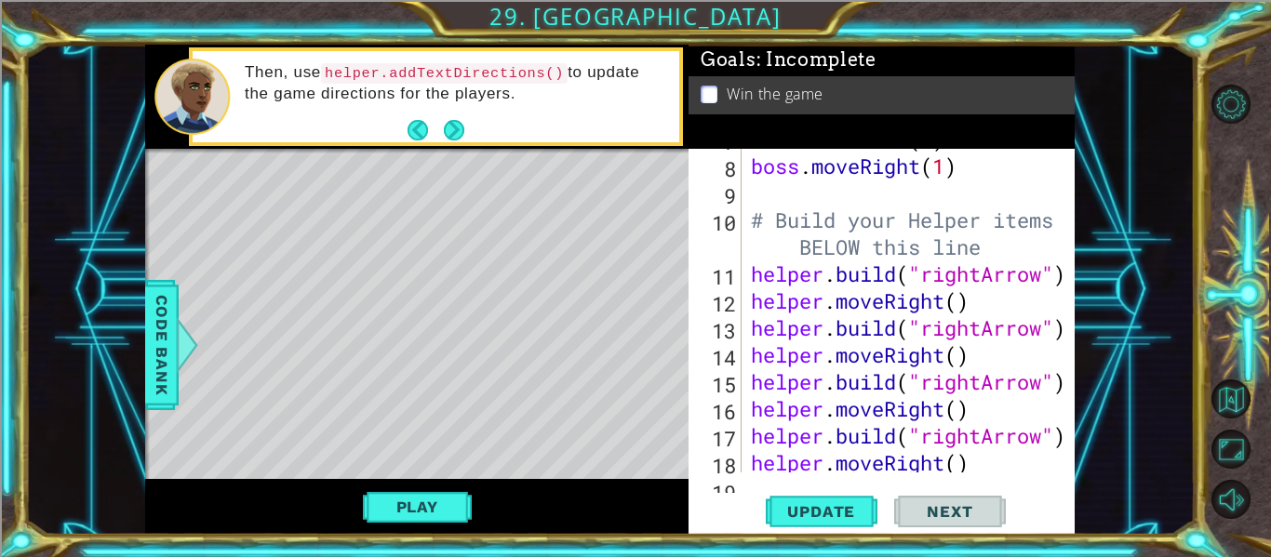
scroll to position [183, 0]
click at [429, 516] on button "Play" at bounding box center [417, 506] width 109 height 35
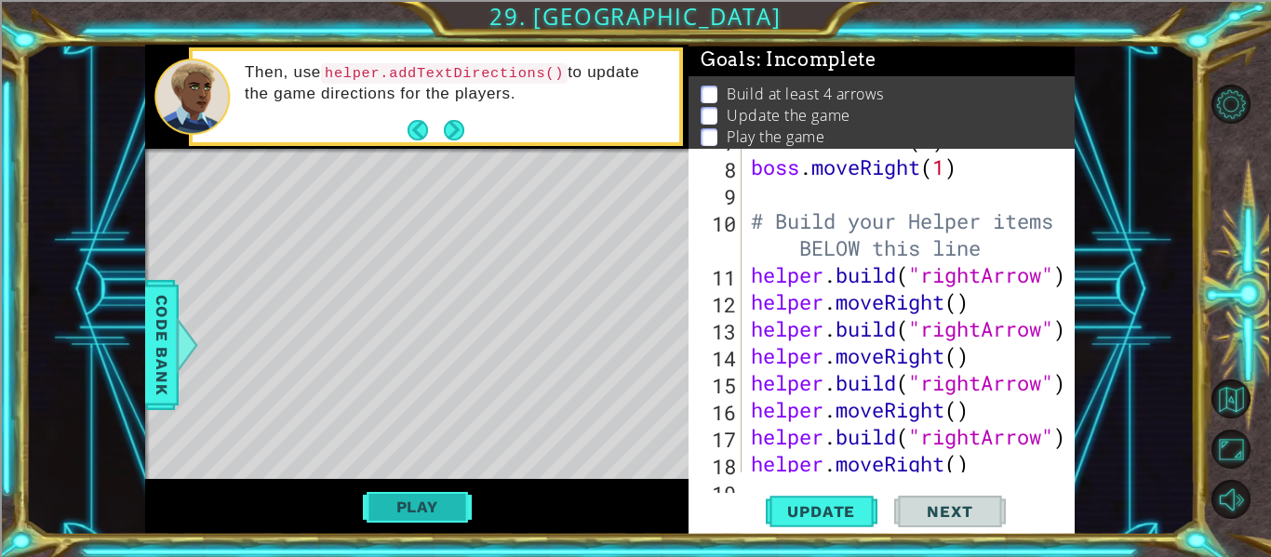
click at [414, 507] on button "Play" at bounding box center [417, 506] width 109 height 35
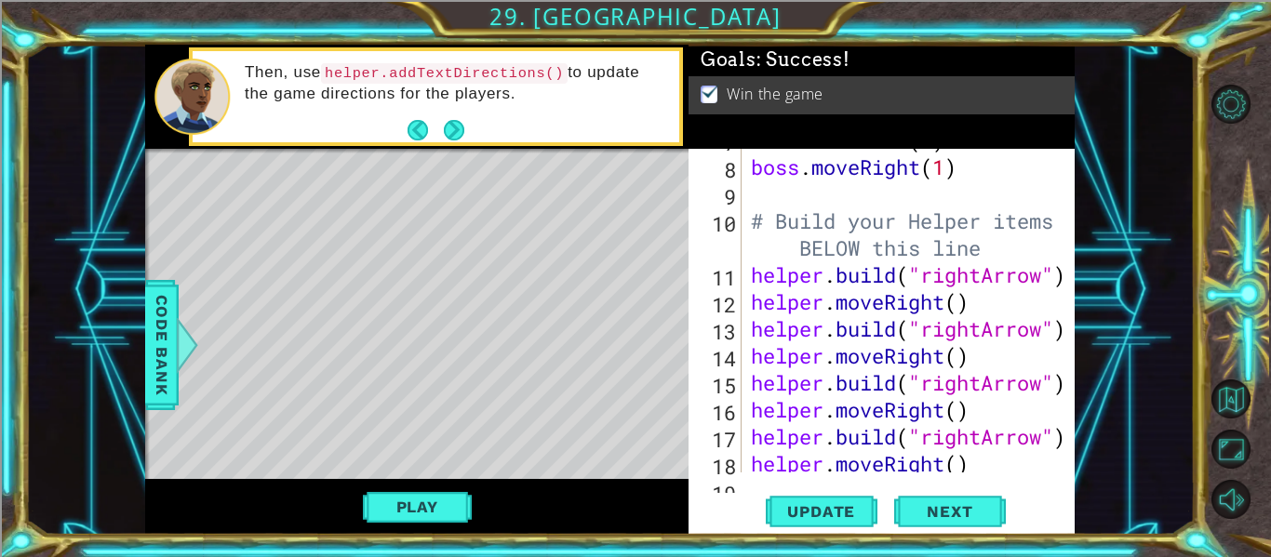
click at [148, 230] on div at bounding box center [147, 336] width 5 height 374
click at [919, 509] on span "Next" at bounding box center [949, 512] width 83 height 19
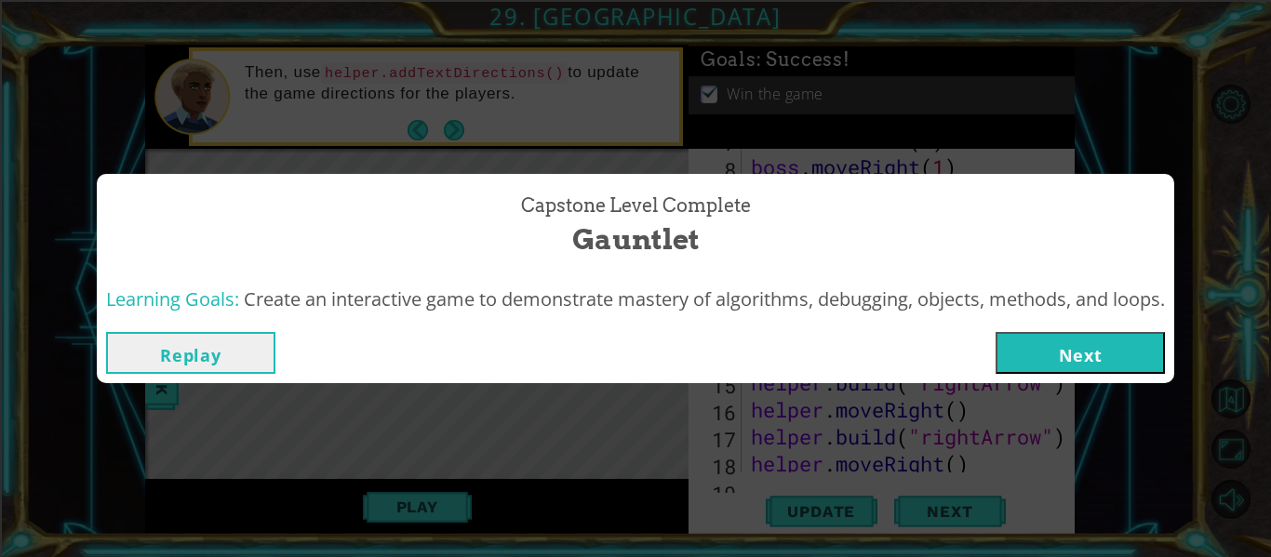
click at [1102, 348] on button "Next" at bounding box center [1080, 353] width 169 height 42
click at [1079, 355] on body "1 ההההההההההההההההההההההההההההההההההההההההההההההההההההההההההההההההההההההההההההה…" at bounding box center [635, 278] width 1271 height 557
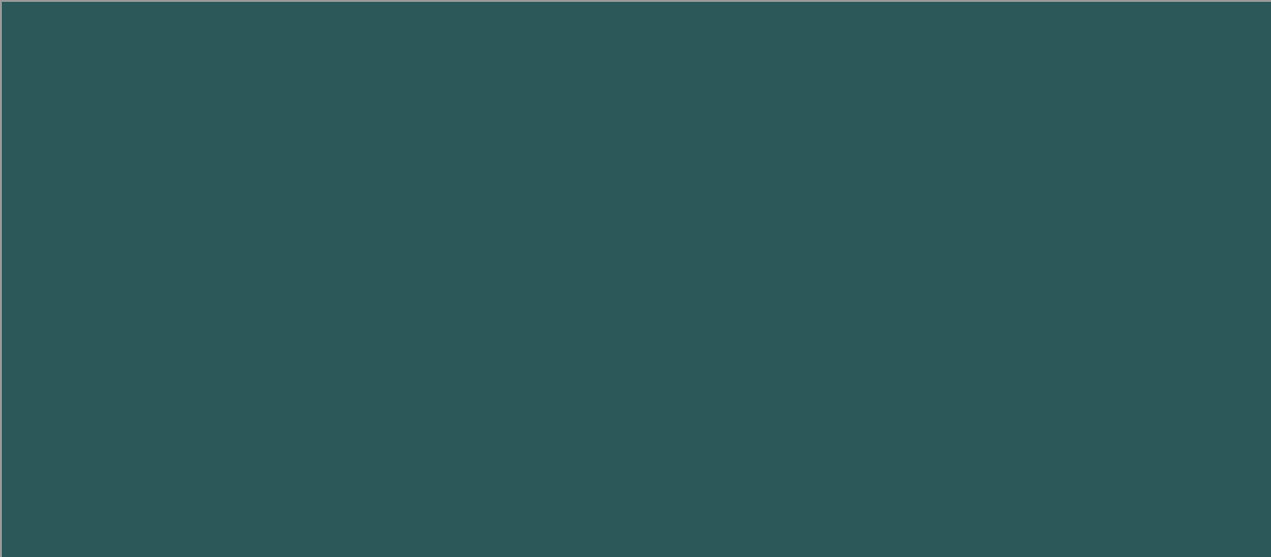
click at [1085, 367] on body "1 2 3 4 5 6 7 8 9 " you s h a ll be PUNISHE D ! " press enter " ye s , CONFESS …" at bounding box center [635, 278] width 1271 height 557
click at [1092, 363] on body "1 2 3 4 5 6 7 8 9 " you s h a ll be PUNISHE D ! " press enter " ye s , CONFESS …" at bounding box center [635, 278] width 1271 height 557
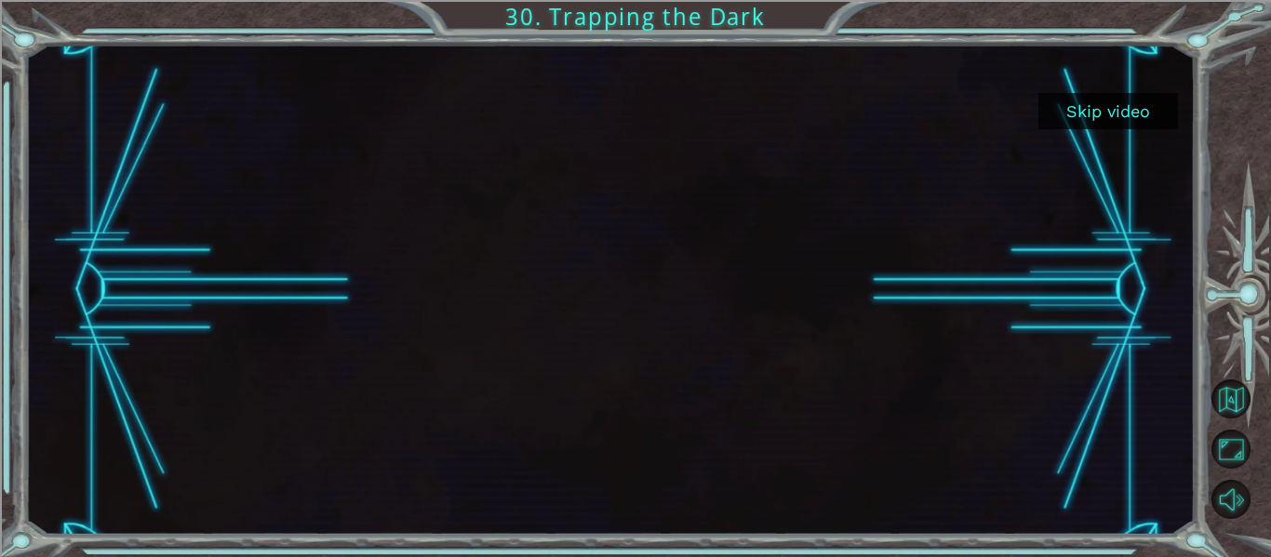
click at [1123, 97] on button "Skip video" at bounding box center [1109, 111] width 140 height 36
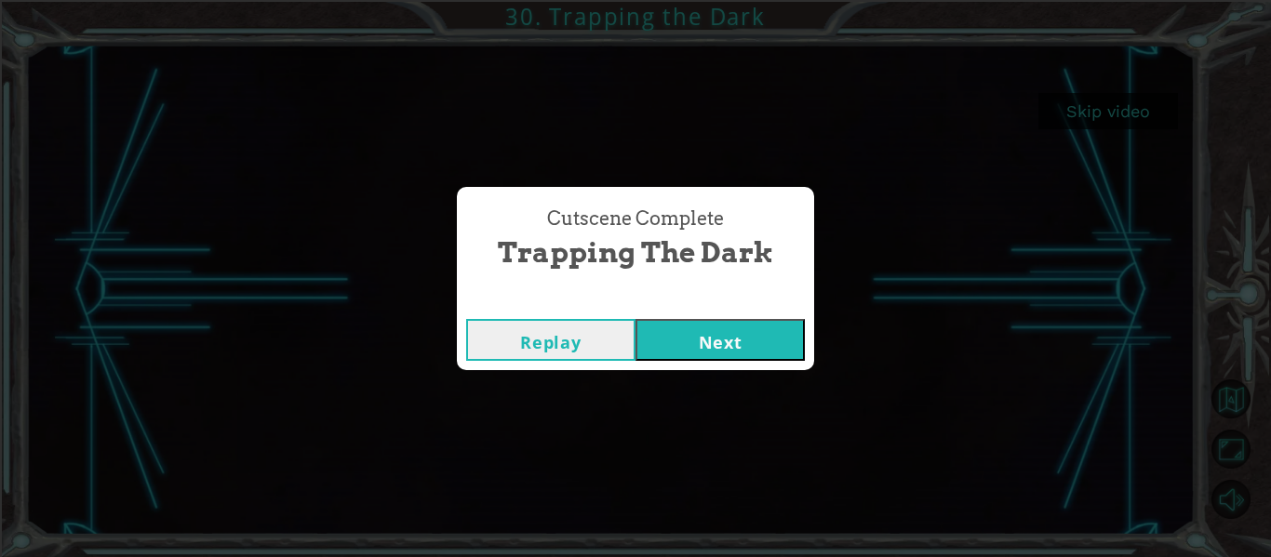
click at [707, 333] on button "Next" at bounding box center [720, 340] width 169 height 42
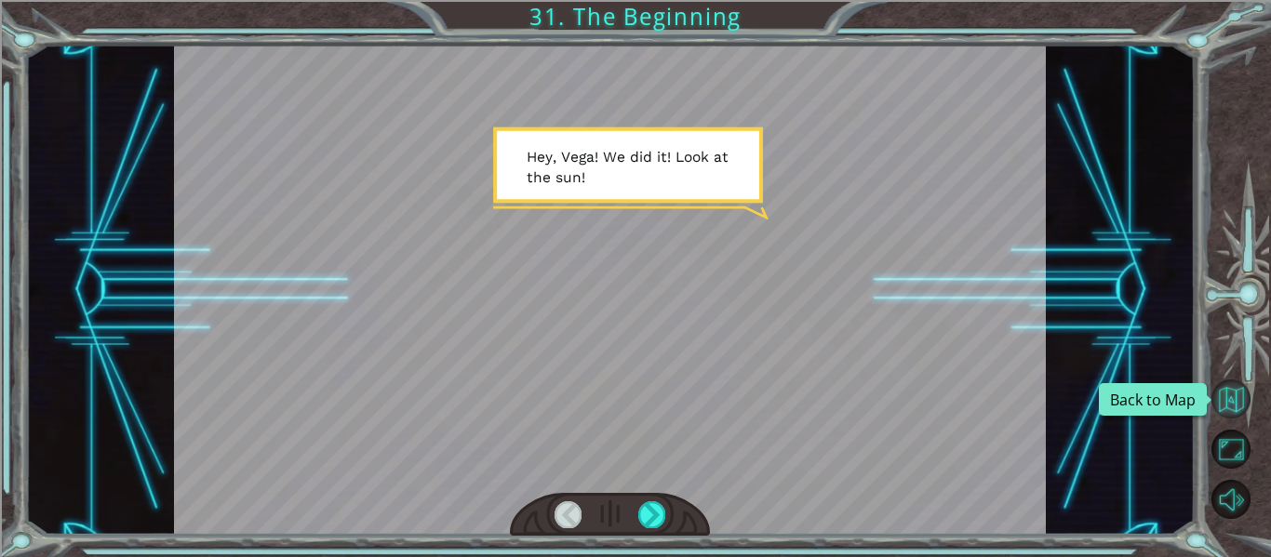
click at [1237, 399] on button "Back to Map" at bounding box center [1231, 399] width 39 height 39
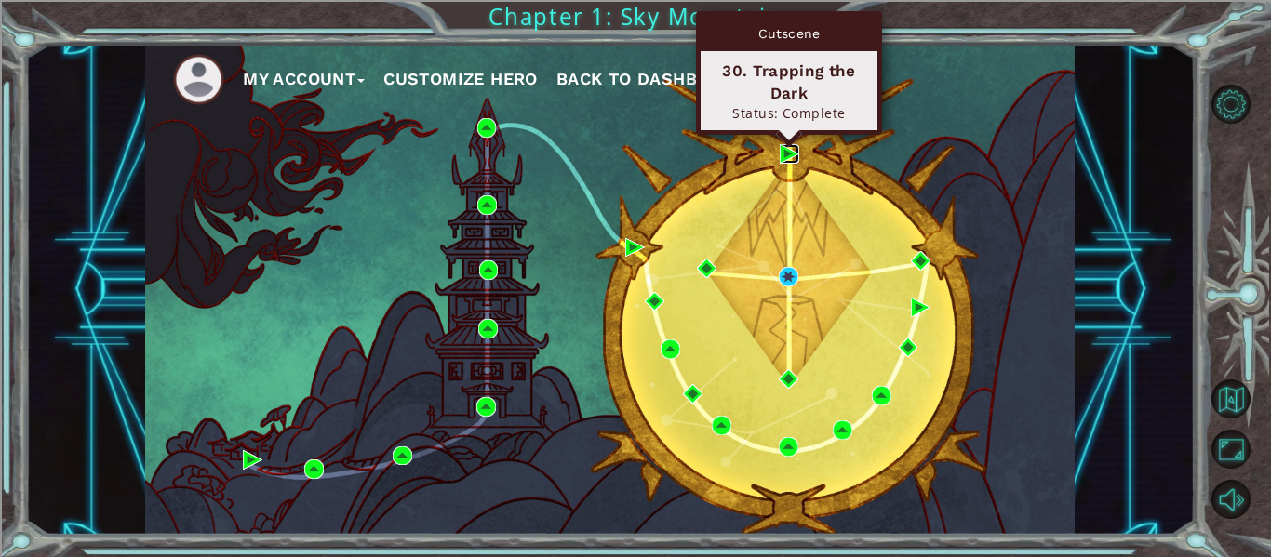
click at [782, 152] on img at bounding box center [790, 154] width 20 height 20
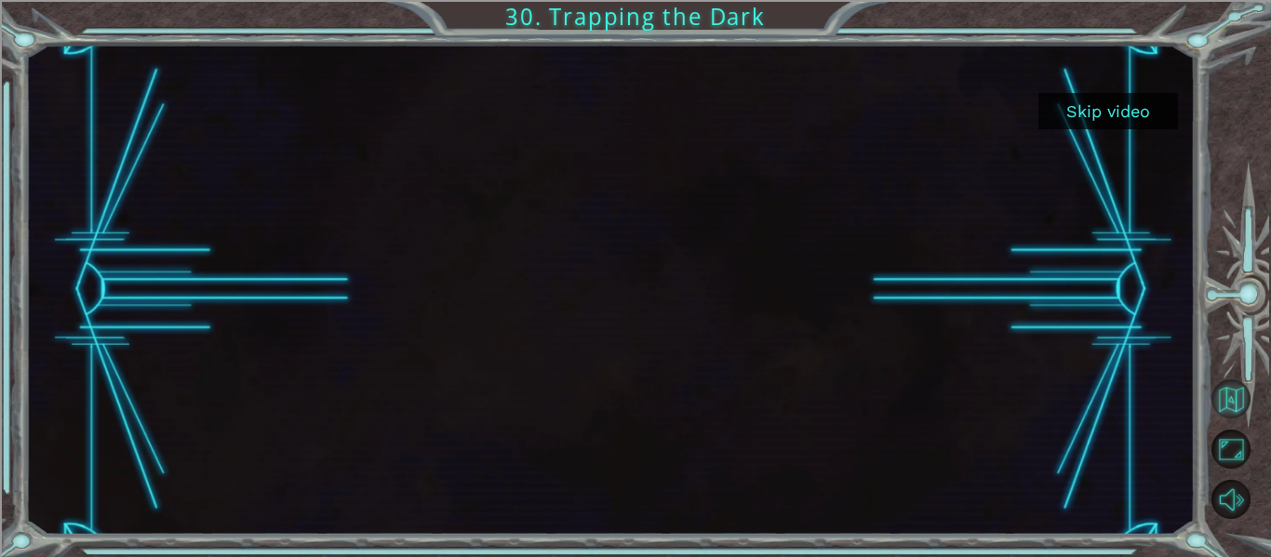
click at [1238, 402] on button "Back to Map" at bounding box center [1231, 399] width 39 height 39
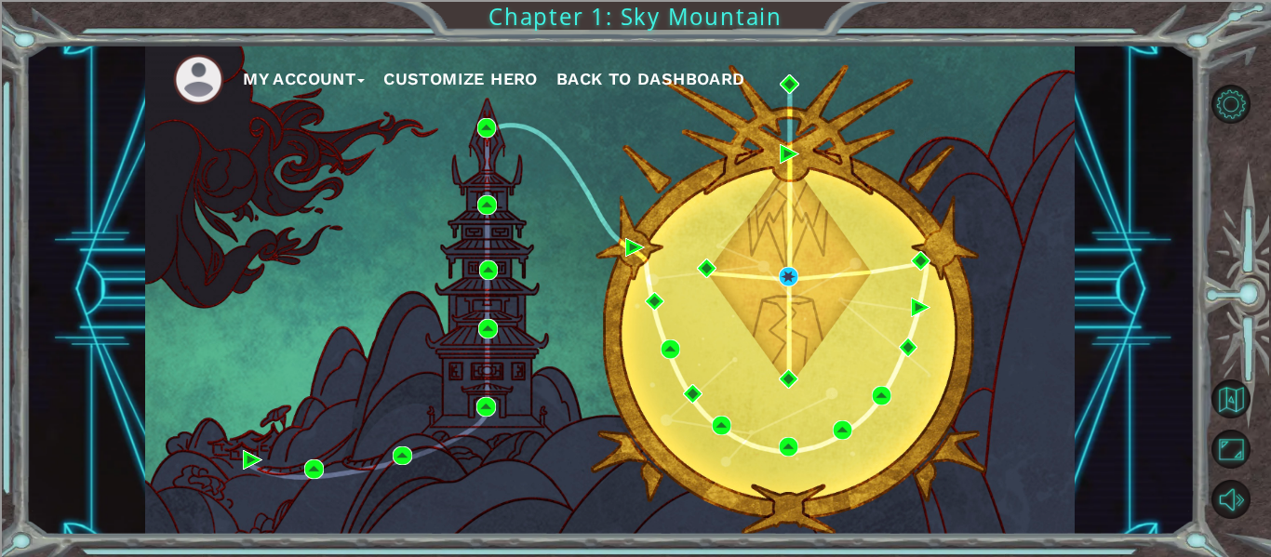
click at [636, 60] on ul "My Account Customize Hero Back to Dashboard" at bounding box center [624, 79] width 902 height 51
click at [640, 73] on span "Back to Dashboard" at bounding box center [650, 79] width 189 height 20
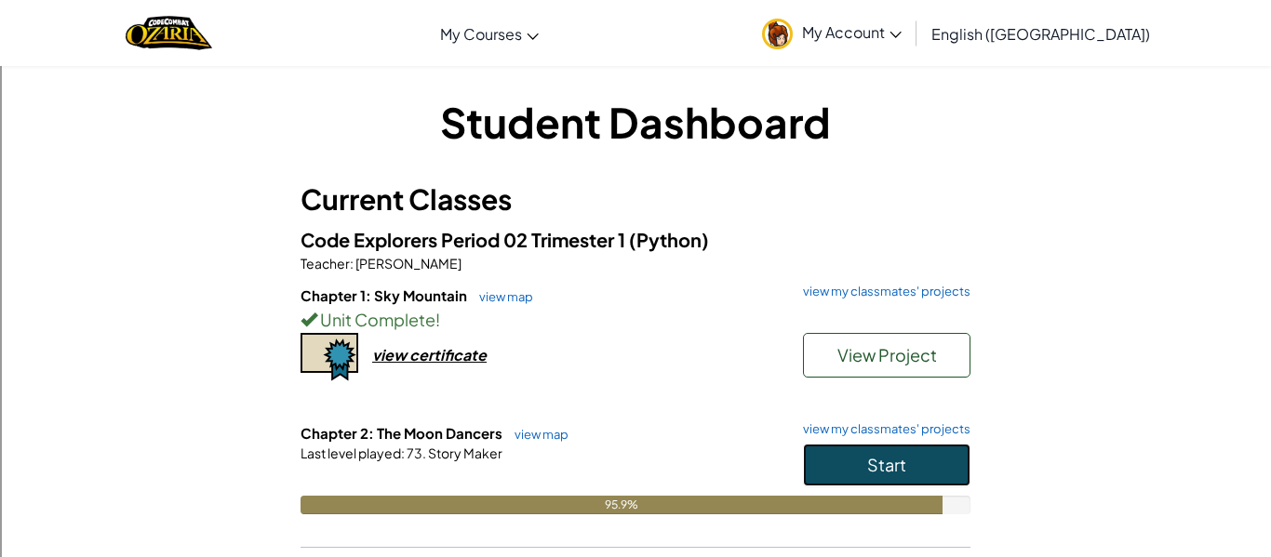
click at [843, 462] on button "Start" at bounding box center [887, 465] width 168 height 43
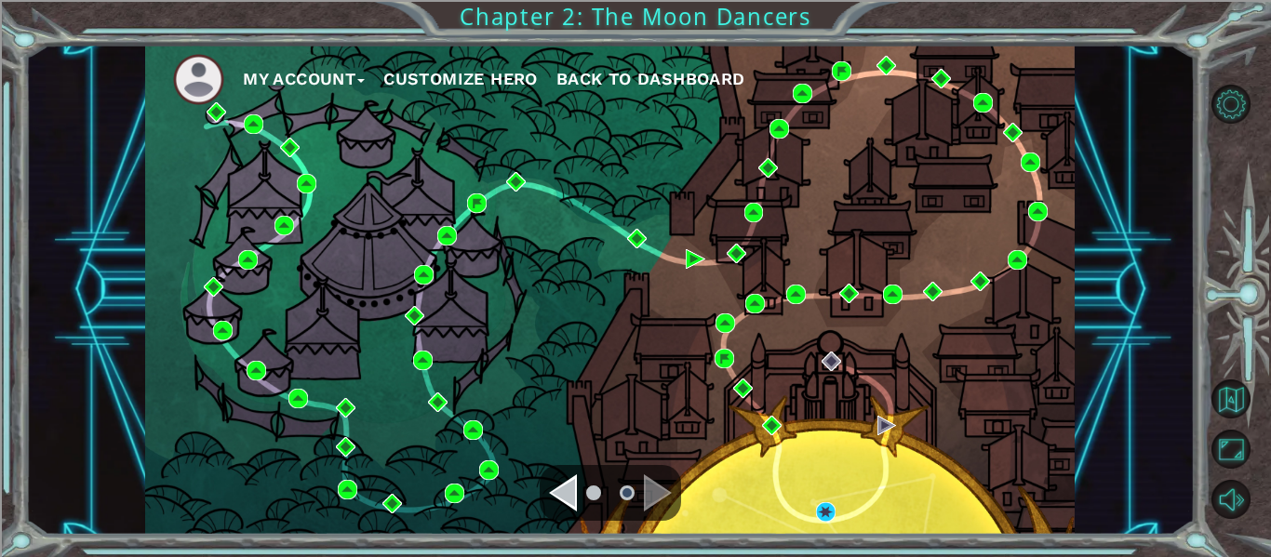
click at [661, 508] on div "Navigate to the next page" at bounding box center [658, 493] width 28 height 37
click at [662, 494] on div "Navigate to the next page" at bounding box center [658, 493] width 28 height 37
